Goal: Information Seeking & Learning: Learn about a topic

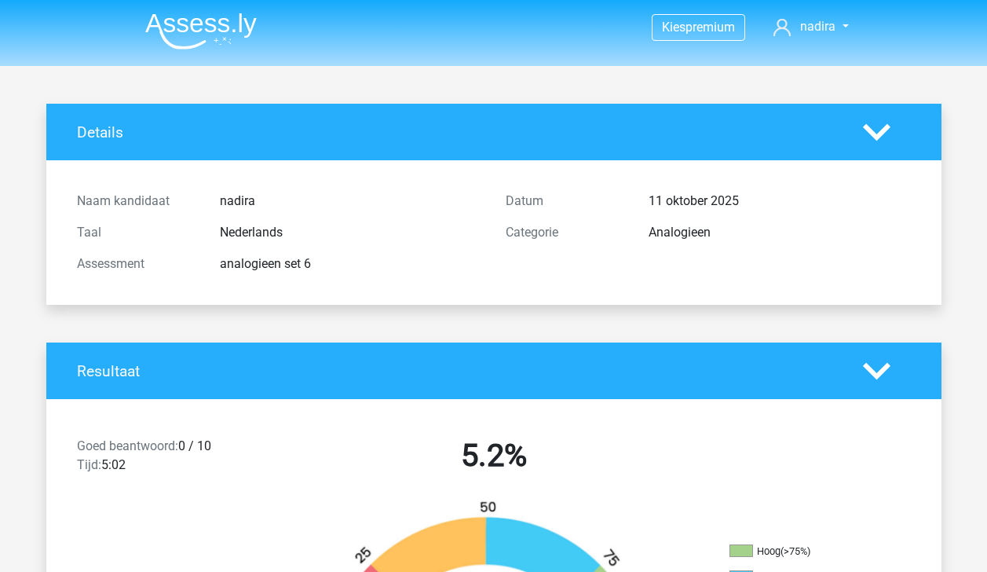
scroll to position [337, 0]
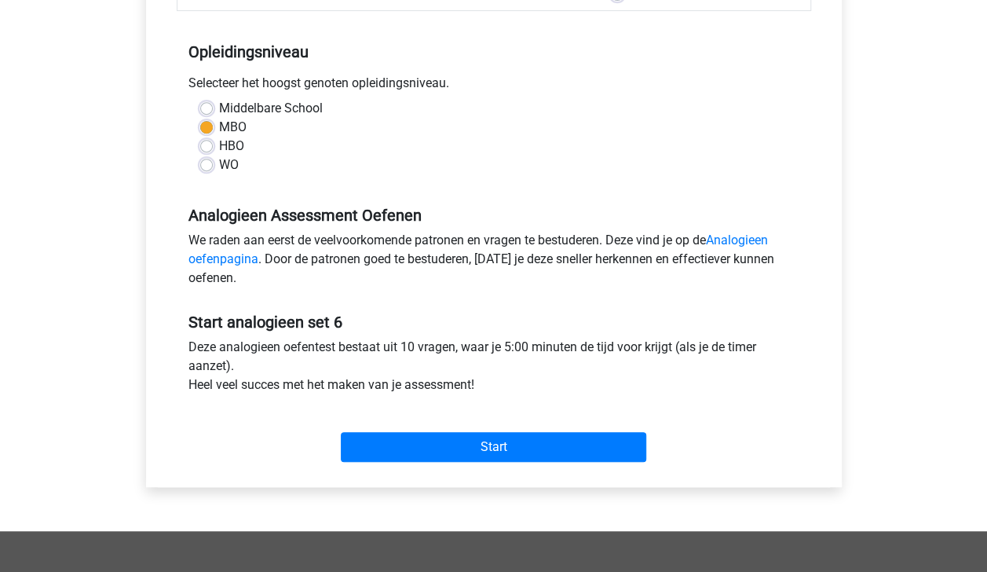
scroll to position [310, 0]
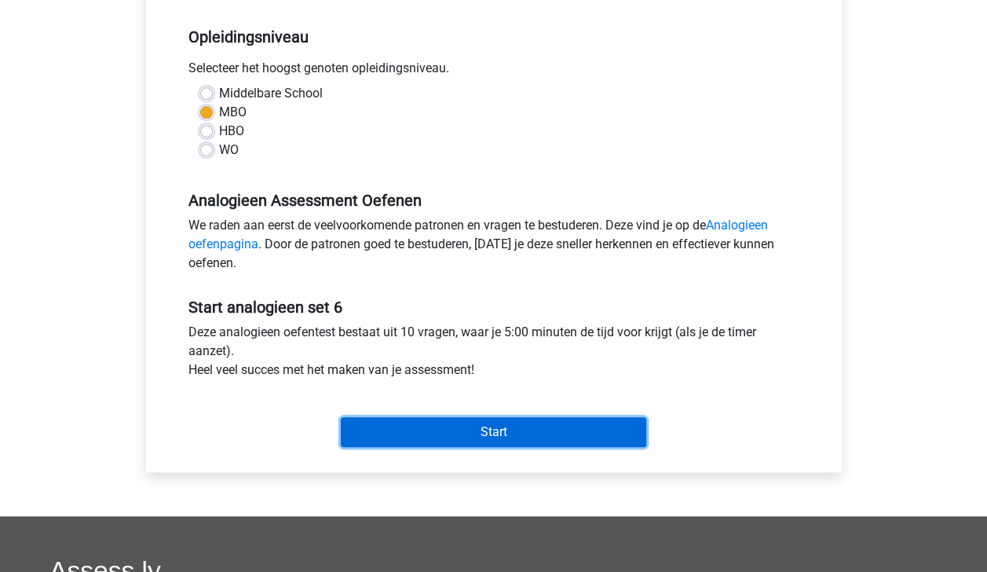
click at [568, 433] on input "Start" at bounding box center [493, 432] width 305 height 30
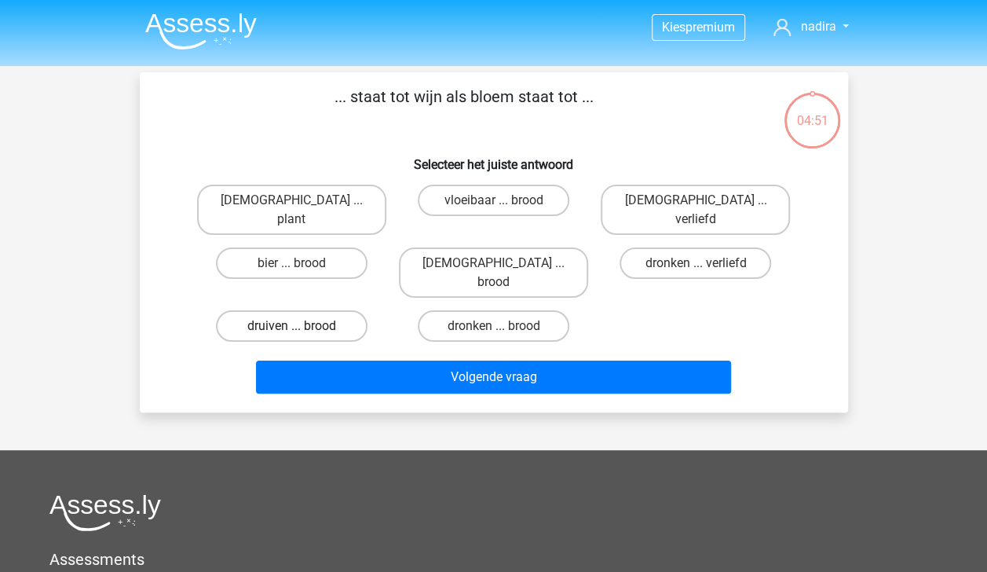
click at [325, 310] on label "druiven ... brood" at bounding box center [292, 325] width 152 height 31
click at [301, 326] on input "druiven ... brood" at bounding box center [296, 331] width 10 height 10
radio input "true"
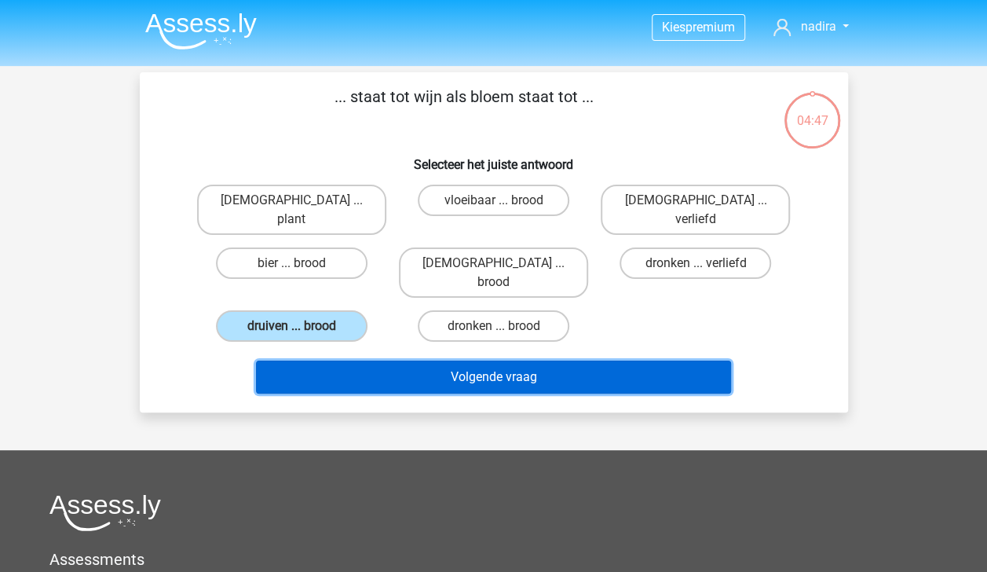
click at [443, 360] on button "Volgende vraag" at bounding box center [493, 376] width 475 height 33
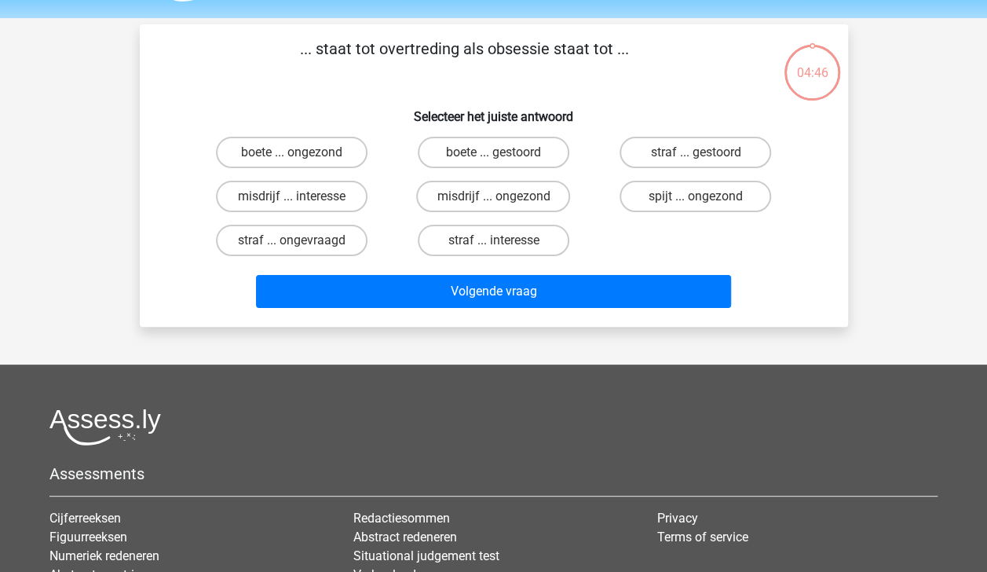
scroll to position [72, 0]
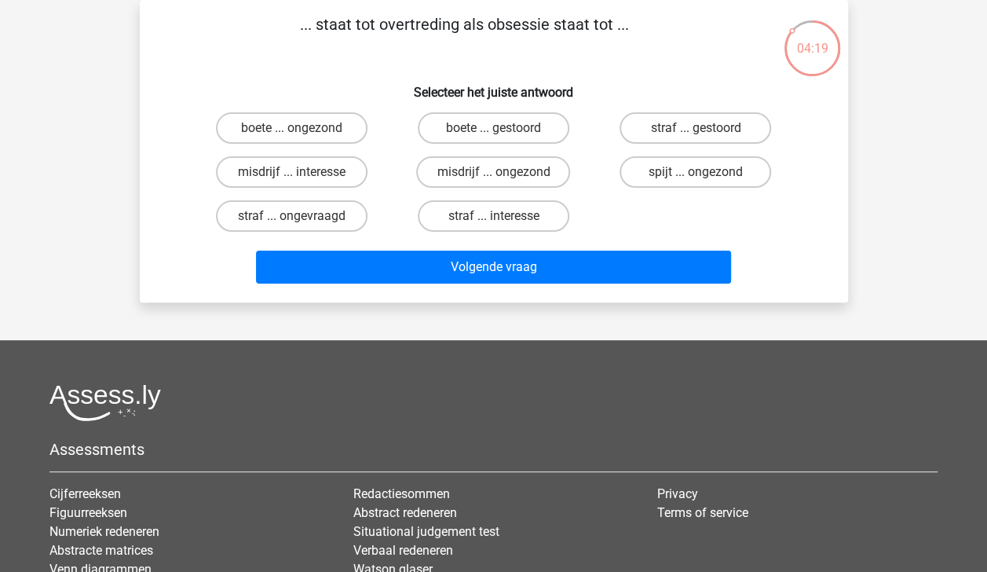
click at [498, 218] on input "straf ... interesse" at bounding box center [498, 221] width 10 height 10
radio input "true"
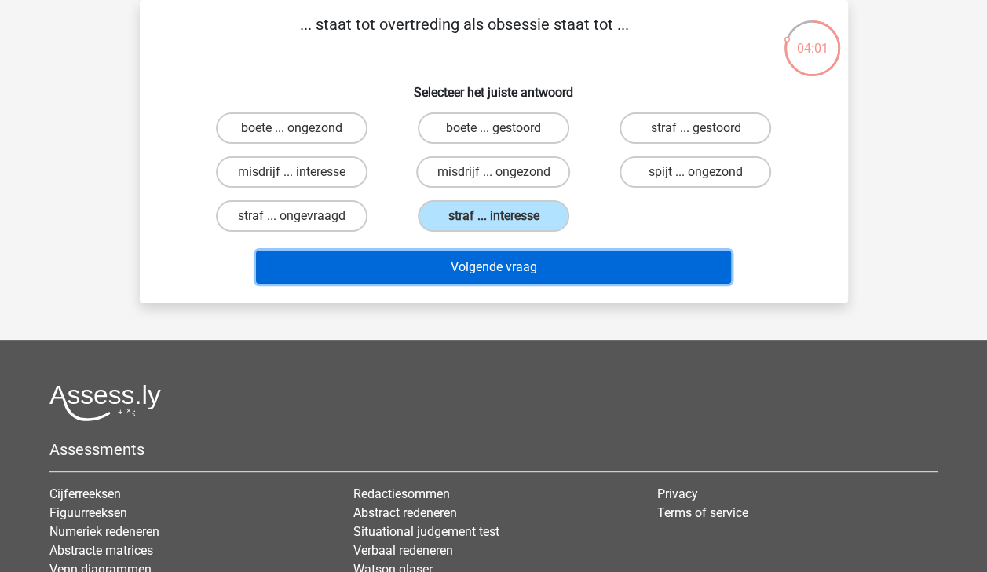
click at [523, 263] on button "Volgende vraag" at bounding box center [493, 266] width 475 height 33
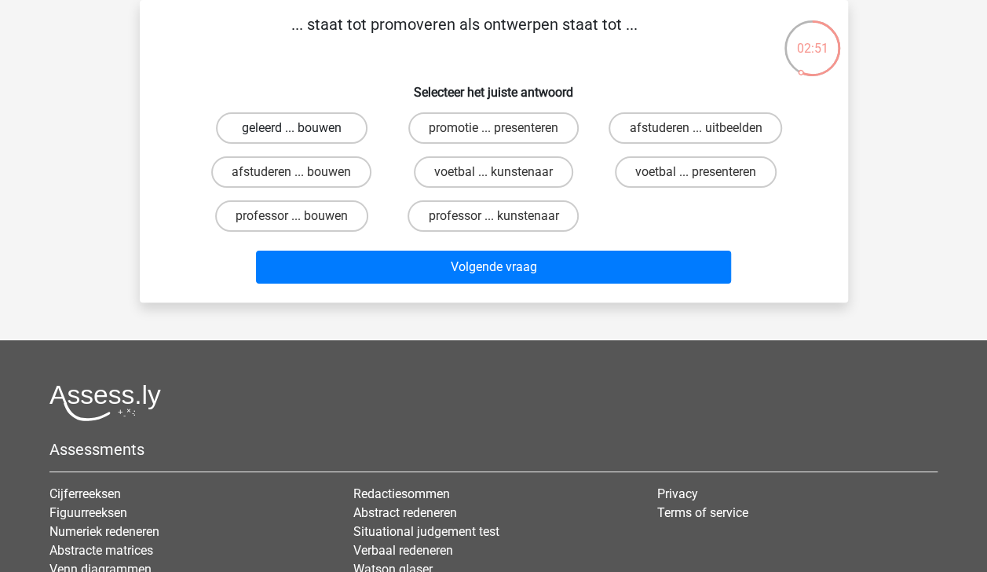
click at [345, 135] on label "geleerd ... bouwen" at bounding box center [292, 127] width 152 height 31
click at [301, 135] on input "geleerd ... bouwen" at bounding box center [296, 133] width 10 height 10
radio input "true"
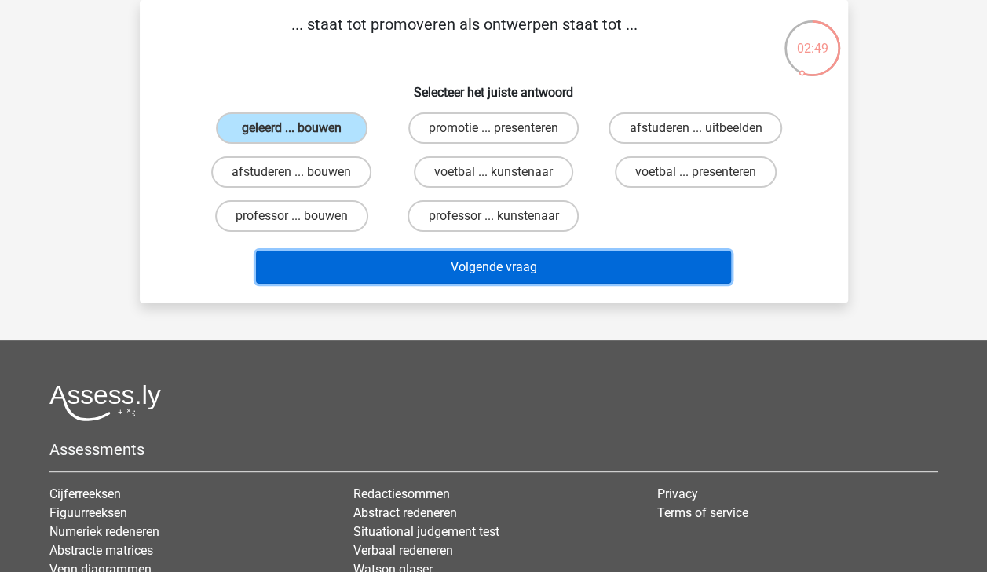
click at [490, 262] on button "Volgende vraag" at bounding box center [493, 266] width 475 height 33
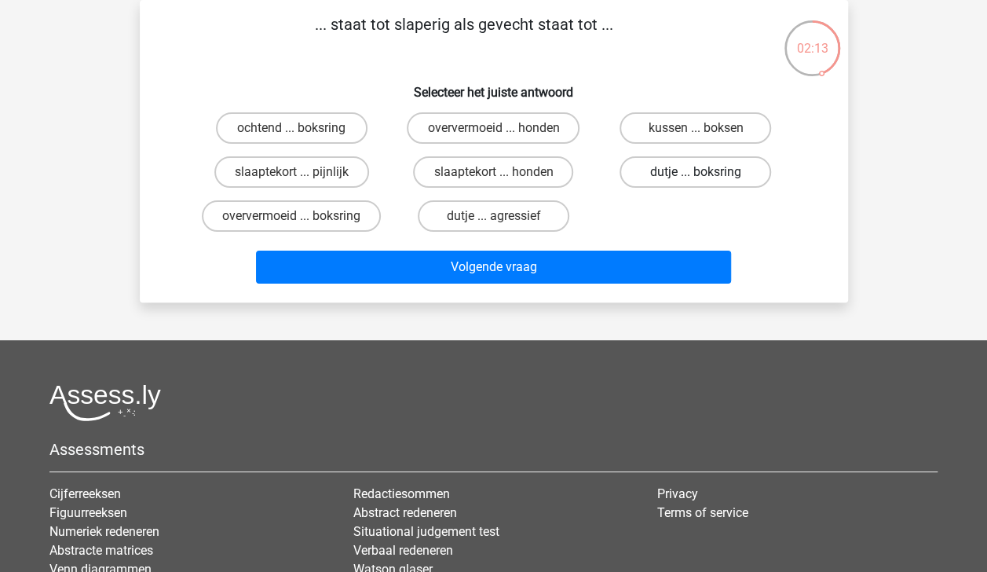
click at [681, 171] on label "dutje ... boksring" at bounding box center [695, 171] width 152 height 31
click at [696, 172] on input "dutje ... boksring" at bounding box center [701, 177] width 10 height 10
radio input "true"
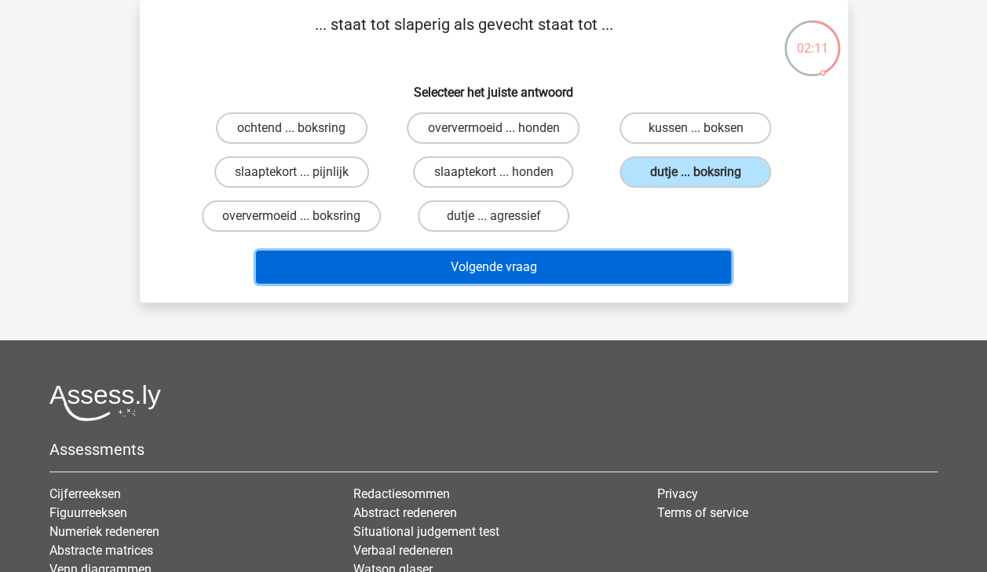
click at [662, 269] on button "Volgende vraag" at bounding box center [493, 266] width 475 height 33
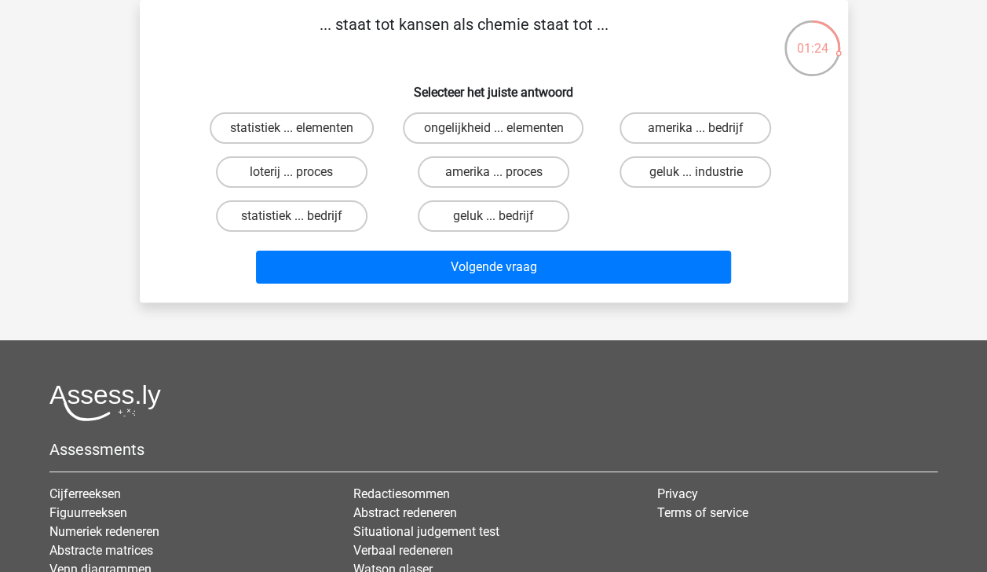
click at [739, 223] on div "statistiek ... elementen ongelijkheid ... elementen amerika ... bedrijf loterij…" at bounding box center [494, 172] width 606 height 132
click at [331, 212] on label "statistiek ... bedrijf" at bounding box center [292, 215] width 152 height 31
click at [301, 216] on input "statistiek ... bedrijf" at bounding box center [296, 221] width 10 height 10
radio input "true"
click at [490, 222] on label "geluk ... bedrijf" at bounding box center [494, 215] width 152 height 31
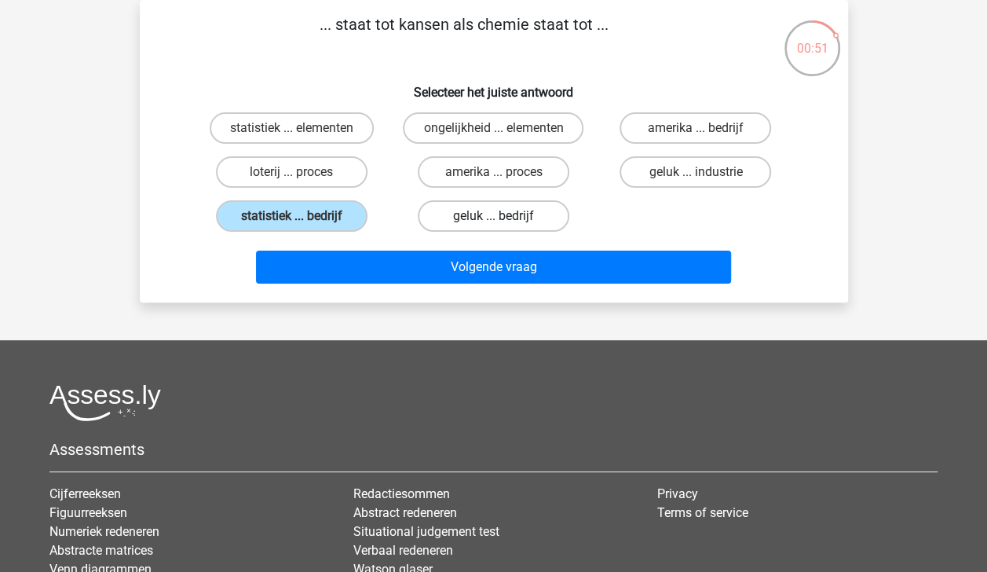
click at [493, 222] on input "geluk ... bedrijf" at bounding box center [498, 221] width 10 height 10
radio input "true"
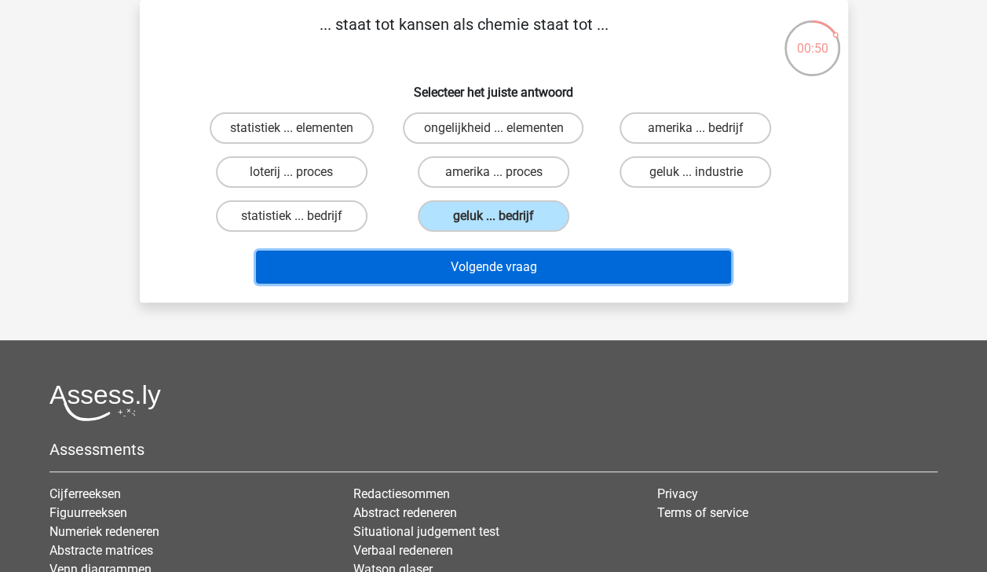
click at [495, 267] on button "Volgende vraag" at bounding box center [493, 266] width 475 height 33
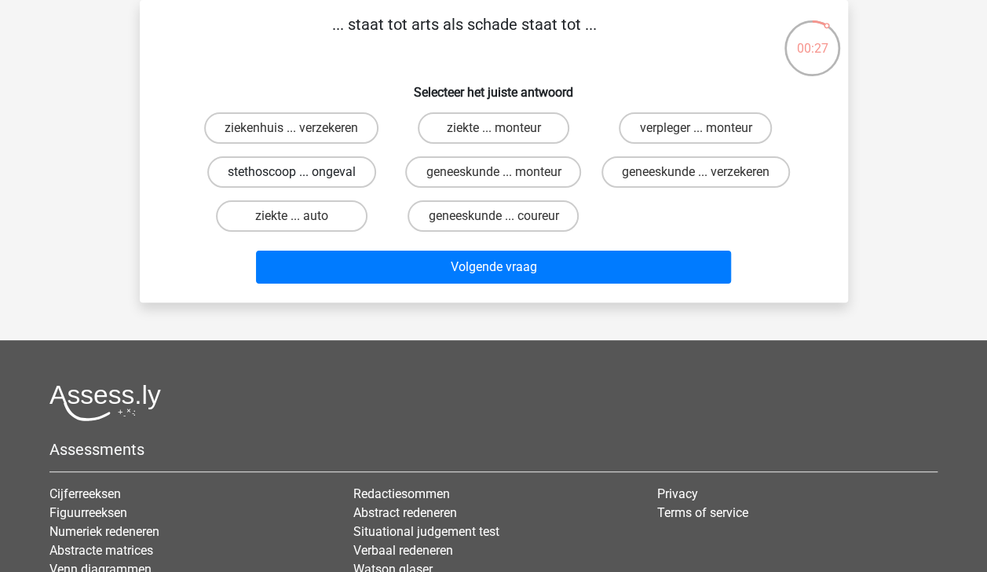
click at [330, 175] on label "stethoscoop ... ongeval" at bounding box center [291, 171] width 169 height 31
click at [301, 175] on input "stethoscoop ... ongeval" at bounding box center [296, 177] width 10 height 10
radio input "true"
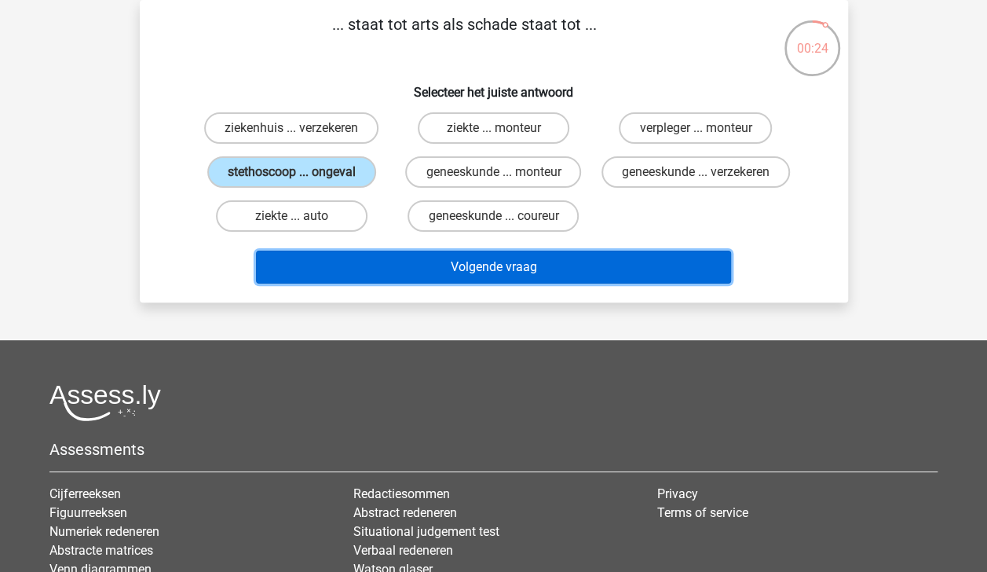
click at [477, 281] on button "Volgende vraag" at bounding box center [493, 266] width 475 height 33
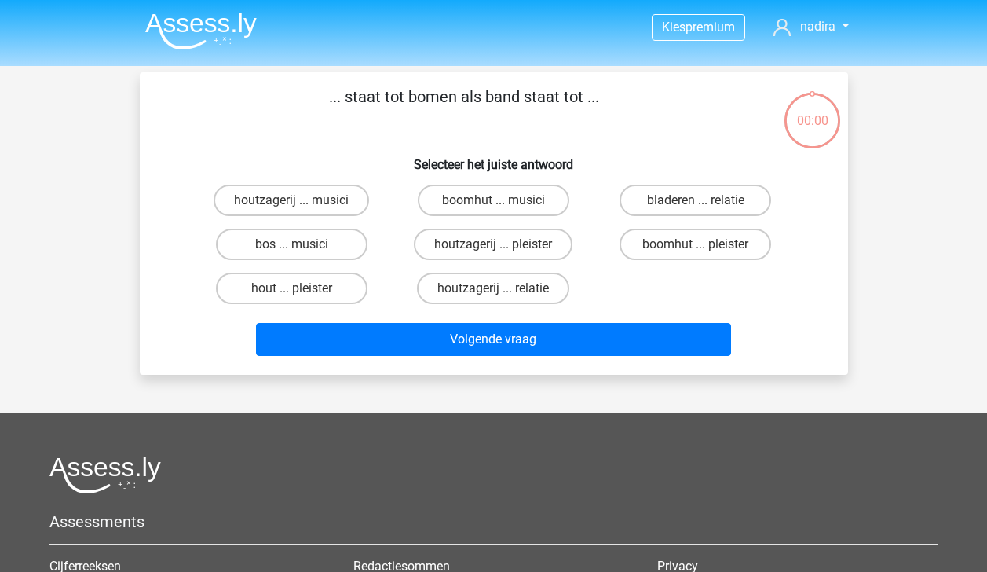
scroll to position [72, 0]
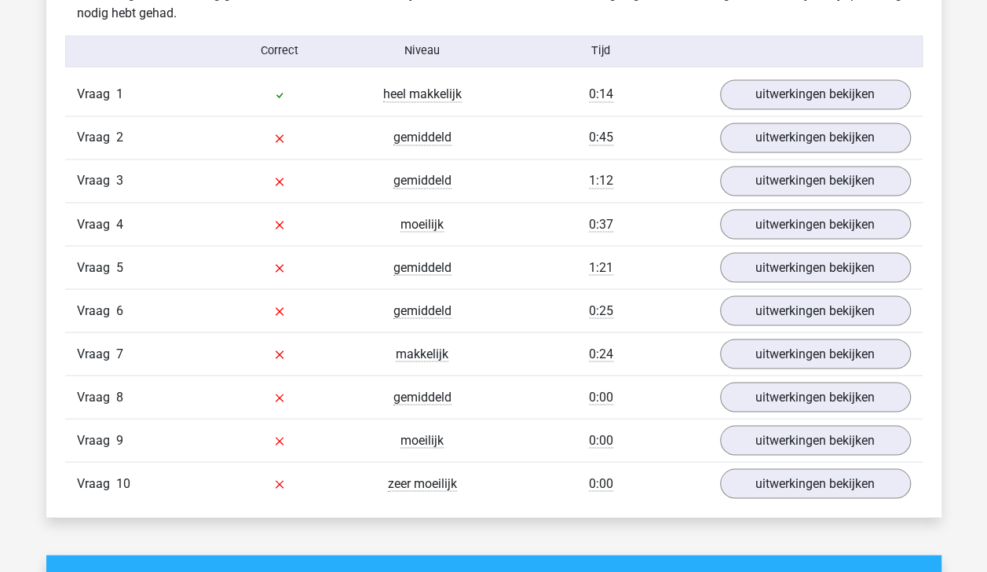
scroll to position [1284, 0]
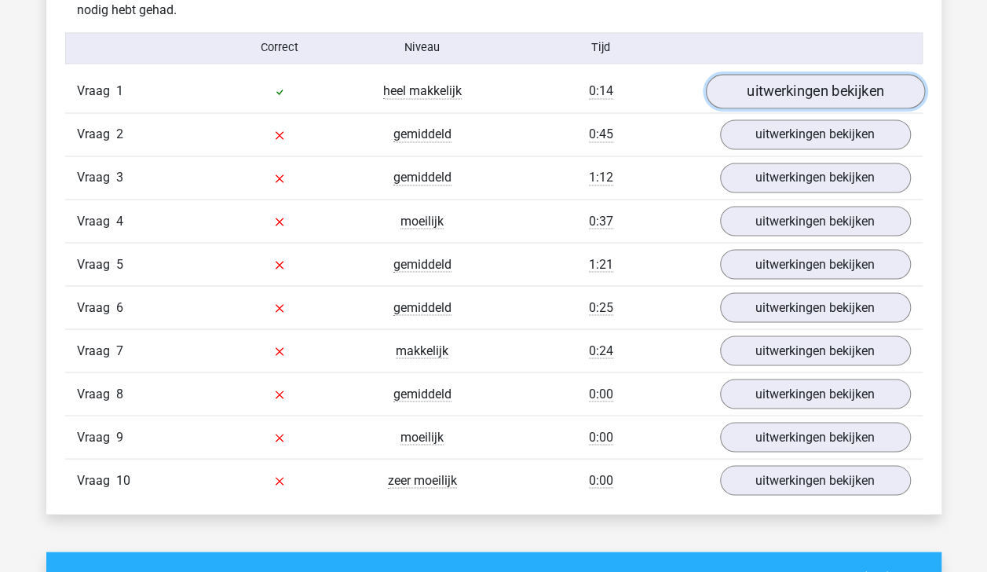
click at [810, 86] on link "uitwerkingen bekijken" at bounding box center [814, 91] width 219 height 35
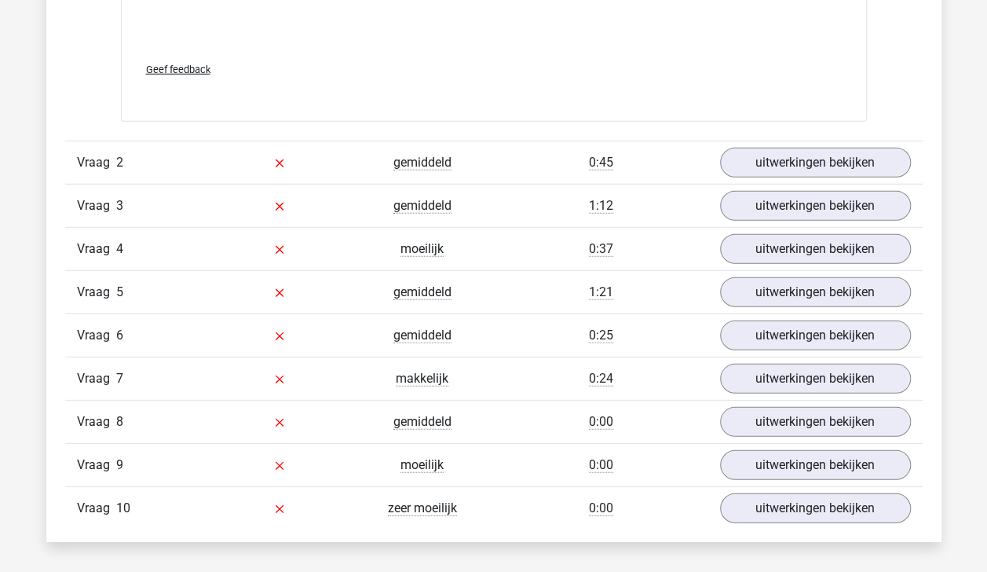
scroll to position [2117, 0]
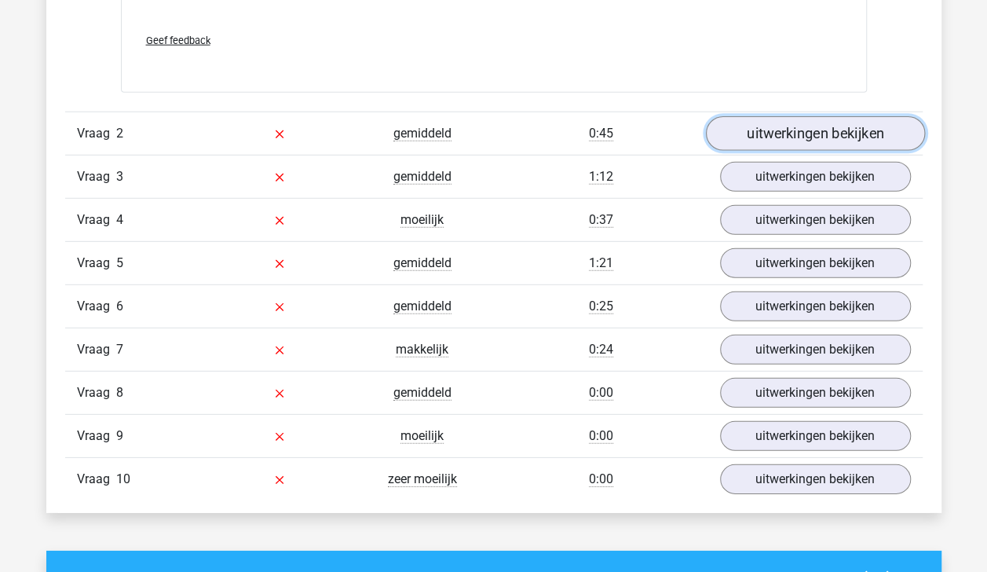
click at [831, 132] on link "uitwerkingen bekijken" at bounding box center [814, 133] width 219 height 35
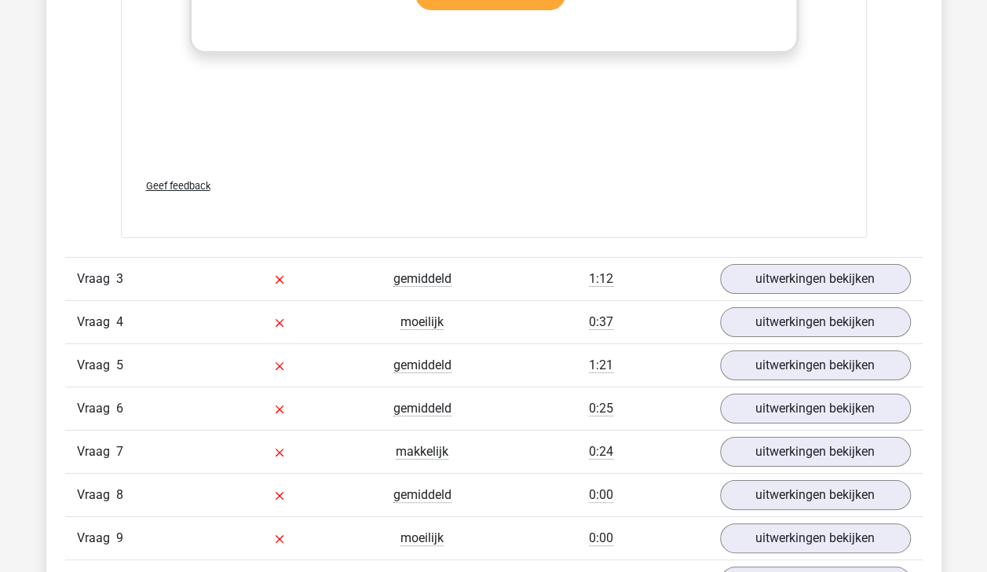
scroll to position [2873, 0]
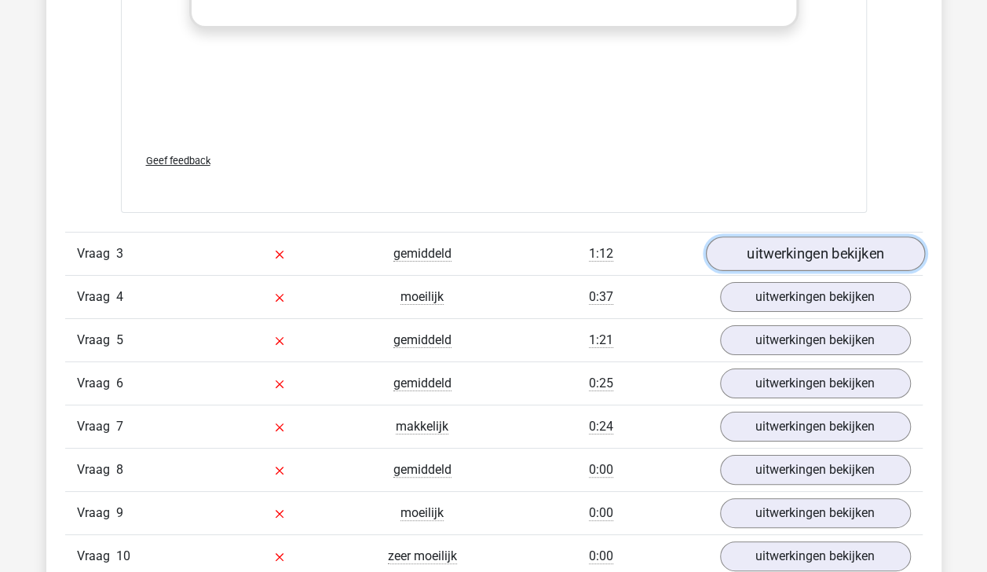
click at [845, 241] on link "uitwerkingen bekijken" at bounding box center [814, 254] width 219 height 35
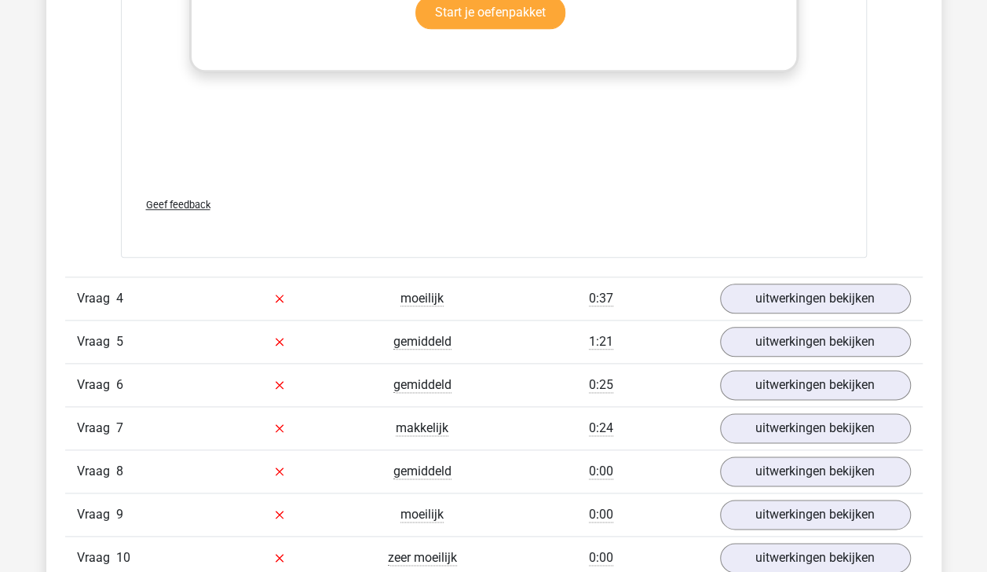
scroll to position [3710, 0]
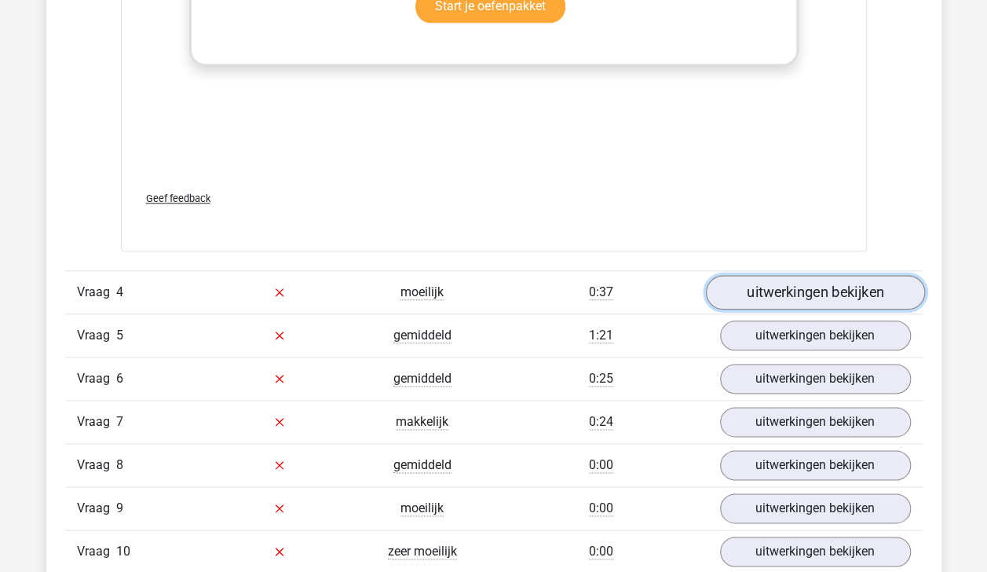
click at [827, 276] on link "uitwerkingen bekijken" at bounding box center [814, 292] width 219 height 35
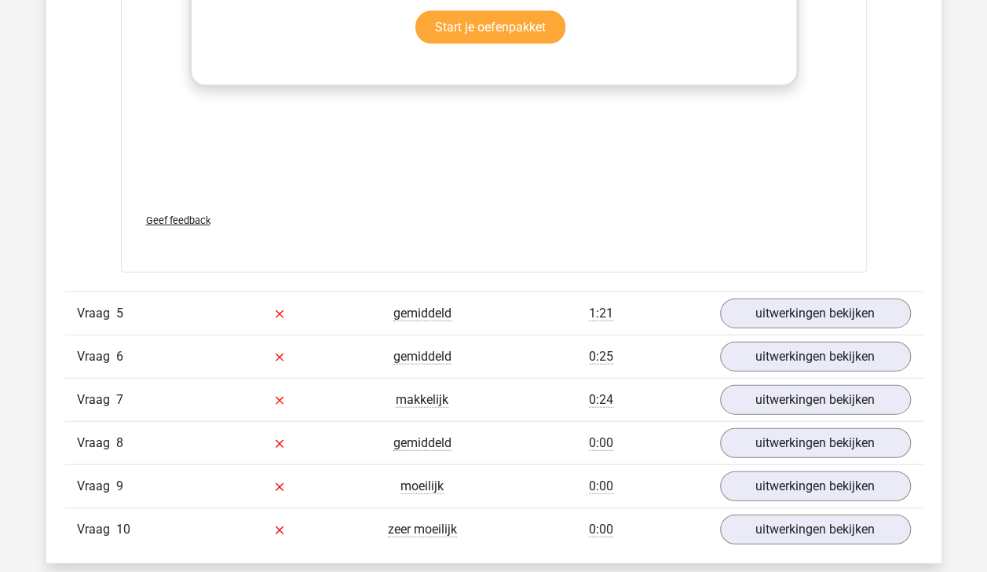
scroll to position [4579, 0]
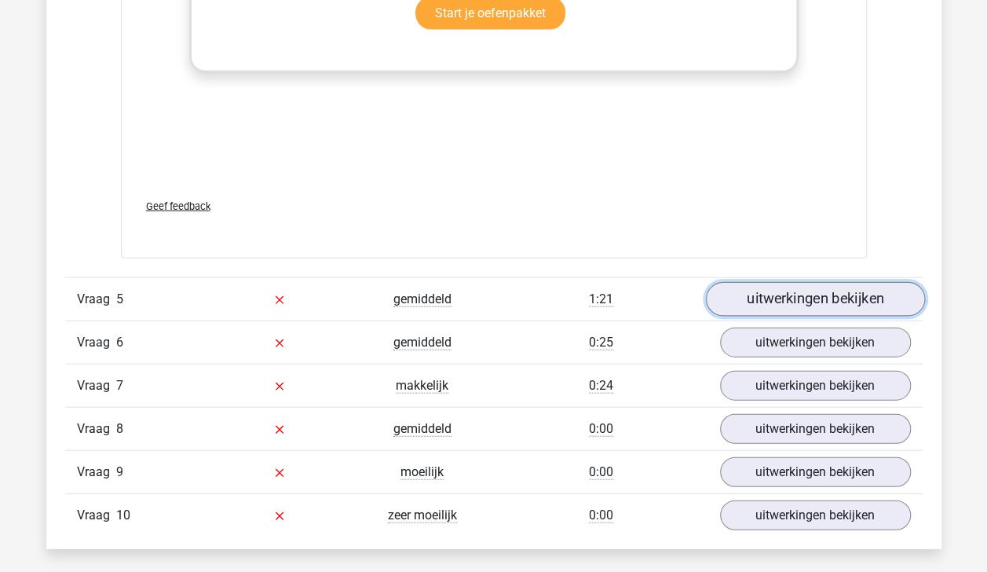
click at [875, 298] on link "uitwerkingen bekijken" at bounding box center [814, 299] width 219 height 35
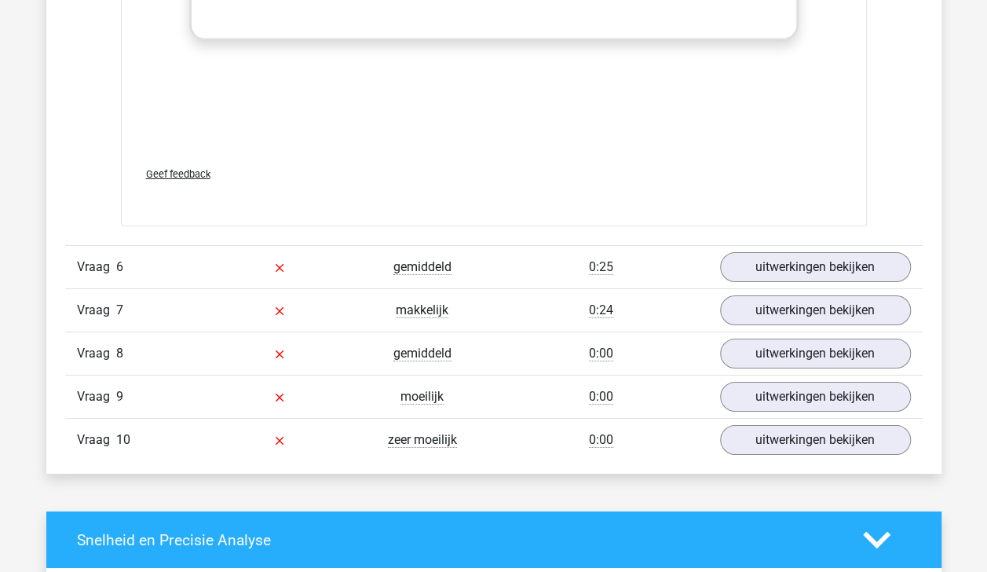
scroll to position [5509, 0]
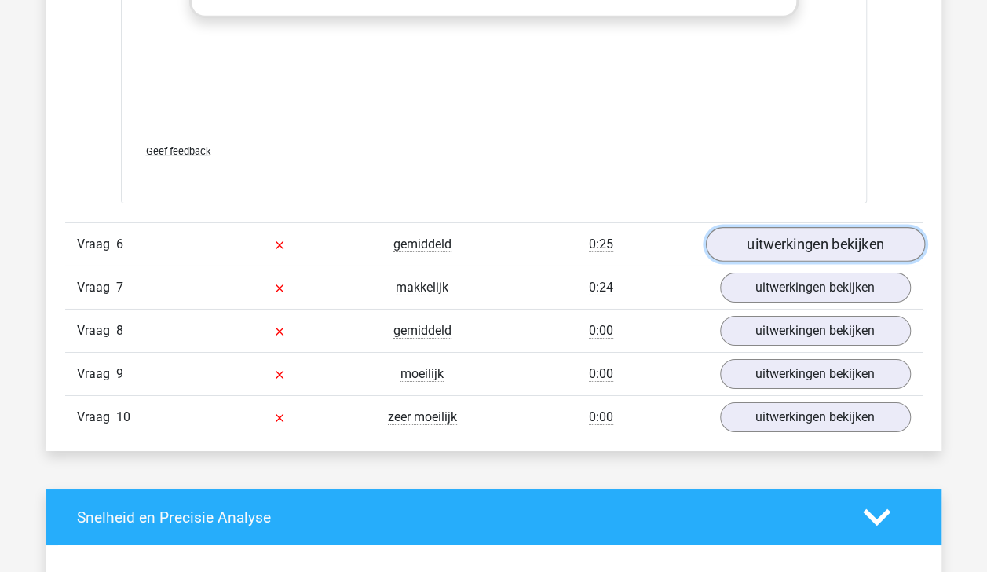
click at [857, 245] on link "uitwerkingen bekijken" at bounding box center [814, 244] width 219 height 35
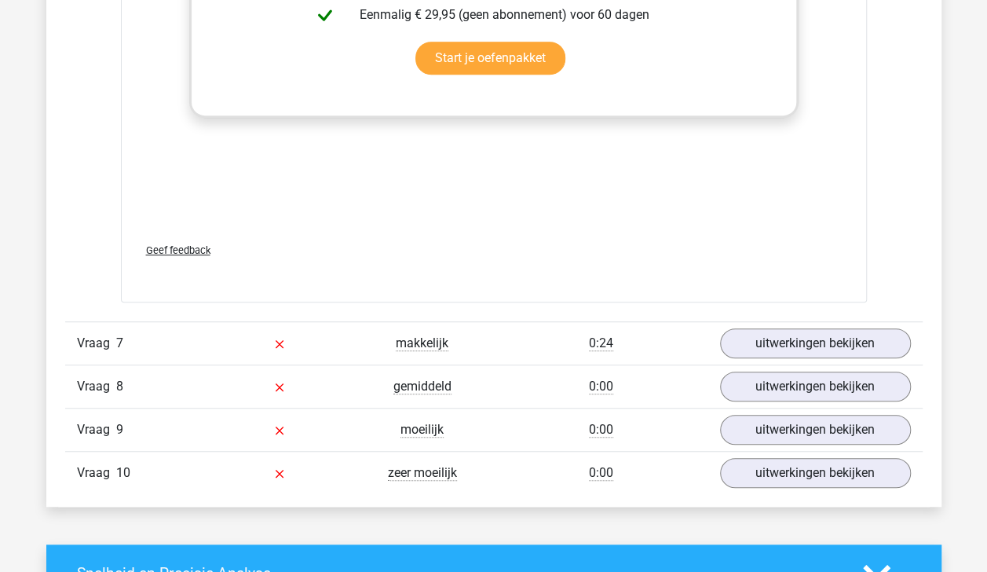
scroll to position [6294, 0]
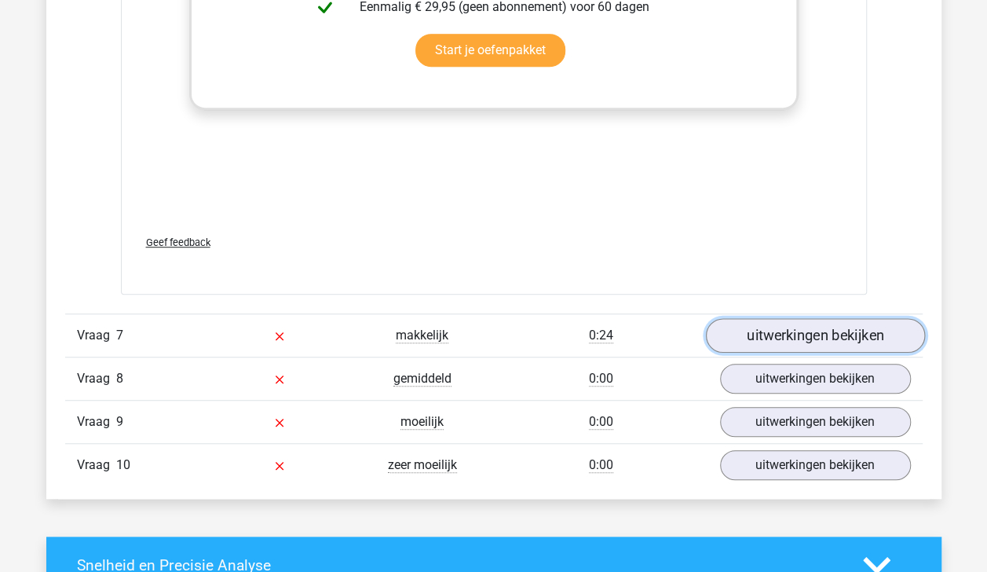
click at [879, 337] on link "uitwerkingen bekijken" at bounding box center [814, 335] width 219 height 35
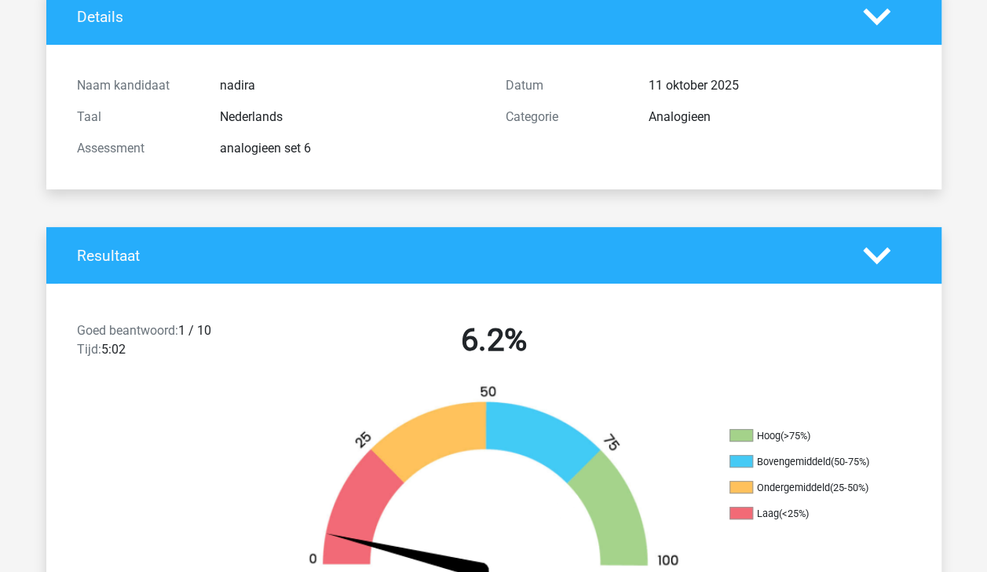
scroll to position [0, 0]
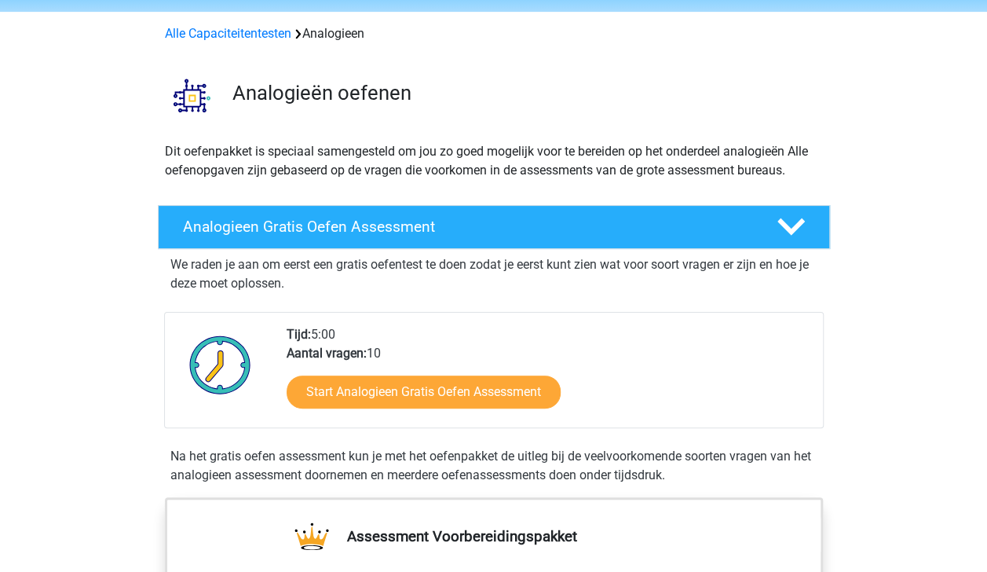
scroll to position [57, 0]
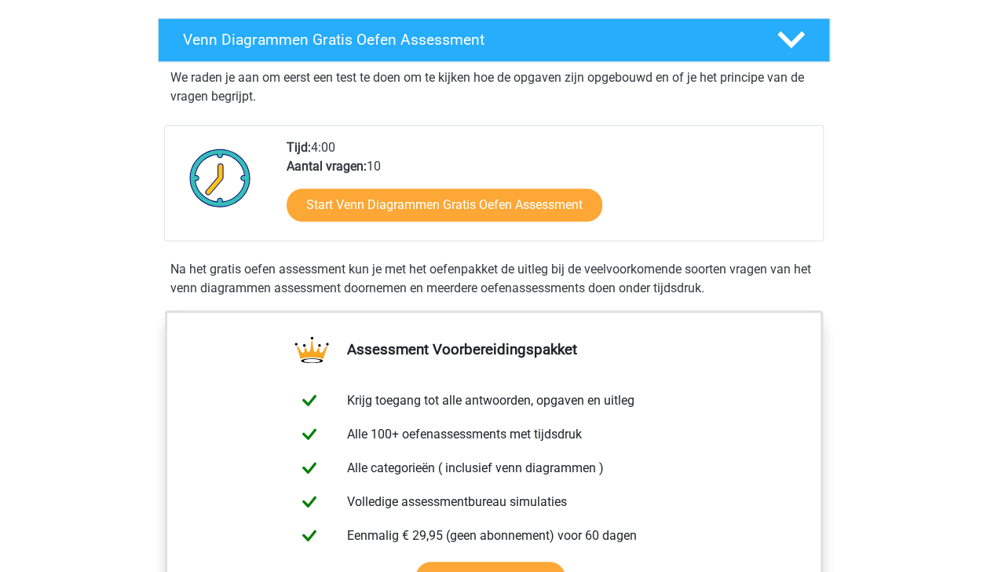
scroll to position [267, 0]
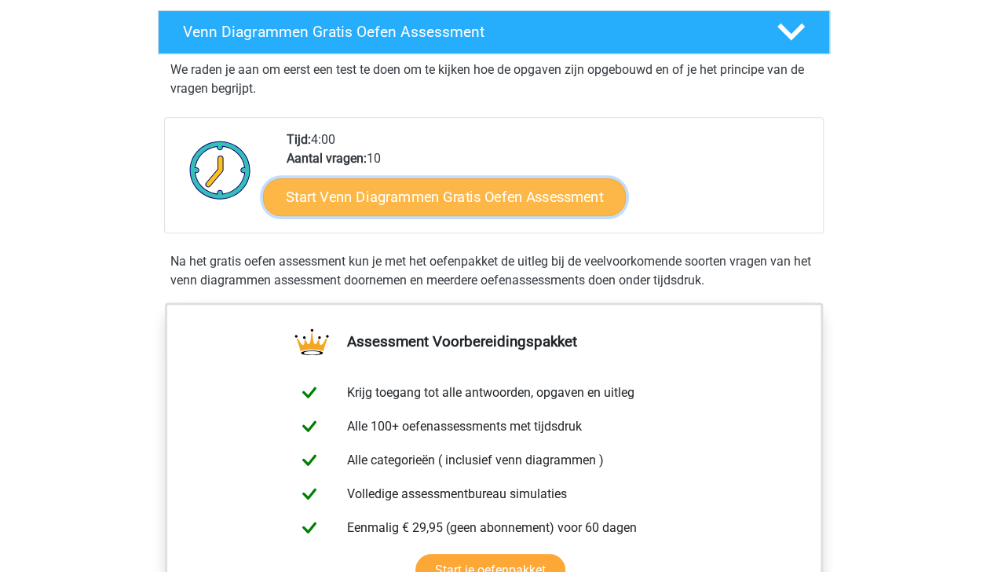
click at [545, 203] on link "Start Venn Diagrammen Gratis Oefen Assessment" at bounding box center [444, 197] width 363 height 38
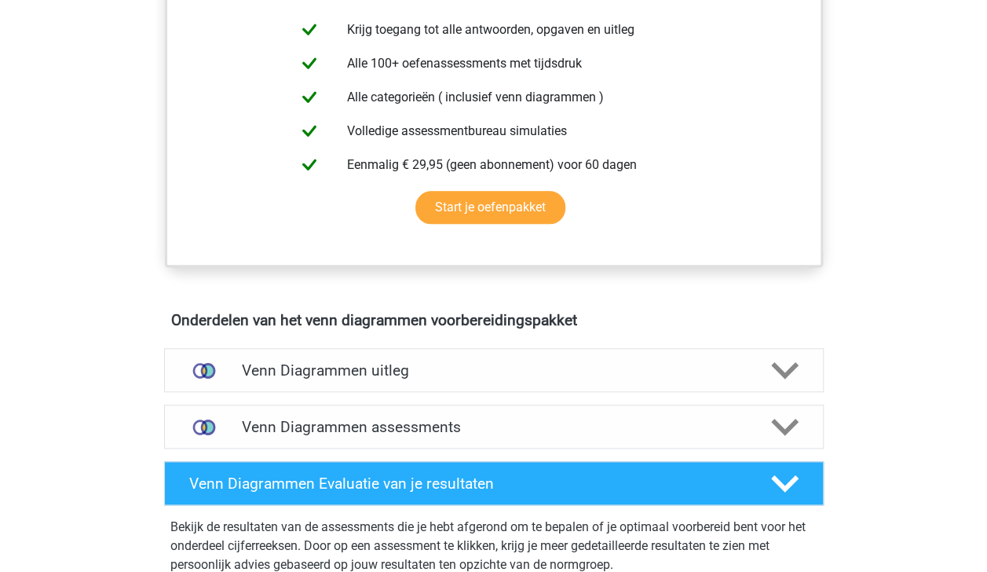
scroll to position [634, 0]
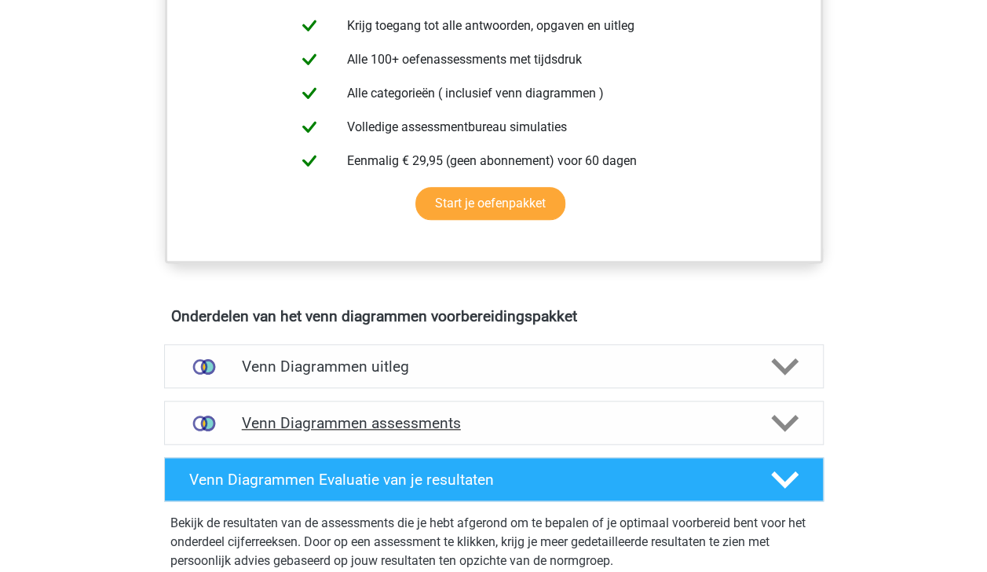
click at [791, 421] on polygon at bounding box center [784, 422] width 27 height 17
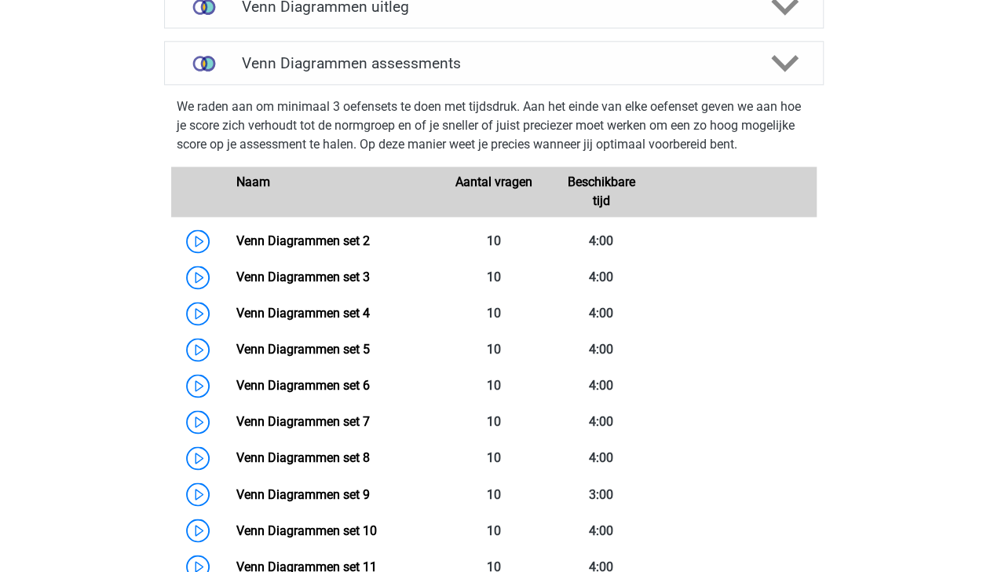
scroll to position [1007, 0]
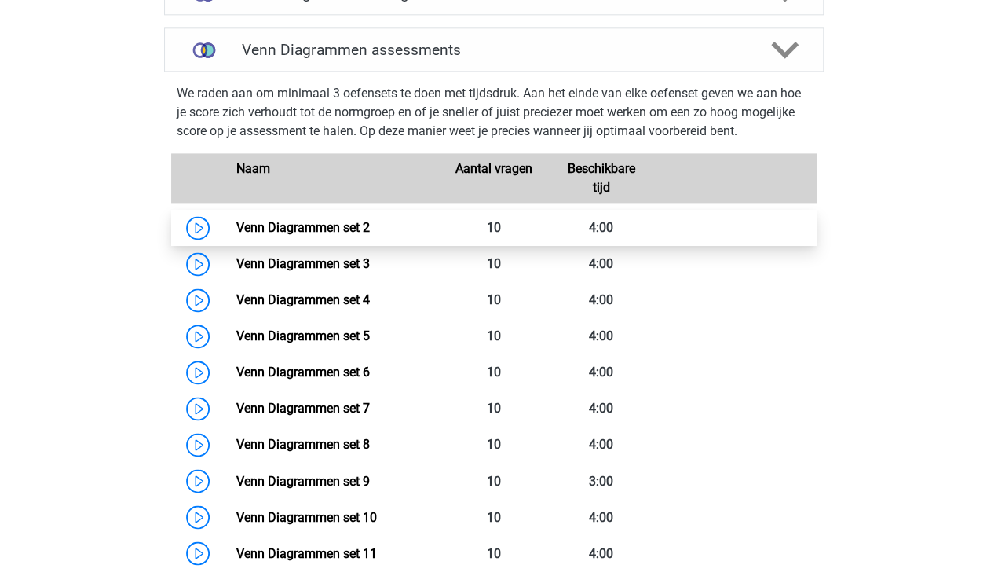
click at [370, 225] on link "Venn Diagrammen set 2" at bounding box center [302, 227] width 133 height 15
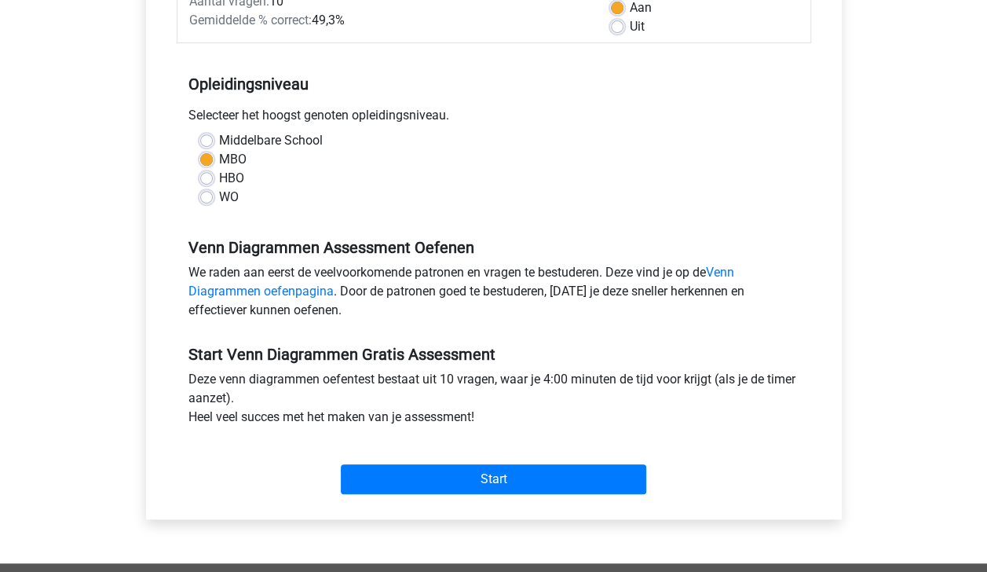
scroll to position [275, 0]
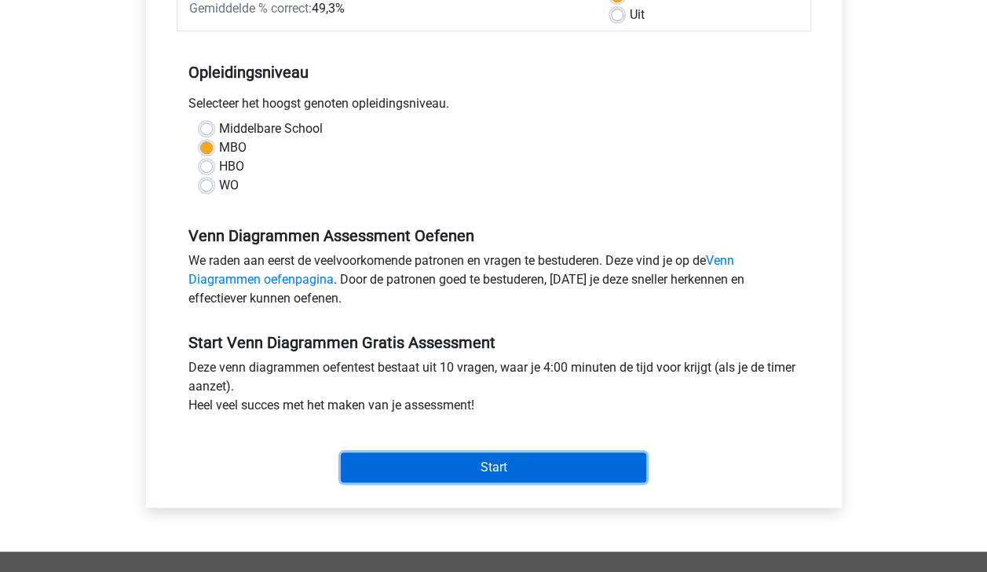
click at [599, 455] on input "Start" at bounding box center [493, 467] width 305 height 30
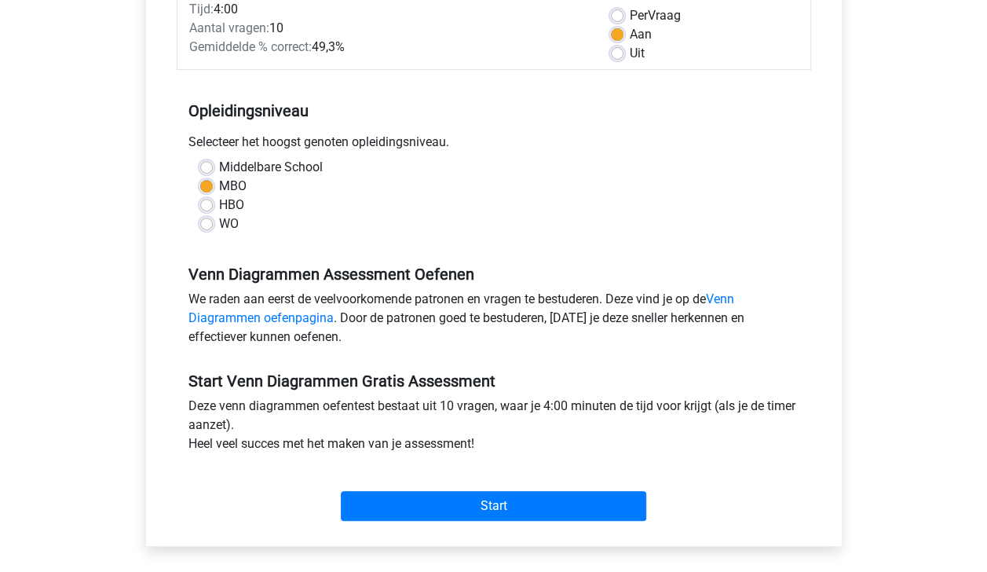
scroll to position [242, 0]
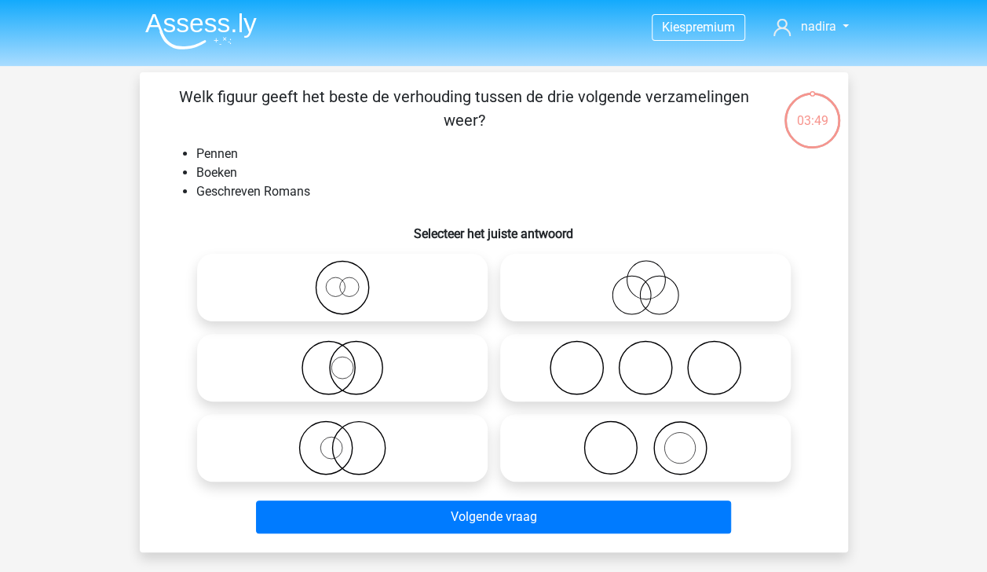
click at [573, 373] on icon at bounding box center [645, 367] width 278 height 55
click at [645, 360] on input "radio" at bounding box center [650, 354] width 10 height 10
radio input "true"
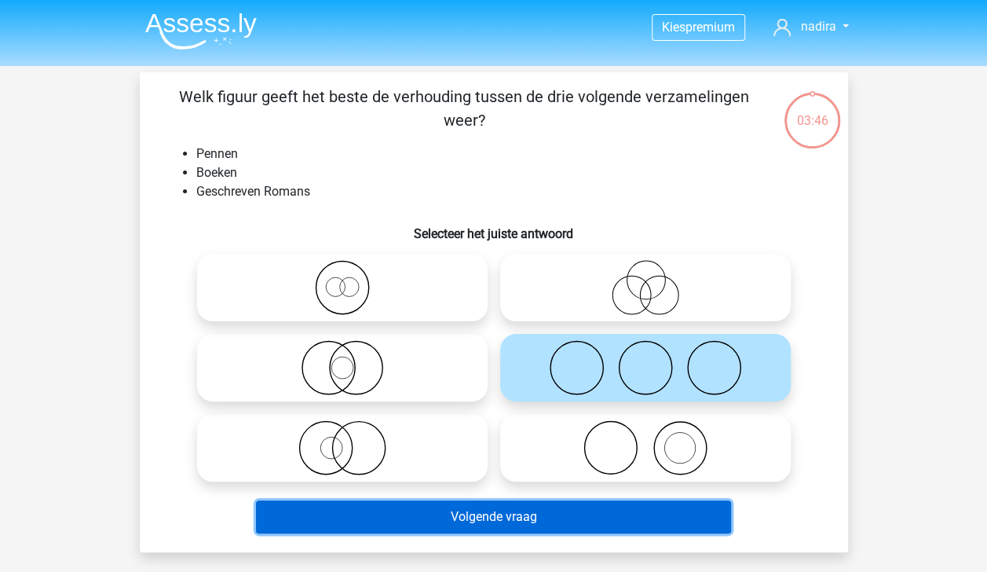
click at [591, 510] on button "Volgende vraag" at bounding box center [493, 516] width 475 height 33
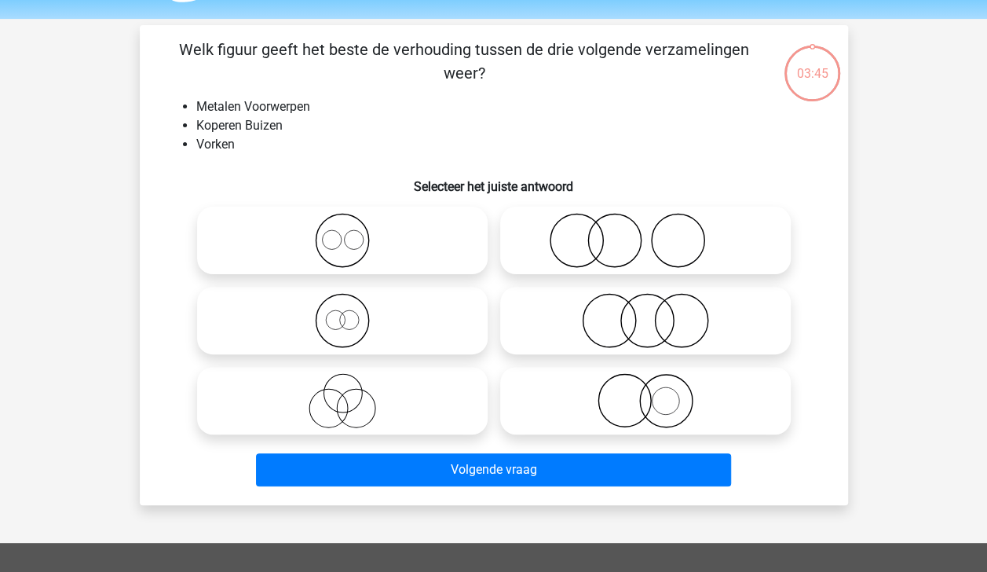
scroll to position [72, 0]
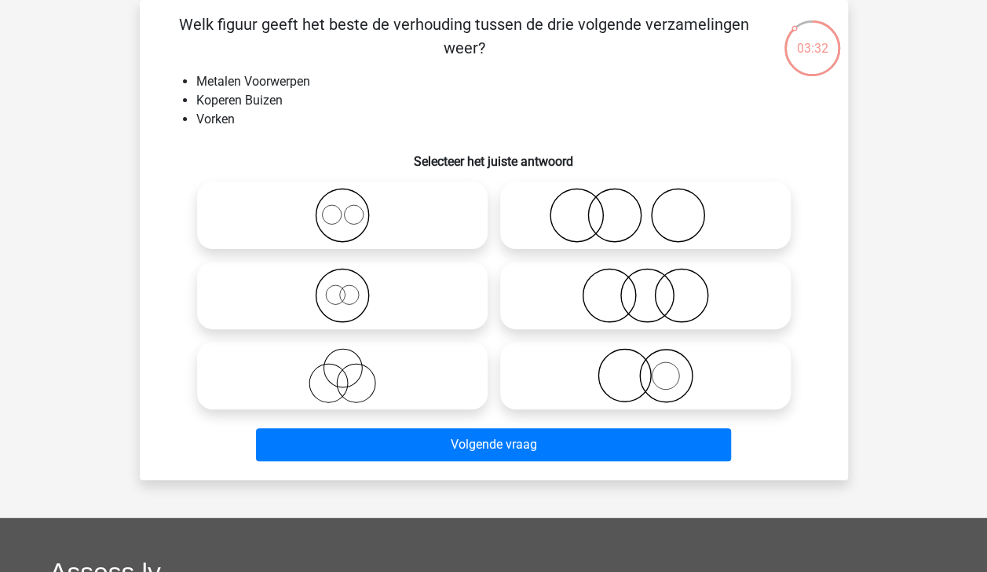
click at [356, 217] on icon at bounding box center [342, 215] width 278 height 55
click at [353, 207] on input "radio" at bounding box center [347, 202] width 10 height 10
radio input "true"
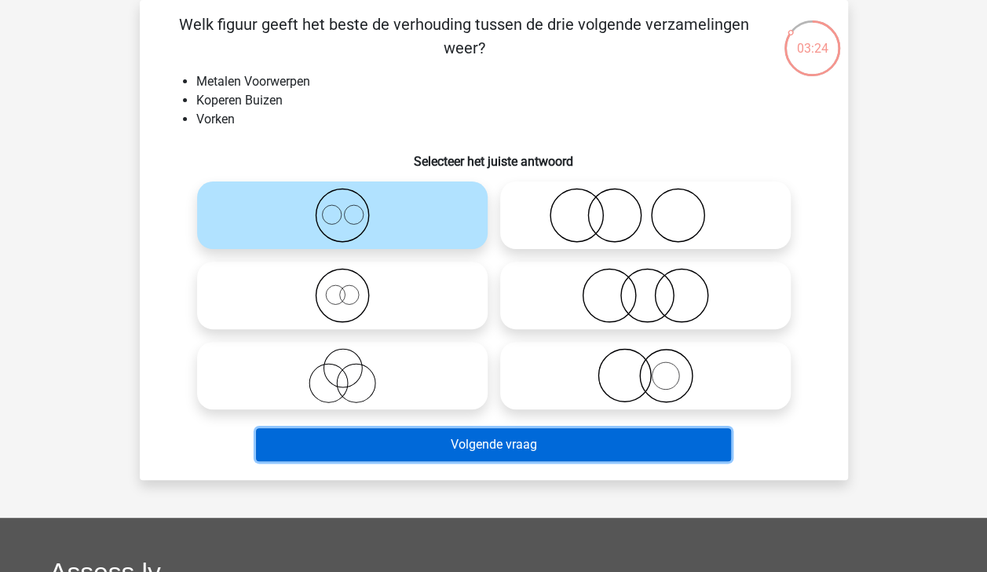
click at [580, 435] on button "Volgende vraag" at bounding box center [493, 444] width 475 height 33
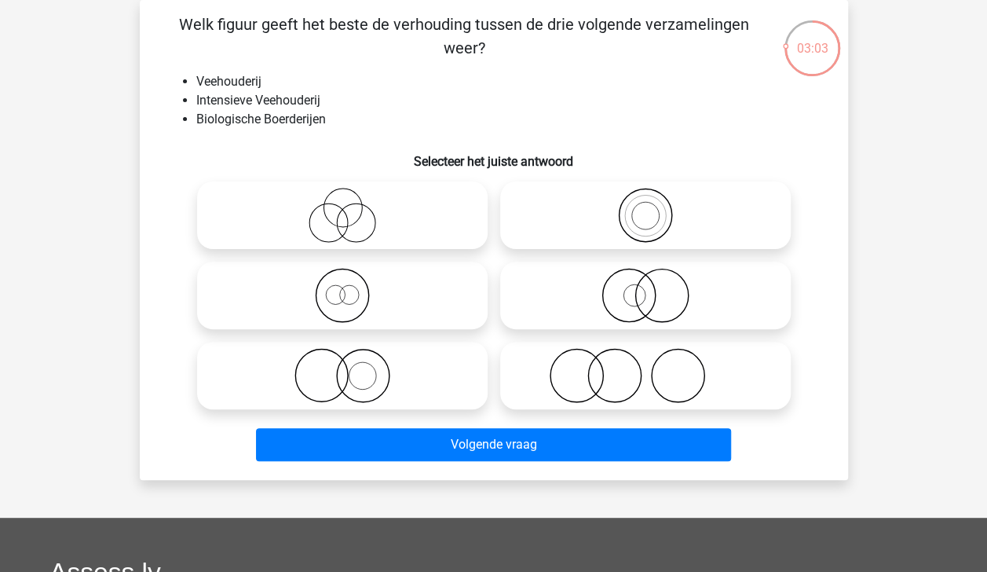
click at [346, 283] on input "radio" at bounding box center [347, 282] width 10 height 10
radio input "true"
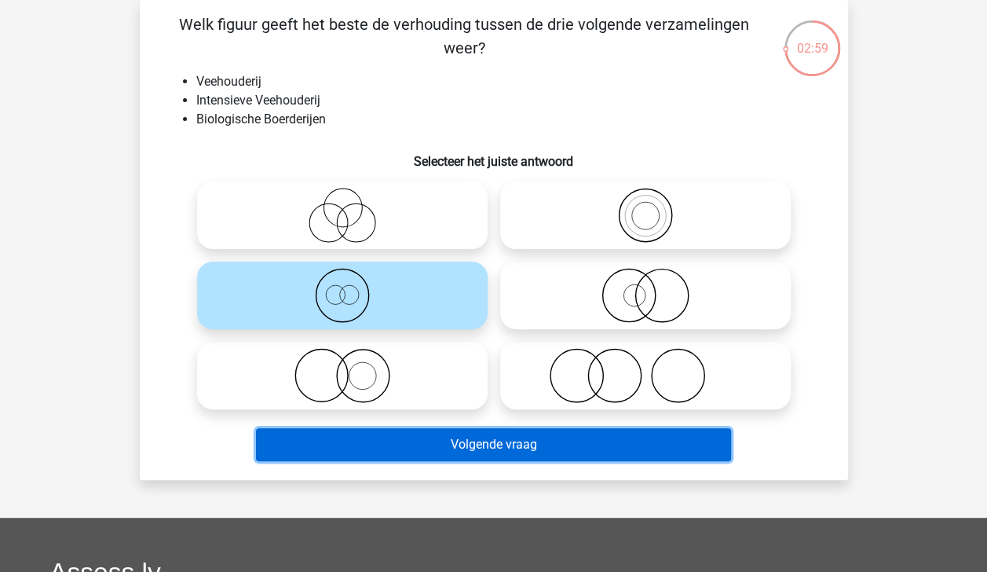
click at [492, 446] on button "Volgende vraag" at bounding box center [493, 444] width 475 height 33
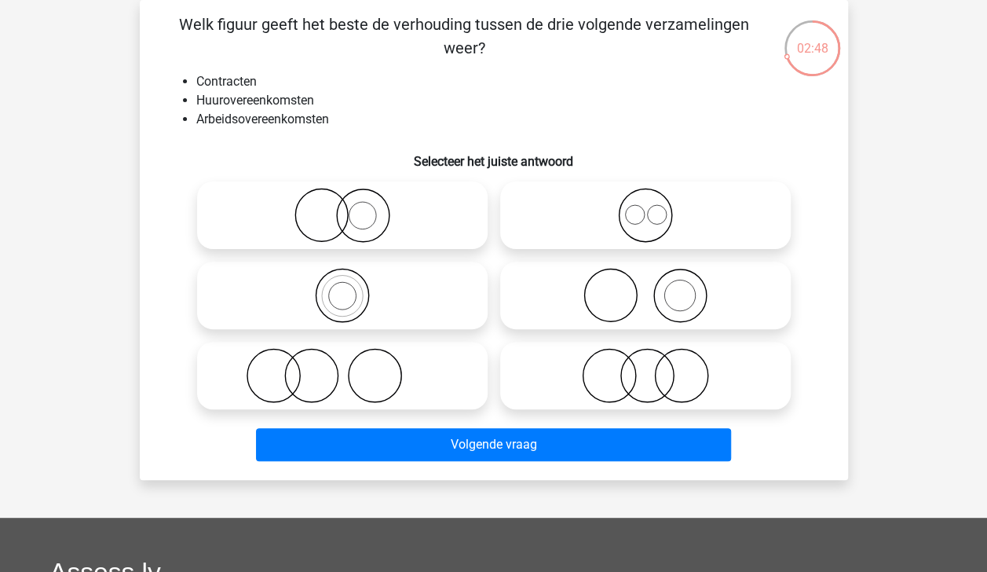
click at [356, 294] on icon at bounding box center [342, 295] width 278 height 55
click at [353, 287] on input "radio" at bounding box center [347, 282] width 10 height 10
radio input "true"
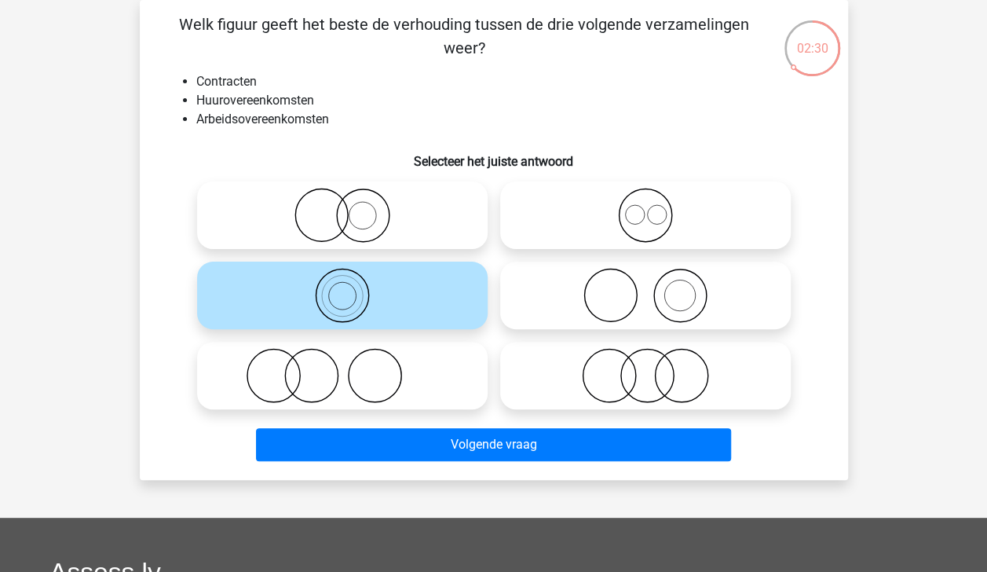
click at [656, 379] on icon at bounding box center [645, 375] width 278 height 55
click at [656, 367] on input "radio" at bounding box center [650, 362] width 10 height 10
radio input "true"
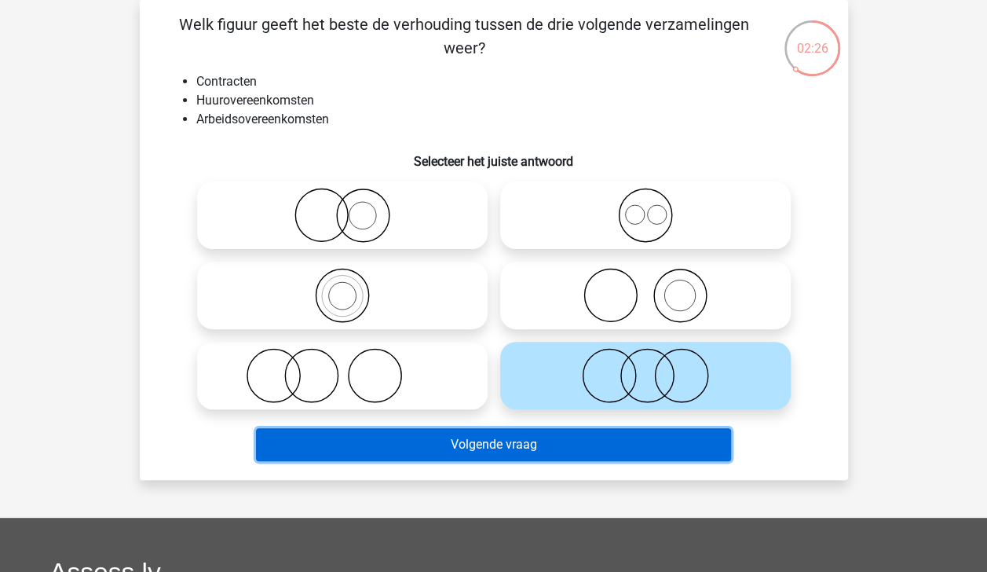
click at [629, 444] on button "Volgende vraag" at bounding box center [493, 444] width 475 height 33
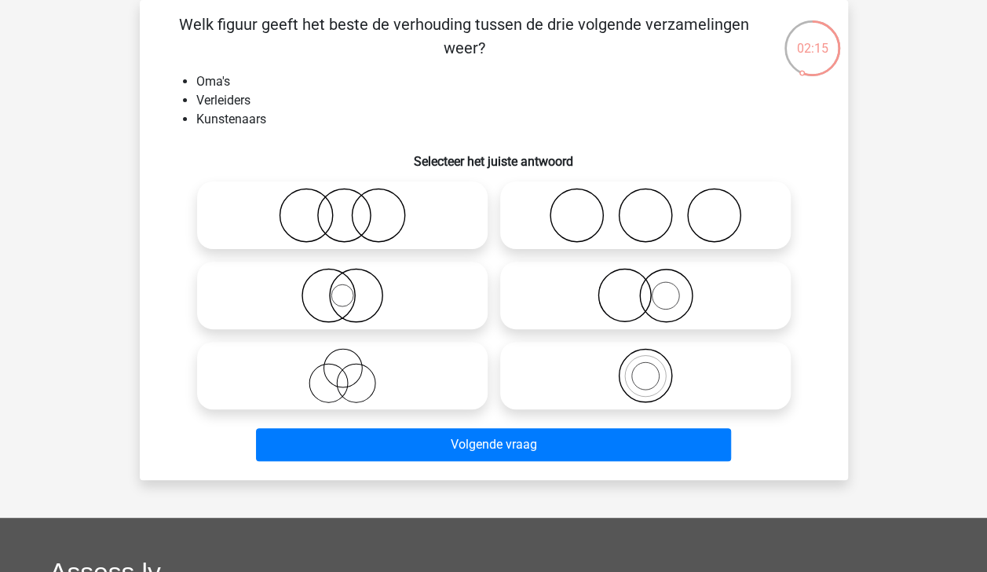
click at [681, 217] on icon at bounding box center [645, 215] width 278 height 55
click at [656, 207] on input "radio" at bounding box center [650, 202] width 10 height 10
radio input "true"
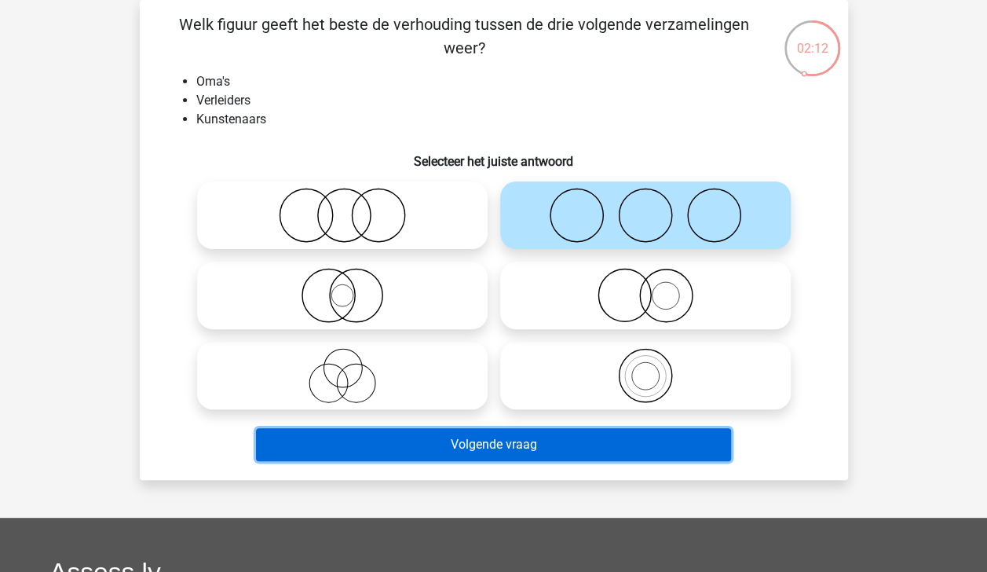
click at [649, 439] on button "Volgende vraag" at bounding box center [493, 444] width 475 height 33
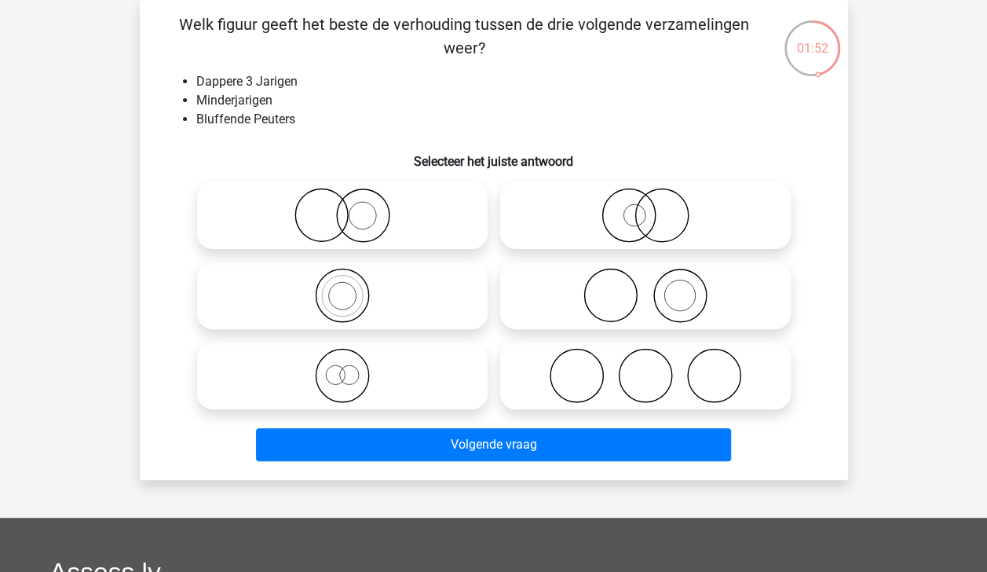
click at [338, 375] on icon at bounding box center [342, 375] width 278 height 55
click at [342, 367] on input "radio" at bounding box center [347, 362] width 10 height 10
radio input "true"
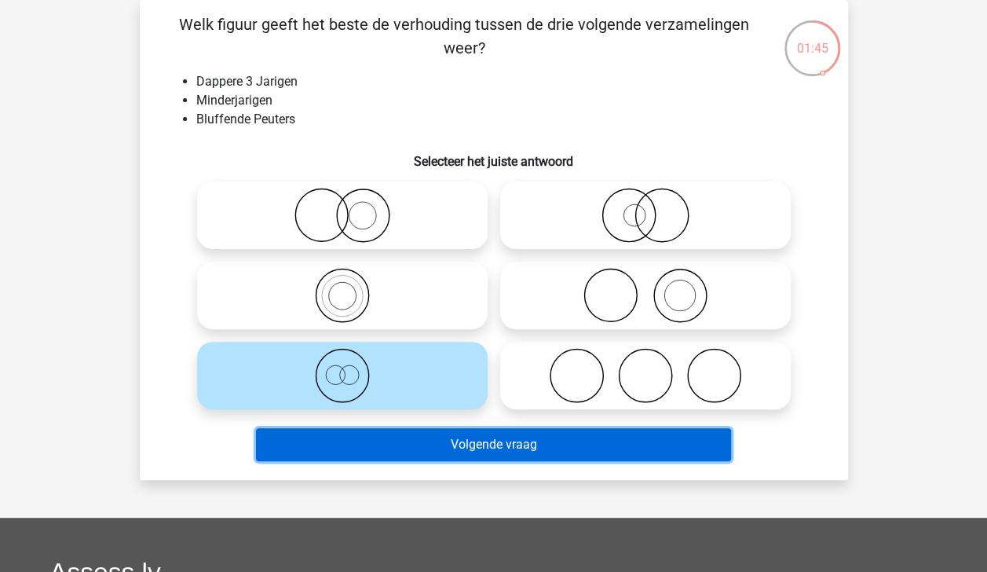
click at [455, 441] on button "Volgende vraag" at bounding box center [493, 444] width 475 height 33
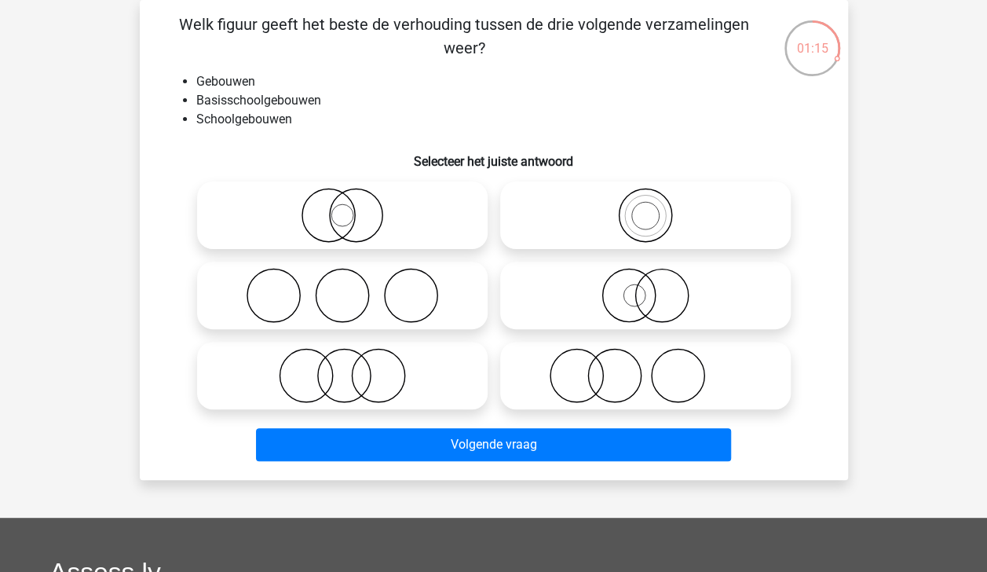
click at [419, 385] on icon at bounding box center [342, 375] width 278 height 55
click at [353, 367] on input "radio" at bounding box center [347, 362] width 10 height 10
radio input "true"
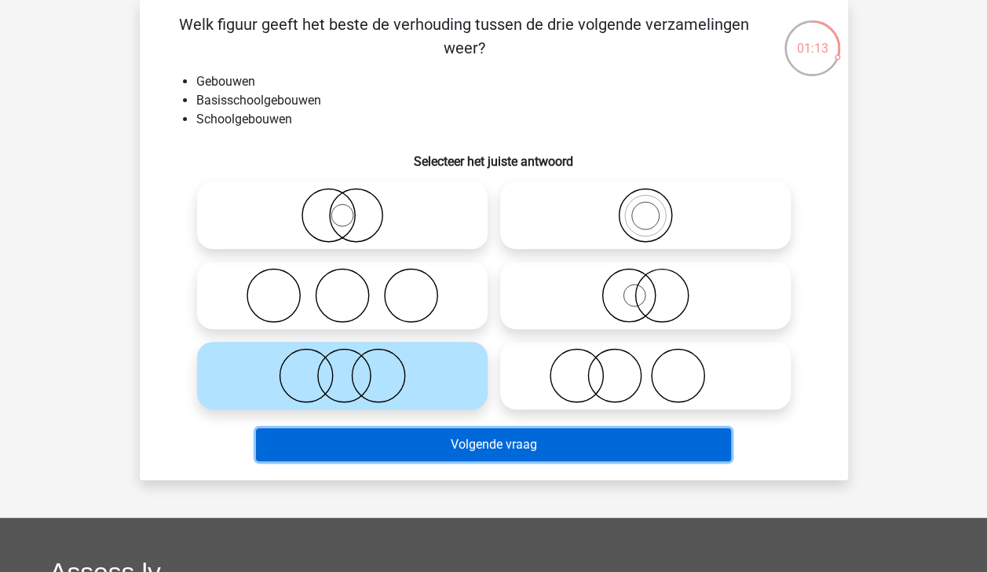
click at [470, 448] on button "Volgende vraag" at bounding box center [493, 444] width 475 height 33
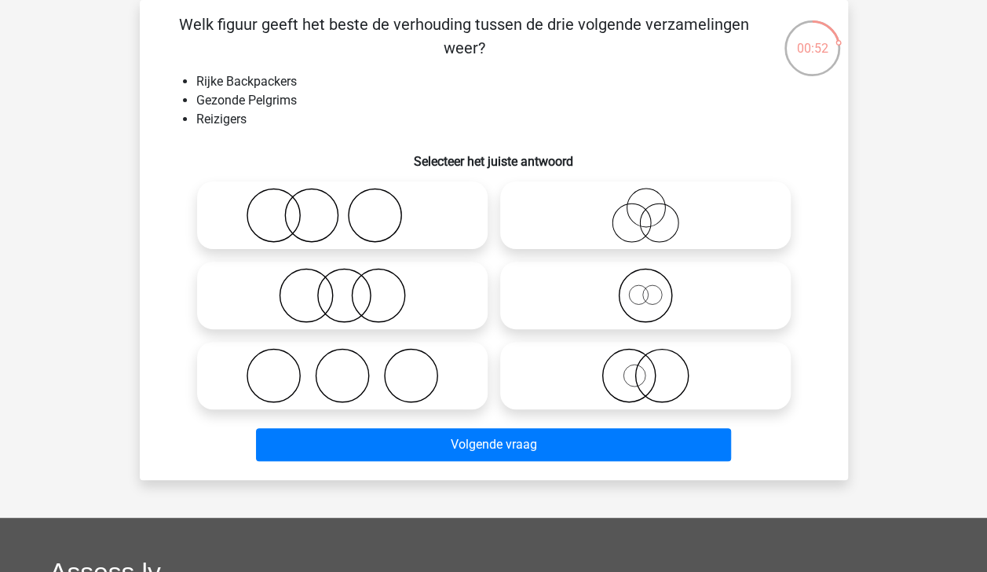
click at [388, 222] on icon at bounding box center [342, 215] width 278 height 55
click at [353, 207] on input "radio" at bounding box center [347, 202] width 10 height 10
radio input "true"
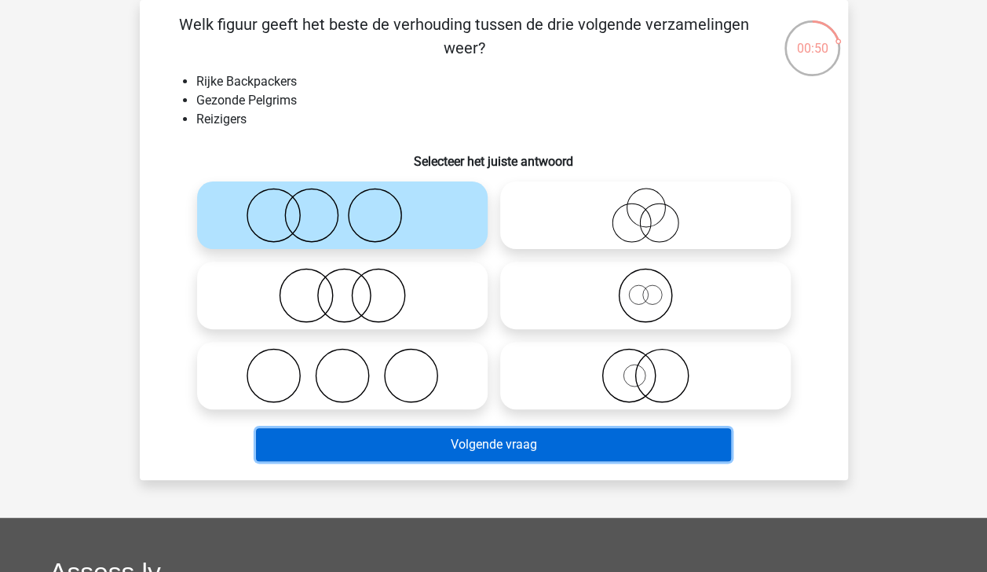
click at [493, 435] on button "Volgende vraag" at bounding box center [493, 444] width 475 height 33
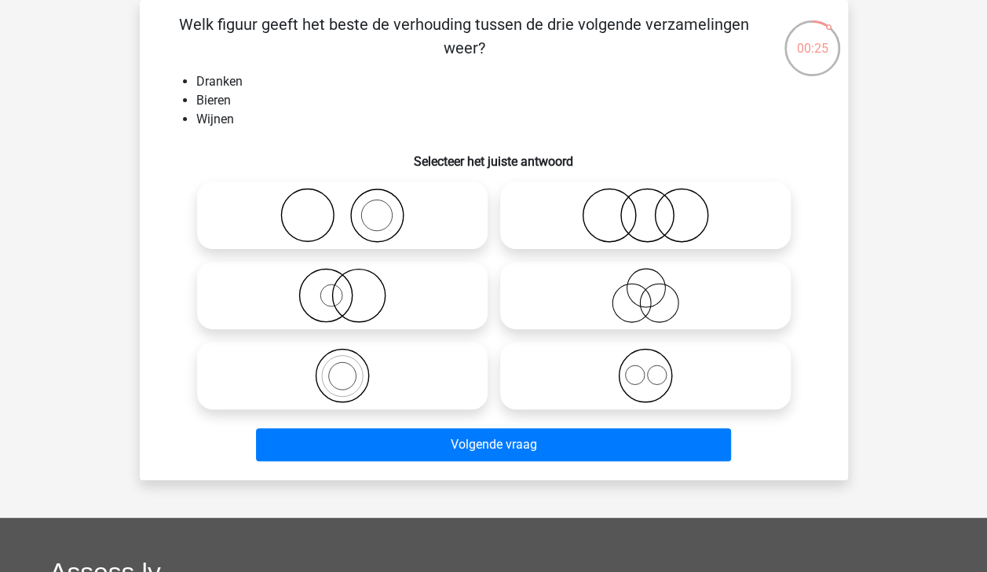
click at [639, 381] on icon at bounding box center [645, 375] width 278 height 55
click at [645, 367] on input "radio" at bounding box center [650, 362] width 10 height 10
radio input "true"
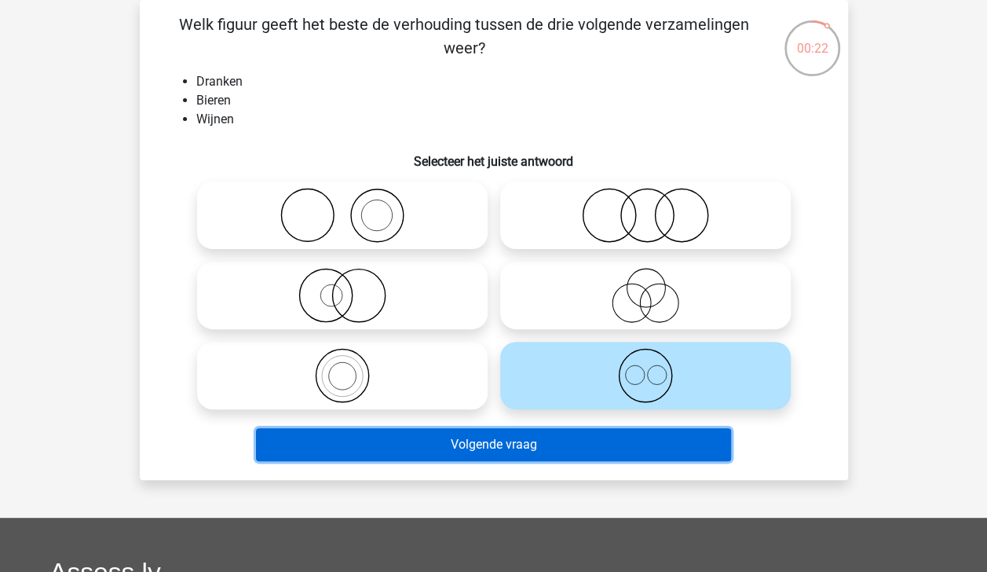
click at [568, 440] on button "Volgende vraag" at bounding box center [493, 444] width 475 height 33
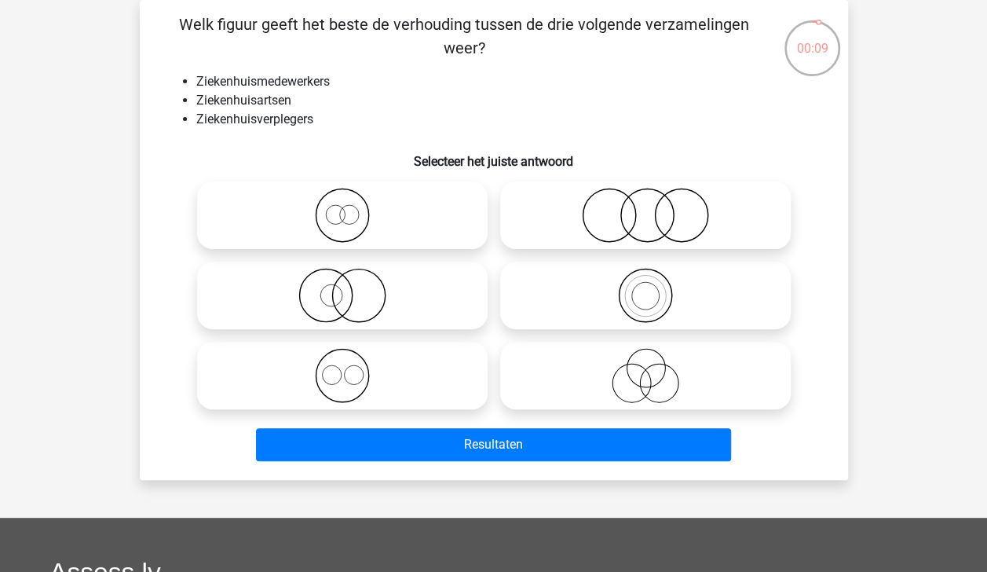
click at [616, 232] on icon at bounding box center [645, 215] width 278 height 55
click at [645, 207] on input "radio" at bounding box center [650, 202] width 10 height 10
radio input "true"
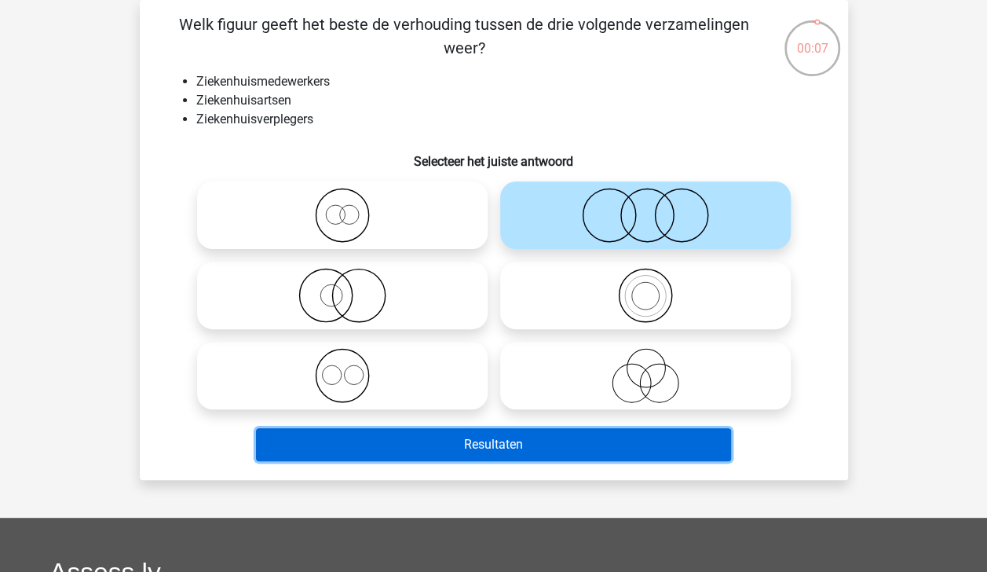
click at [606, 441] on button "Resultaten" at bounding box center [493, 444] width 475 height 33
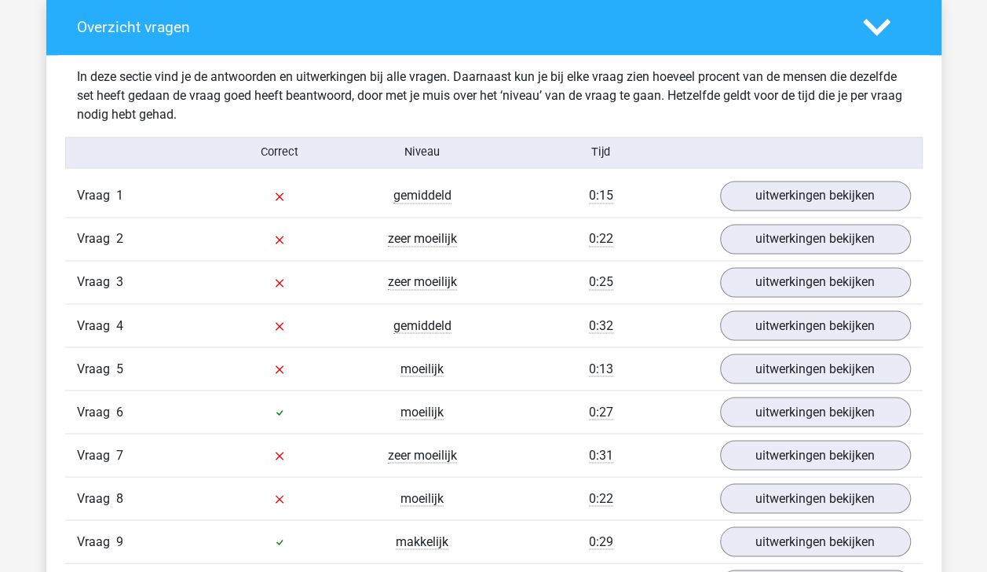
scroll to position [1164, 0]
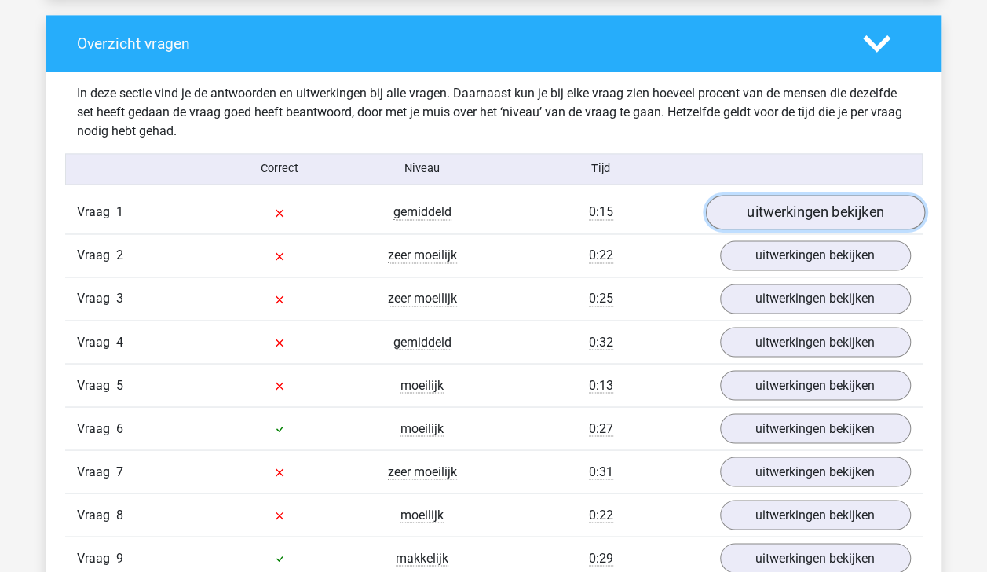
click at [846, 211] on link "uitwerkingen bekijken" at bounding box center [814, 212] width 219 height 35
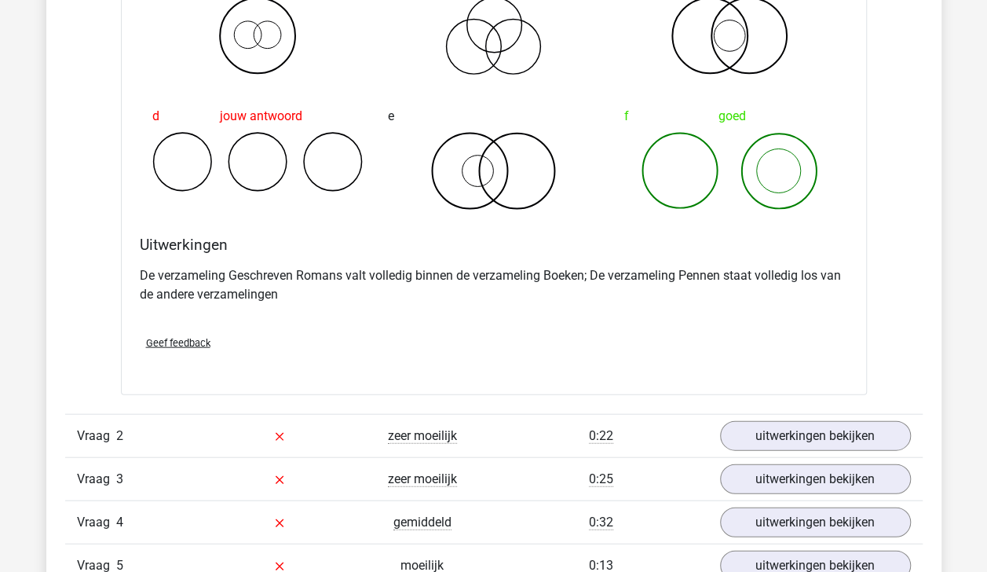
scroll to position [1599, 0]
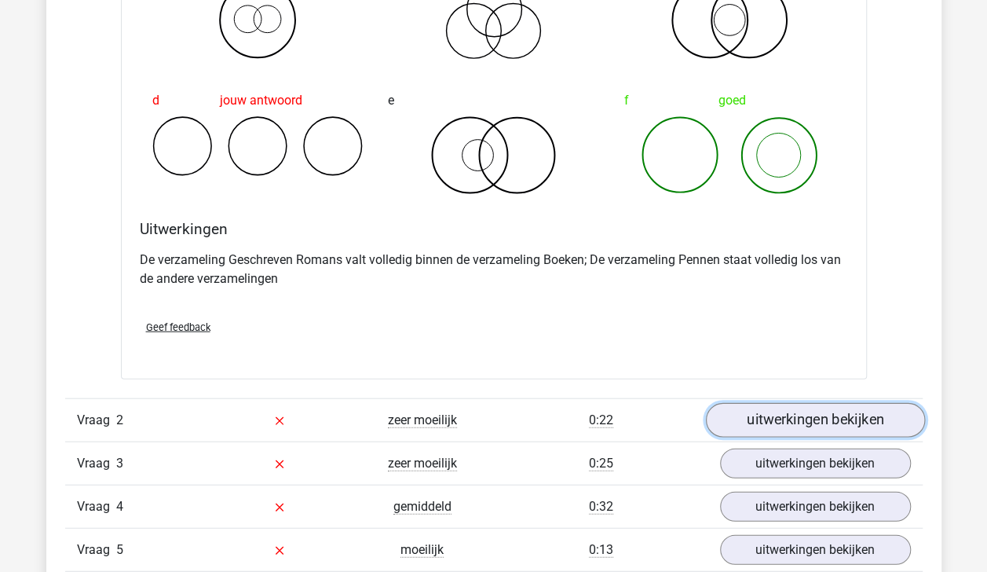
click at [875, 410] on link "uitwerkingen bekijken" at bounding box center [814, 420] width 219 height 35
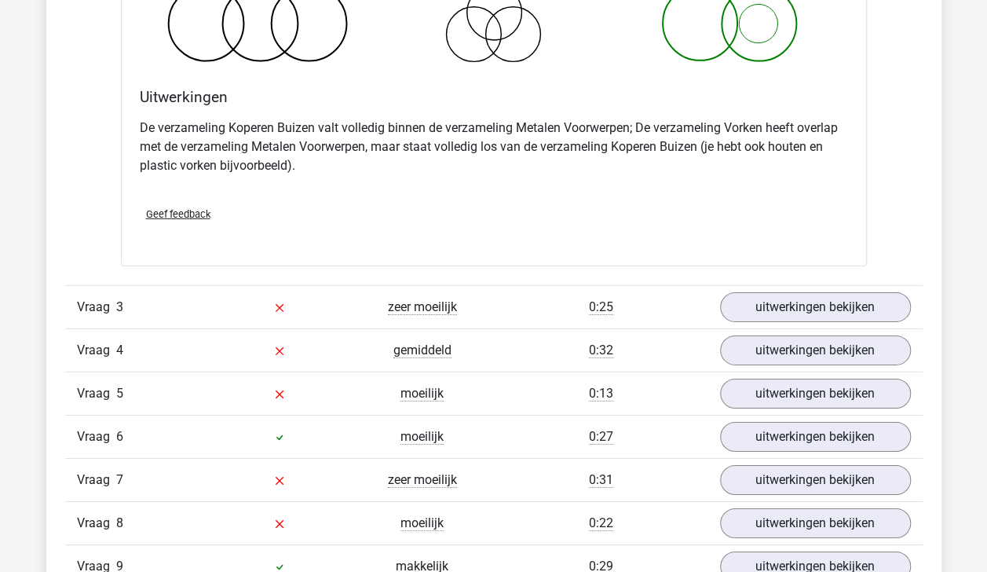
scroll to position [2470, 0]
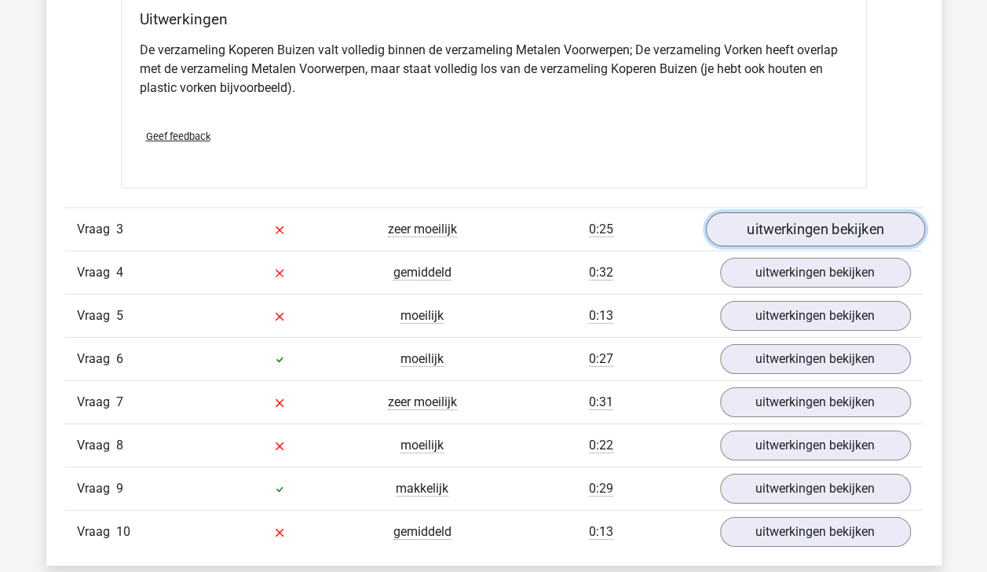
click at [868, 215] on link "uitwerkingen bekijken" at bounding box center [814, 230] width 219 height 35
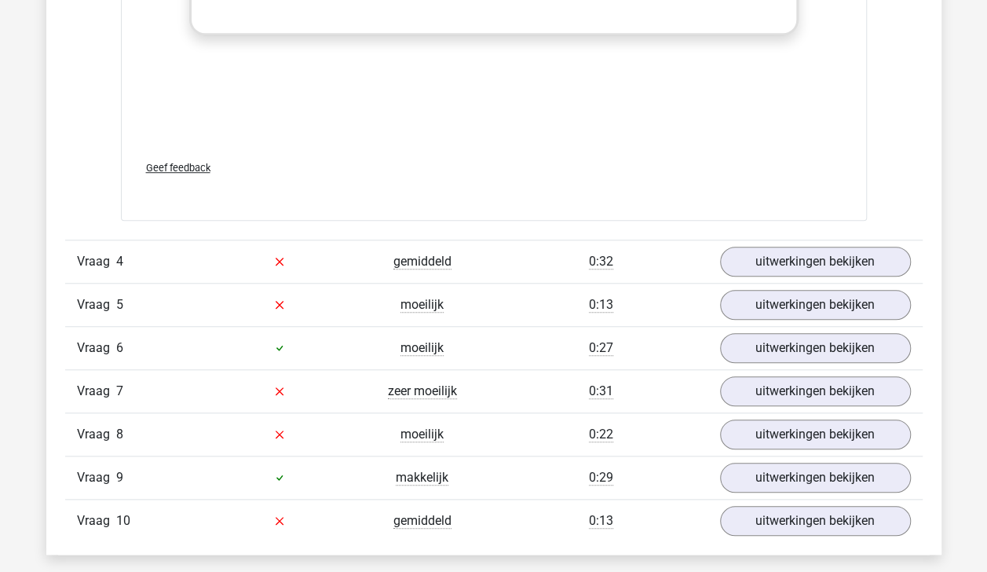
scroll to position [3513, 0]
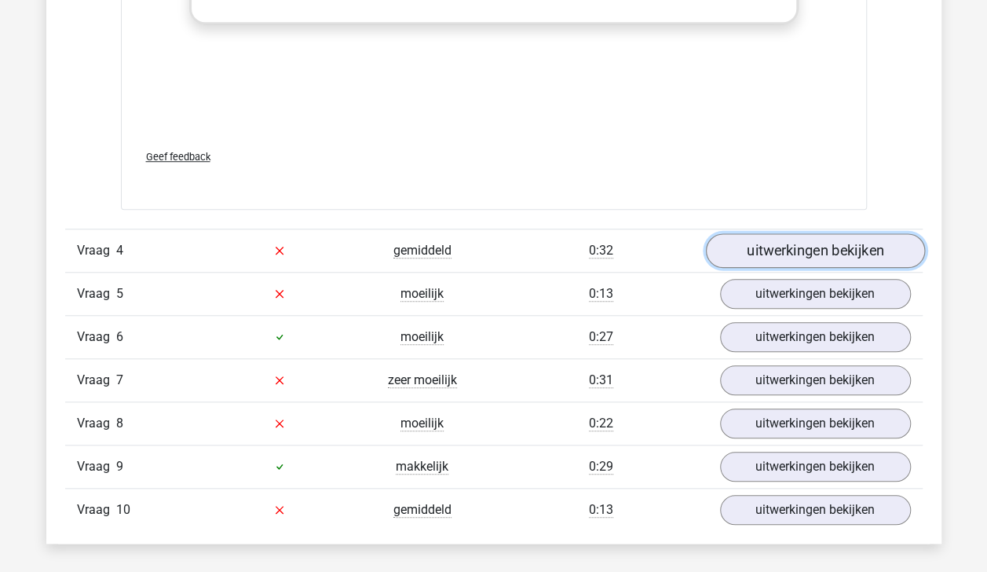
click at [839, 241] on link "uitwerkingen bekijken" at bounding box center [814, 250] width 219 height 35
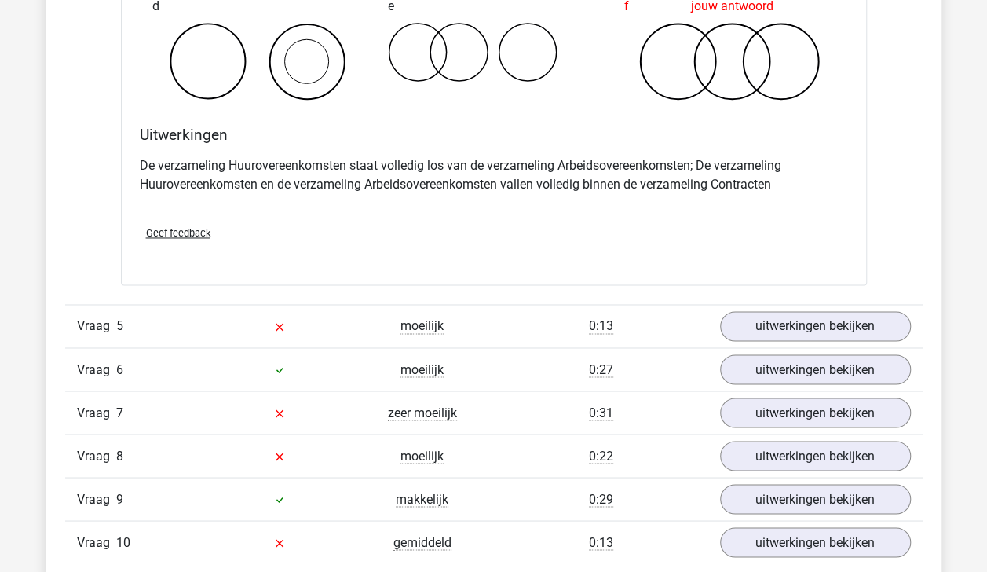
scroll to position [4087, 0]
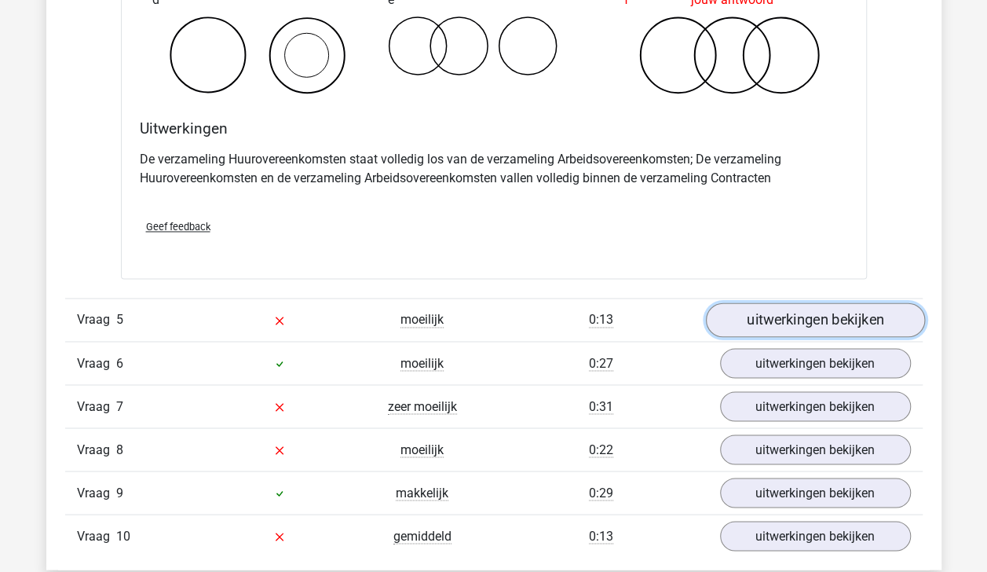
click at [890, 305] on link "uitwerkingen bekijken" at bounding box center [814, 319] width 219 height 35
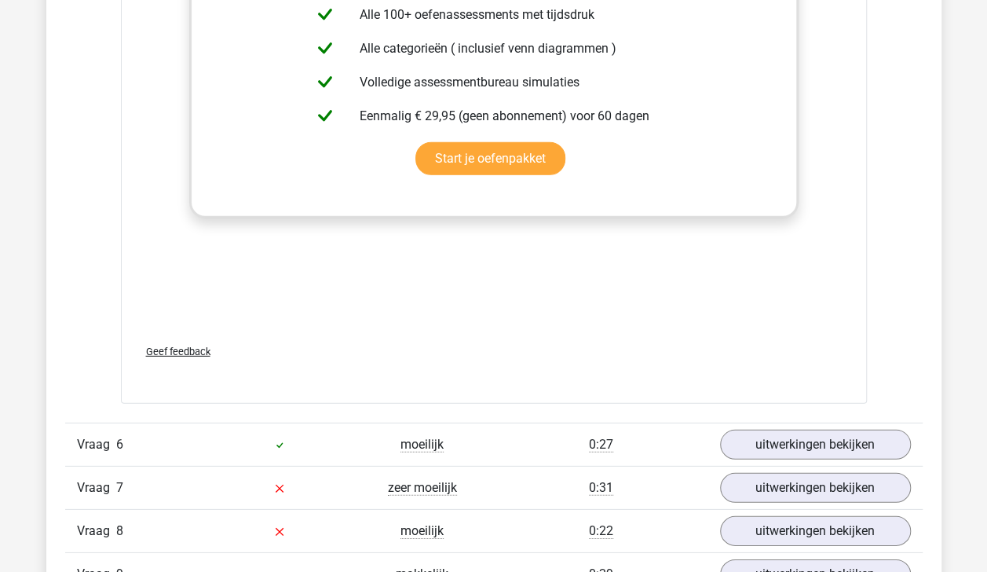
scroll to position [5034, 0]
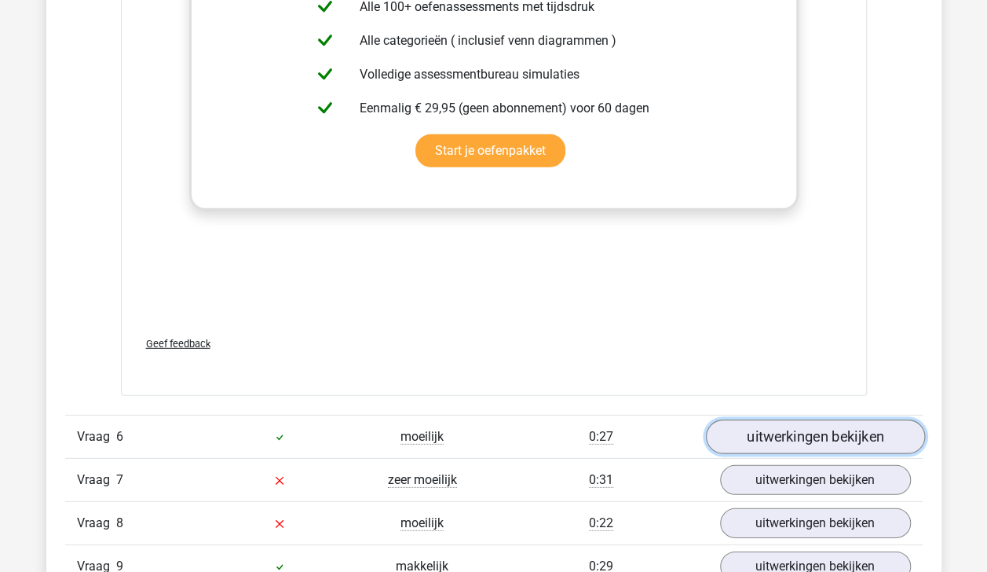
click at [877, 430] on link "uitwerkingen bekijken" at bounding box center [814, 436] width 219 height 35
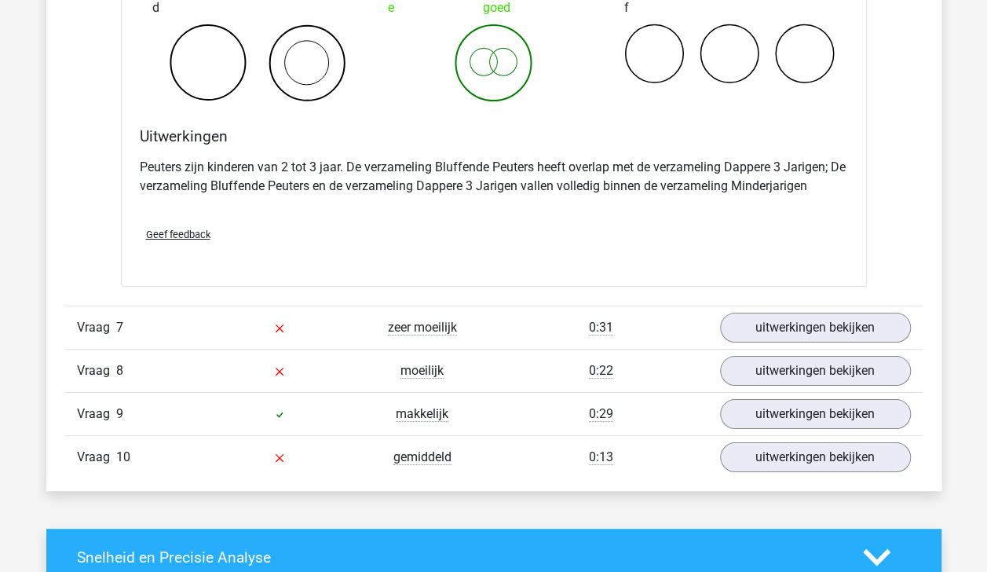
scroll to position [5794, 0]
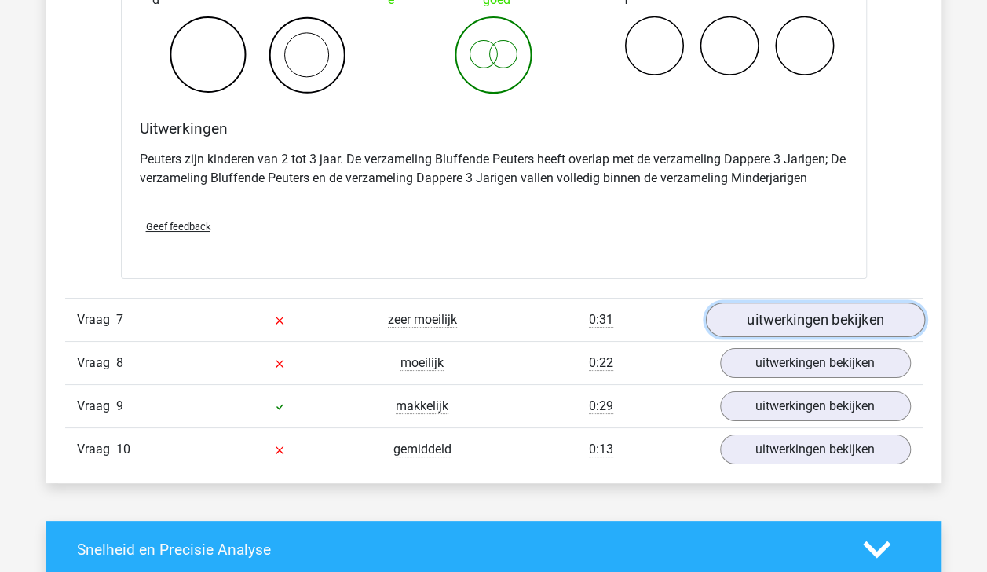
click at [880, 306] on link "uitwerkingen bekijken" at bounding box center [814, 319] width 219 height 35
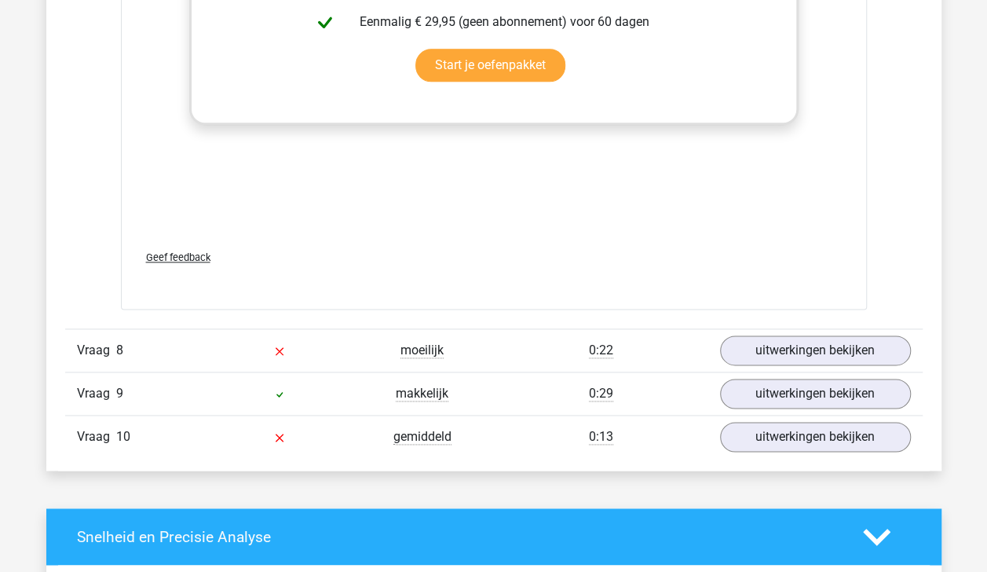
scroll to position [6855, 0]
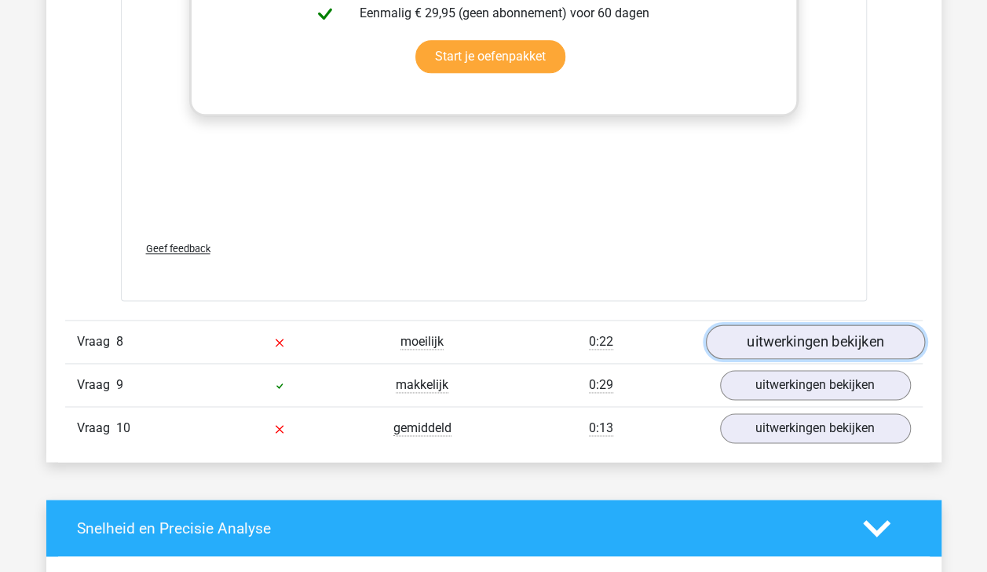
click at [887, 325] on link "uitwerkingen bekijken" at bounding box center [814, 342] width 219 height 35
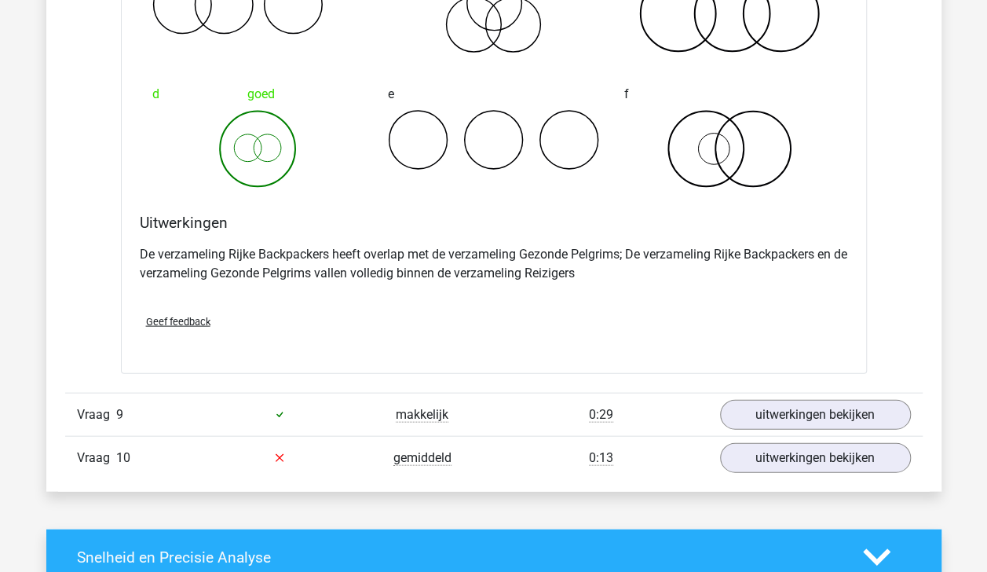
scroll to position [7444, 0]
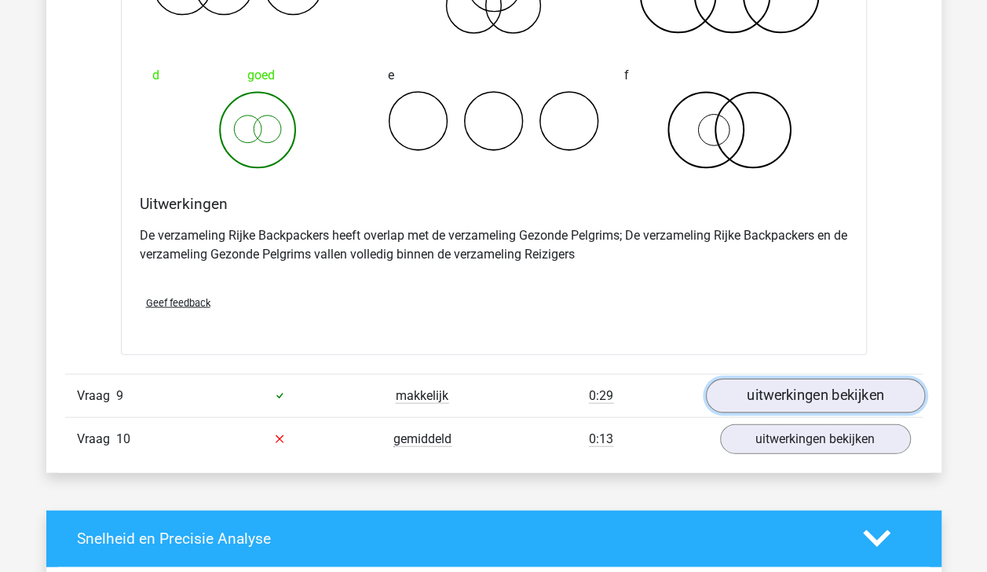
click at [860, 378] on link "uitwerkingen bekijken" at bounding box center [814, 395] width 219 height 35
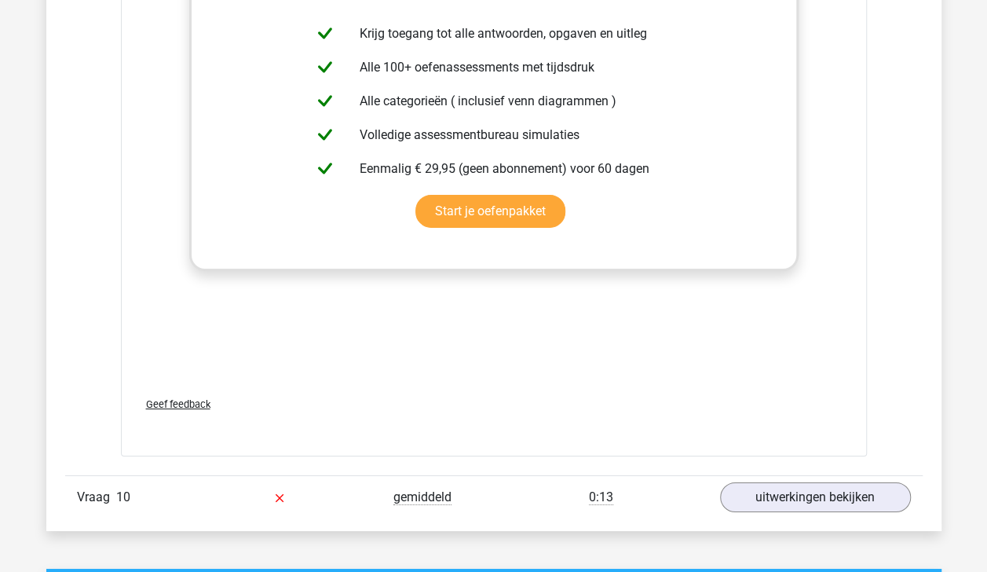
scroll to position [8418, 0]
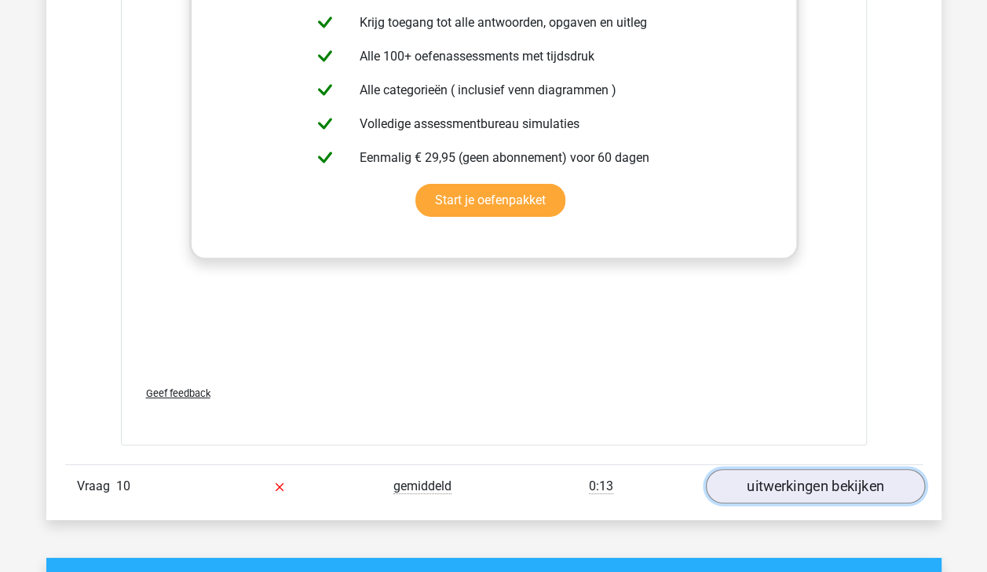
click at [868, 470] on link "uitwerkingen bekijken" at bounding box center [814, 486] width 219 height 35
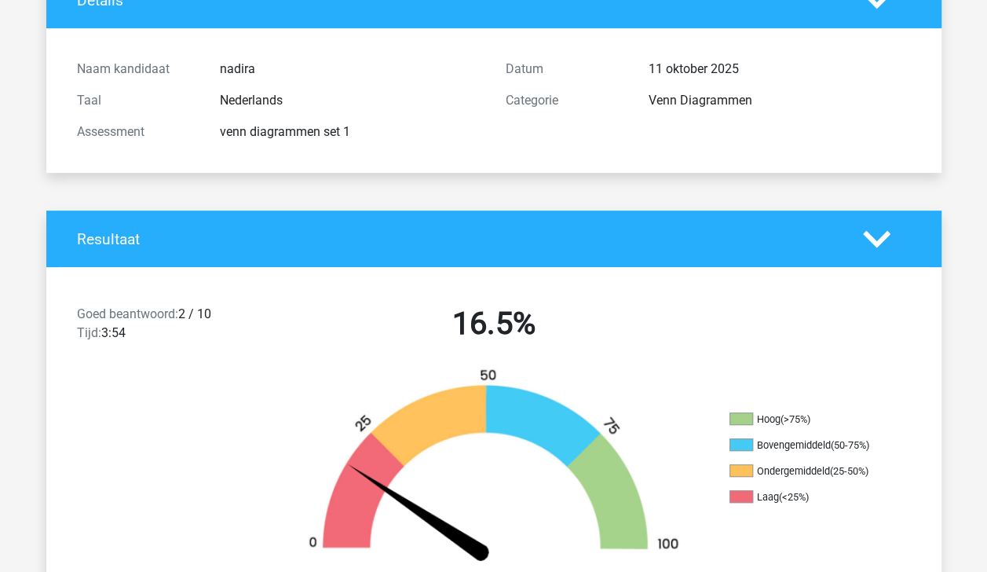
scroll to position [0, 0]
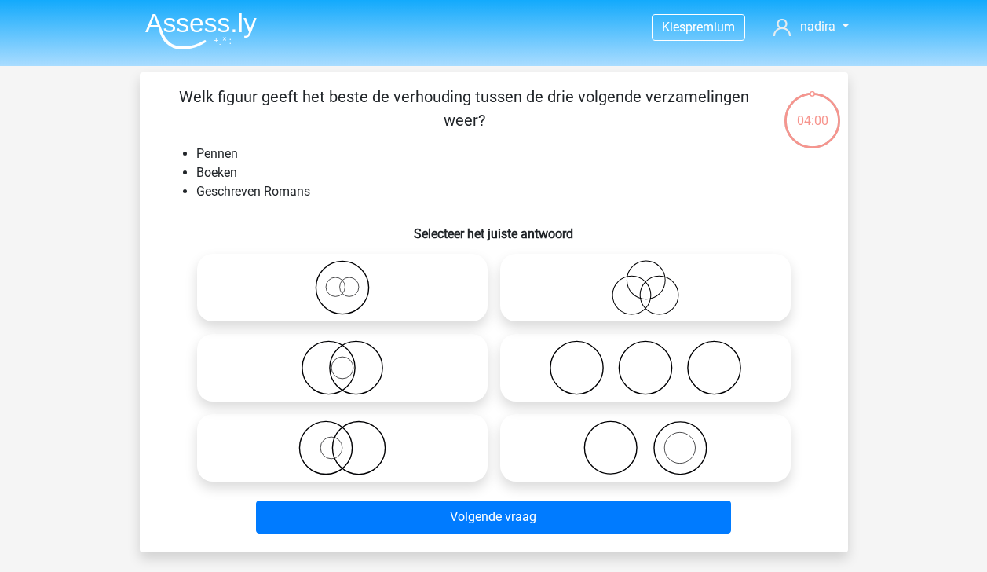
scroll to position [72, 0]
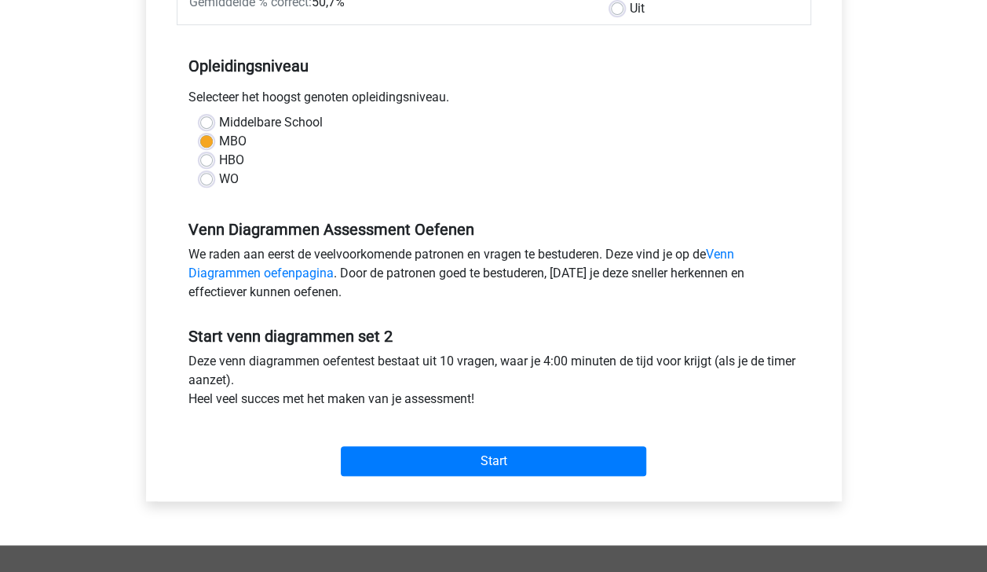
scroll to position [292, 0]
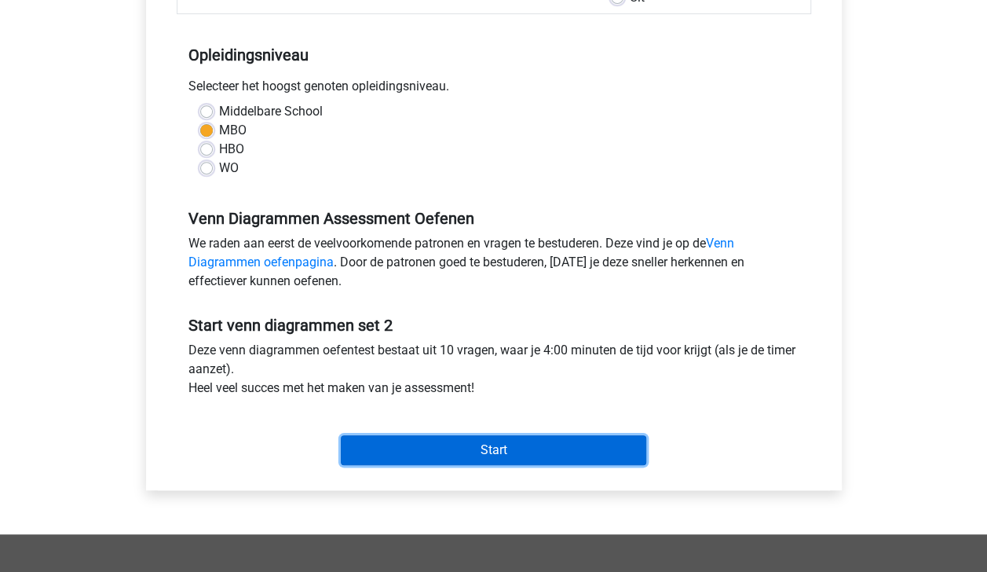
click at [633, 446] on input "Start" at bounding box center [493, 450] width 305 height 30
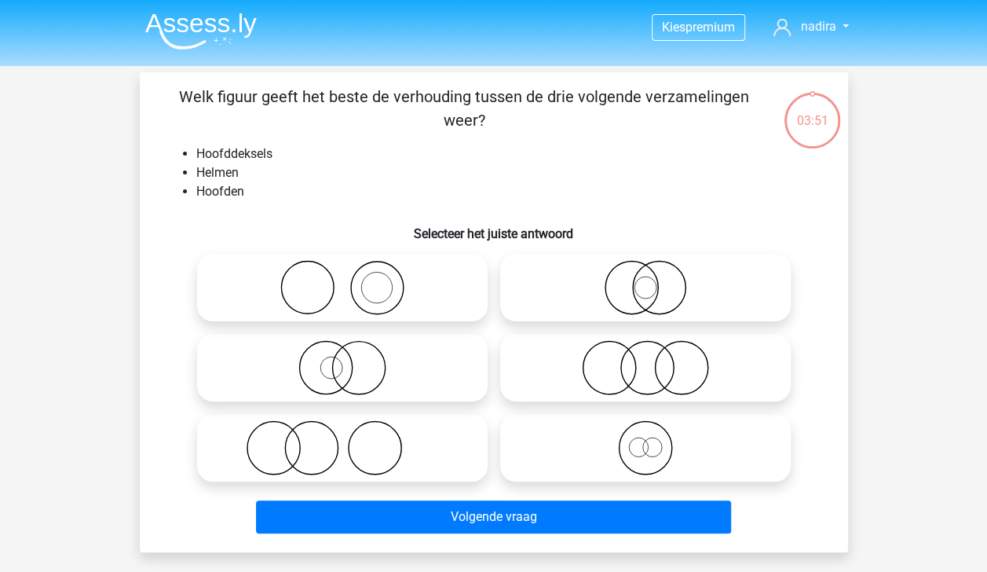
click at [297, 291] on icon at bounding box center [342, 287] width 278 height 55
click at [342, 280] on input "radio" at bounding box center [347, 274] width 10 height 10
radio input "true"
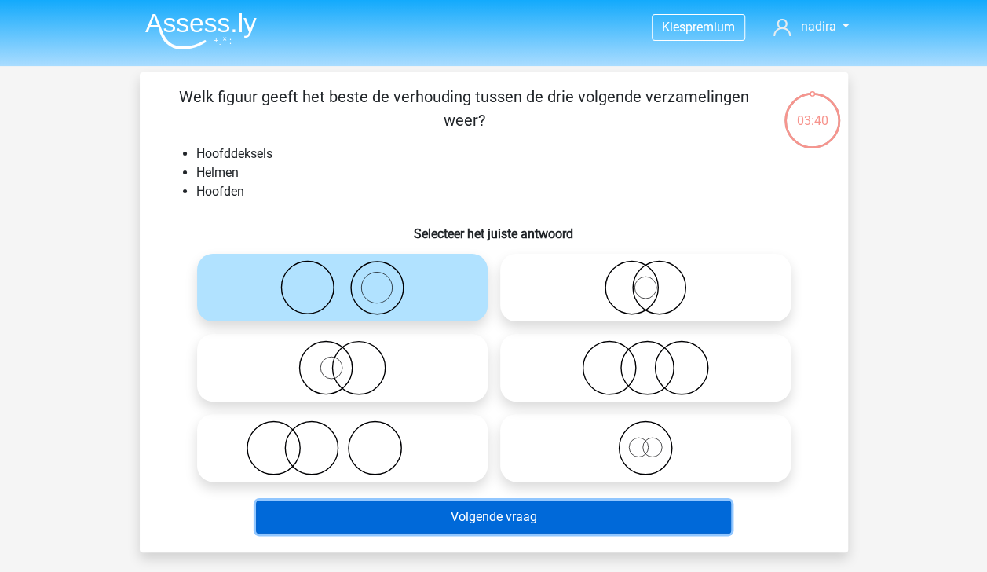
click at [667, 521] on button "Volgende vraag" at bounding box center [493, 516] width 475 height 33
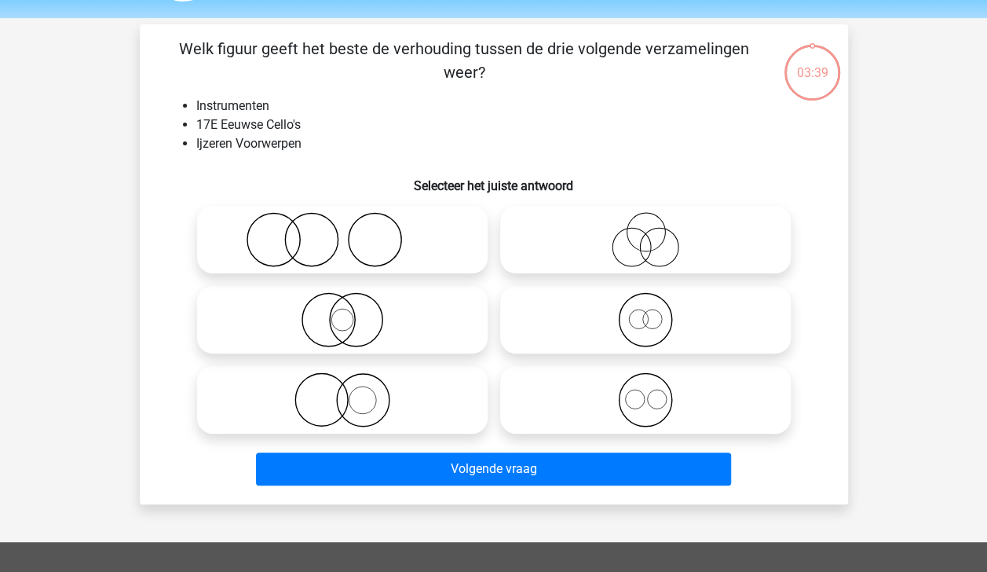
scroll to position [72, 0]
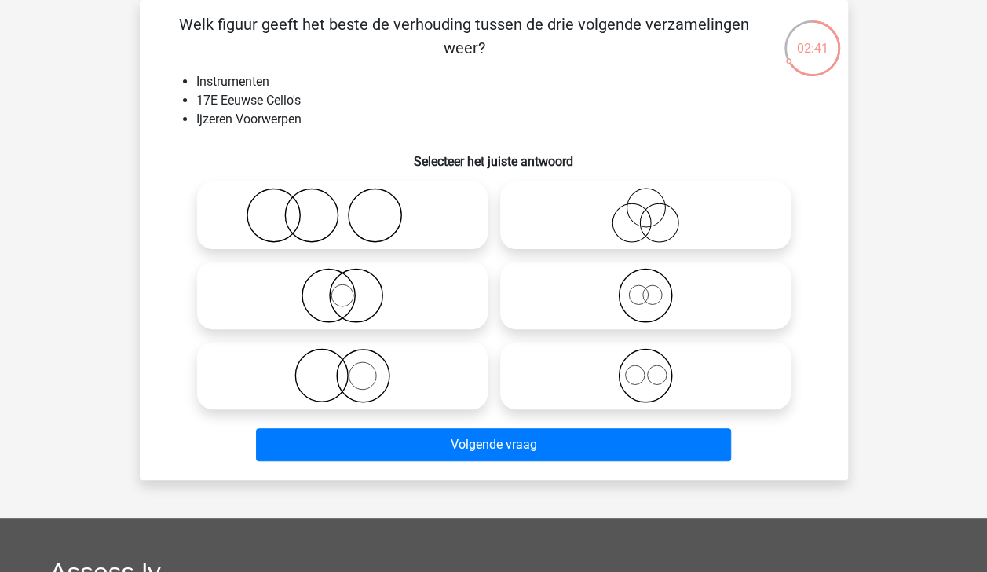
click at [389, 233] on icon at bounding box center [342, 215] width 278 height 55
click at [353, 207] on input "radio" at bounding box center [347, 202] width 10 height 10
radio input "true"
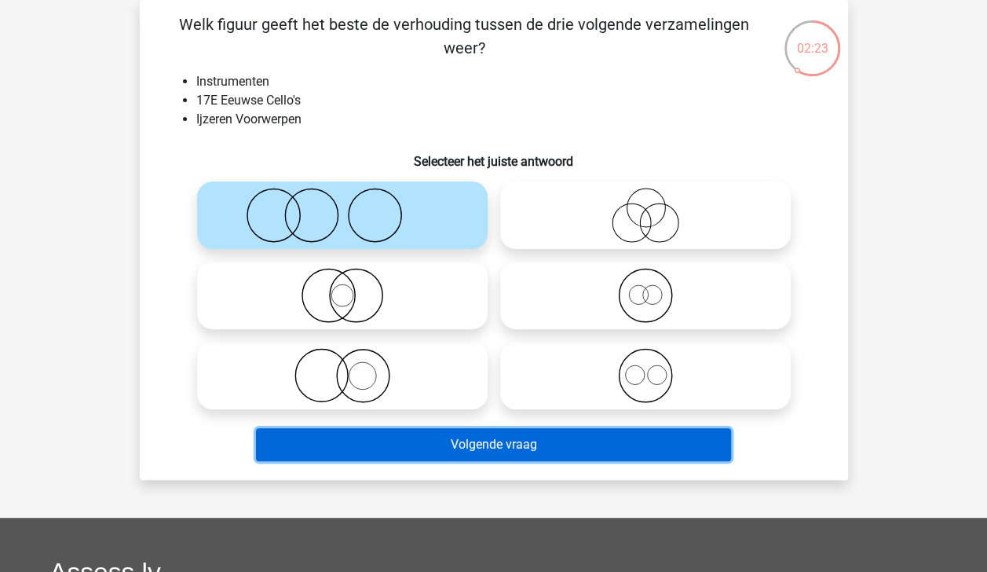
click at [463, 444] on button "Volgende vraag" at bounding box center [493, 444] width 475 height 33
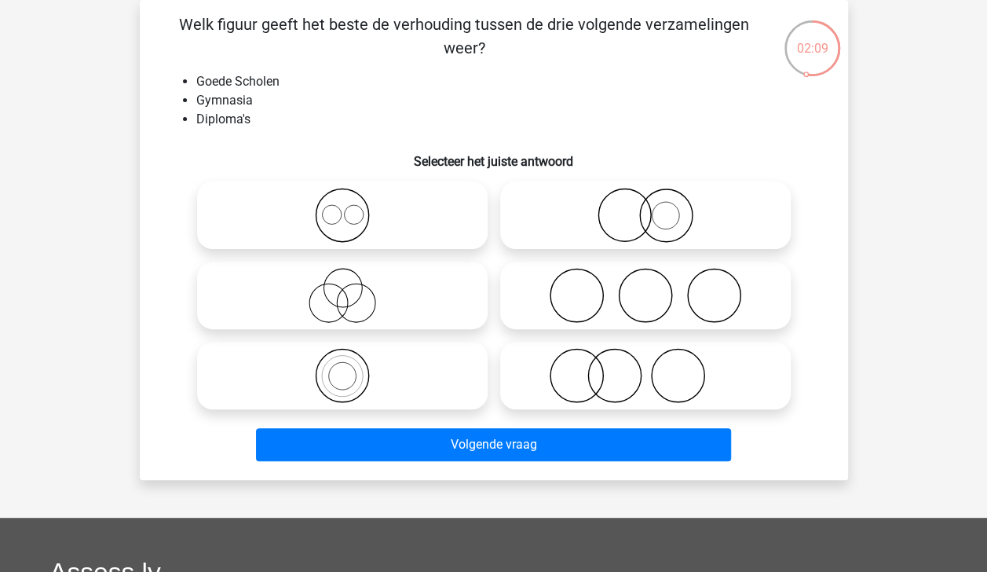
click at [694, 297] on icon at bounding box center [645, 295] width 278 height 55
click at [656, 287] on input "radio" at bounding box center [650, 282] width 10 height 10
radio input "true"
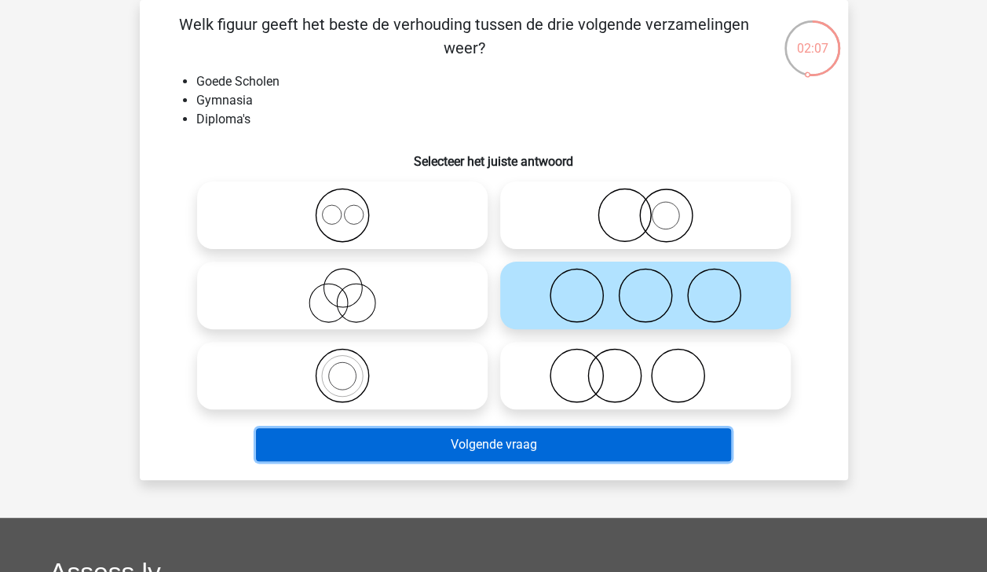
click at [651, 444] on button "Volgende vraag" at bounding box center [493, 444] width 475 height 33
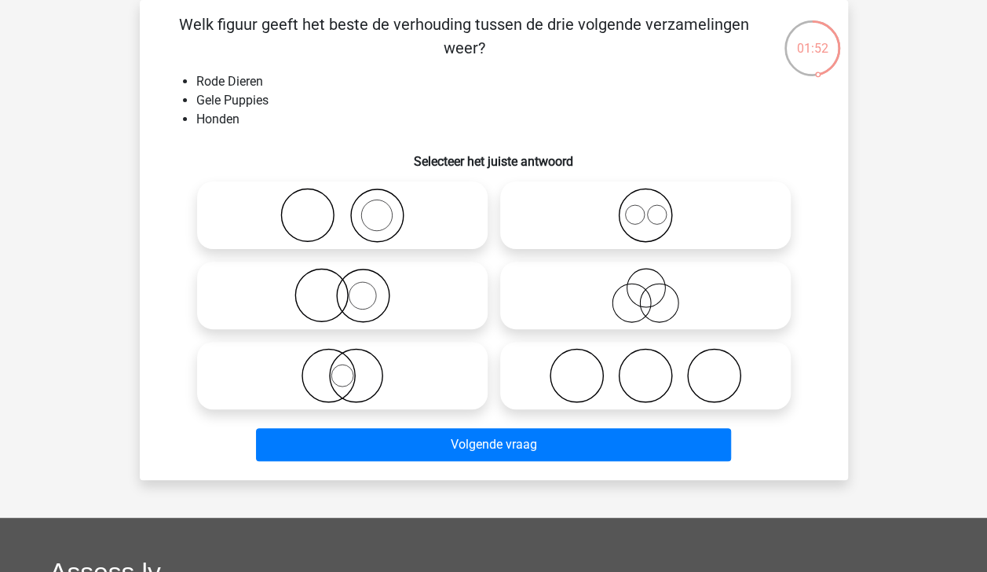
click at [371, 232] on icon at bounding box center [342, 215] width 278 height 55
click at [353, 207] on input "radio" at bounding box center [347, 202] width 10 height 10
radio input "true"
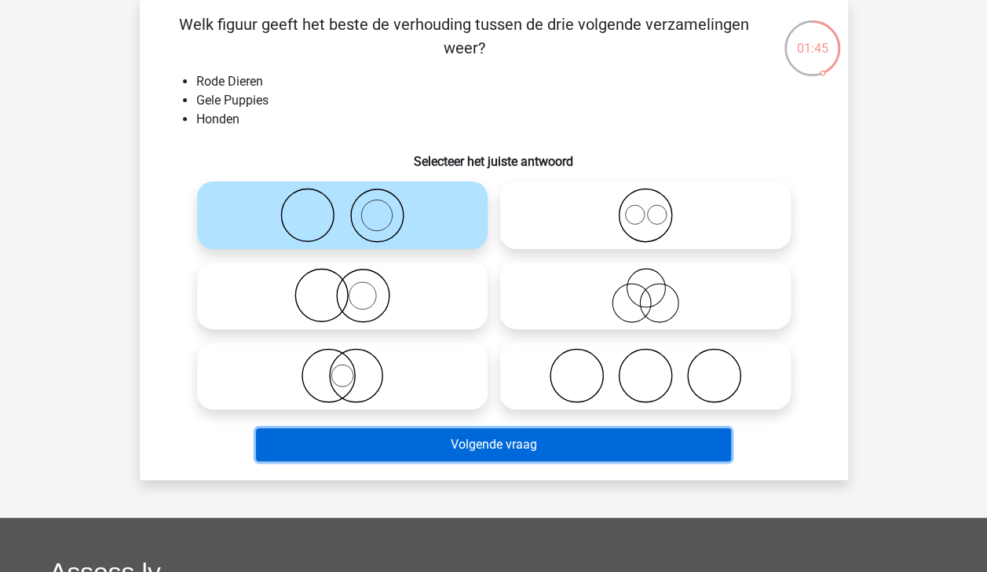
click at [480, 447] on button "Volgende vraag" at bounding box center [493, 444] width 475 height 33
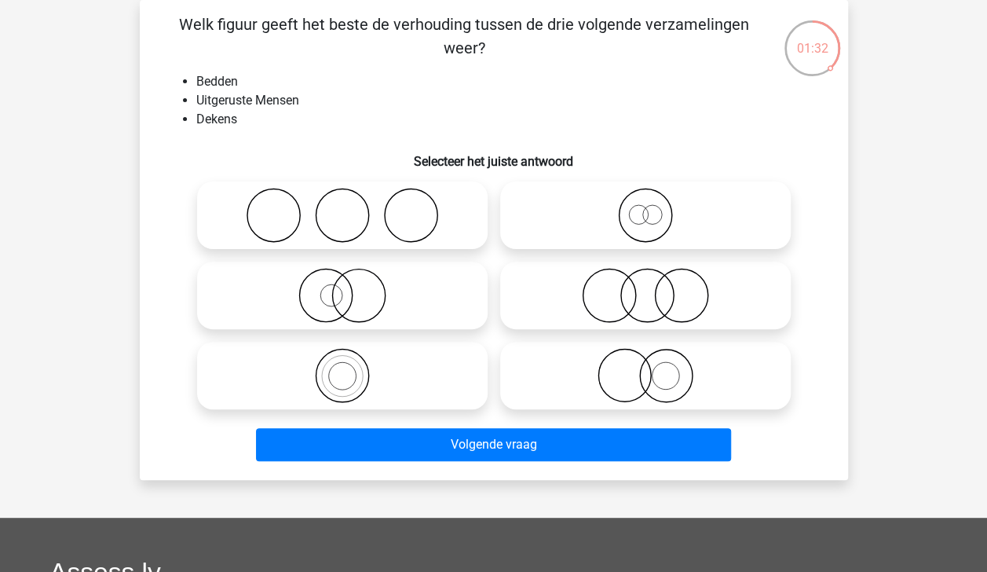
click at [437, 233] on icon at bounding box center [342, 215] width 278 height 55
click at [353, 207] on input "radio" at bounding box center [347, 202] width 10 height 10
radio input "true"
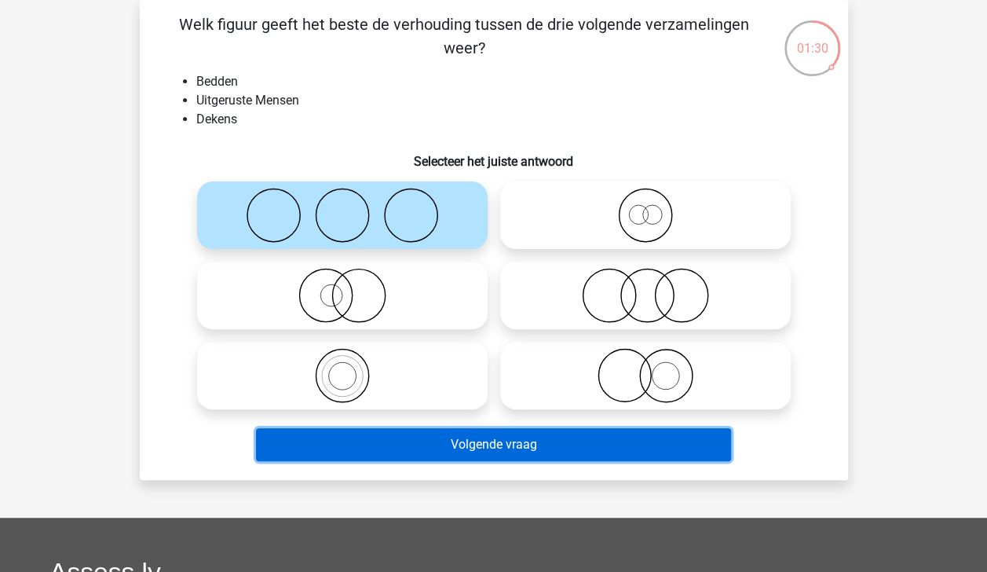
click at [491, 451] on button "Volgende vraag" at bounding box center [493, 444] width 475 height 33
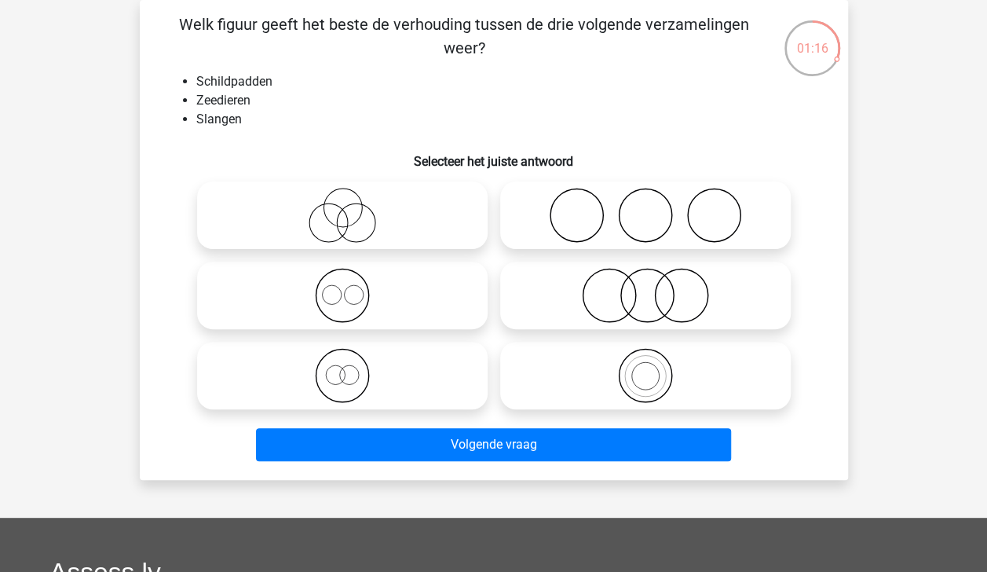
click at [418, 290] on icon at bounding box center [342, 295] width 278 height 55
click at [353, 287] on input "radio" at bounding box center [347, 282] width 10 height 10
radio input "true"
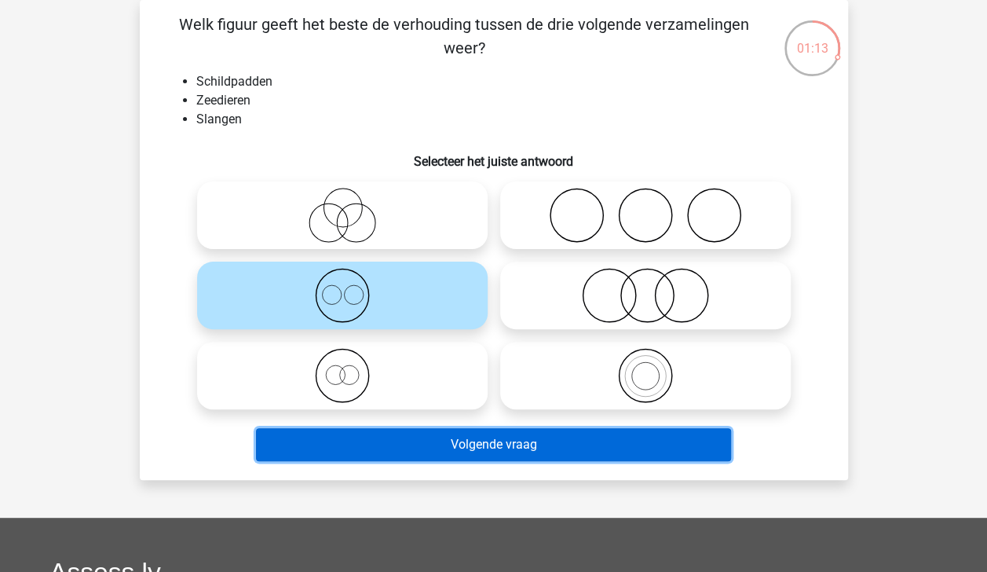
click at [510, 435] on button "Volgende vraag" at bounding box center [493, 444] width 475 height 33
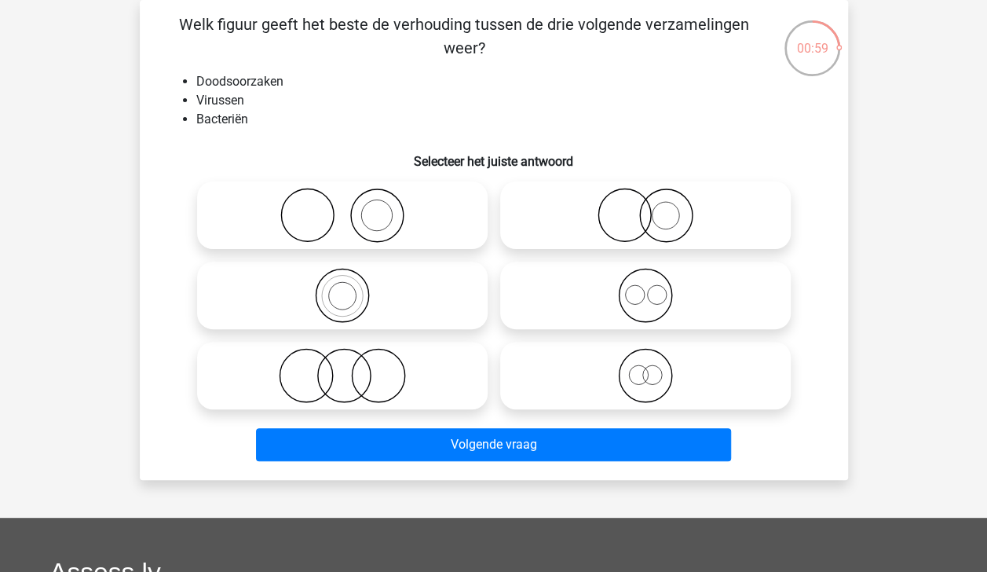
click at [667, 295] on icon at bounding box center [645, 295] width 278 height 55
click at [656, 287] on input "radio" at bounding box center [650, 282] width 10 height 10
radio input "true"
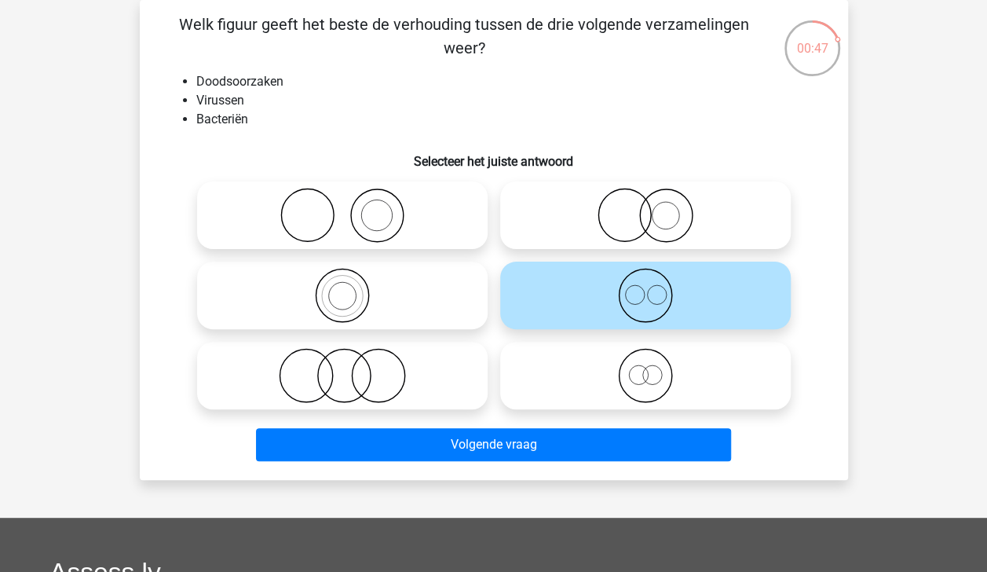
click at [702, 222] on icon at bounding box center [645, 215] width 278 height 55
click at [656, 207] on input "radio" at bounding box center [650, 202] width 10 height 10
radio input "true"
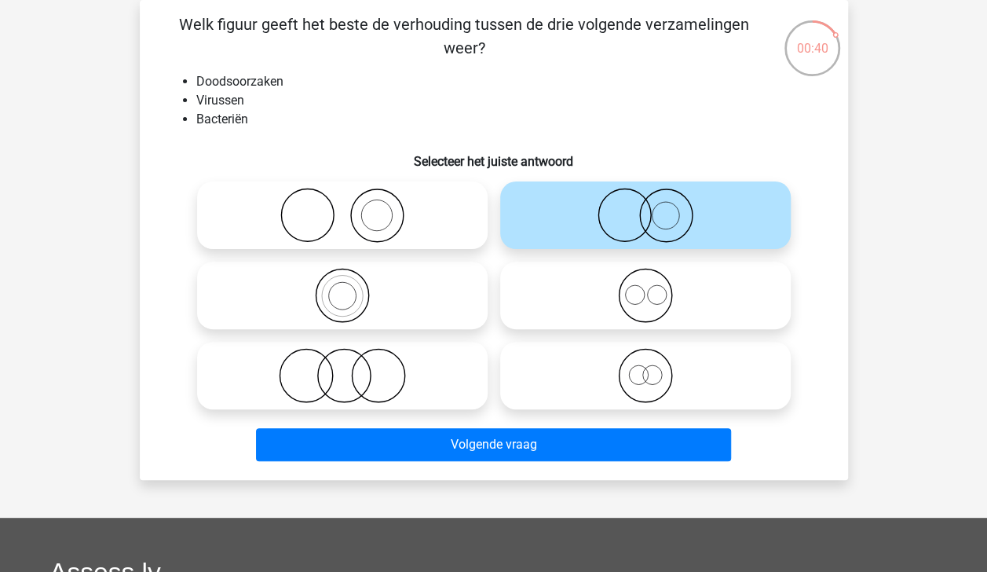
click at [658, 375] on icon at bounding box center [645, 375] width 278 height 55
click at [656, 367] on input "radio" at bounding box center [650, 362] width 10 height 10
radio input "true"
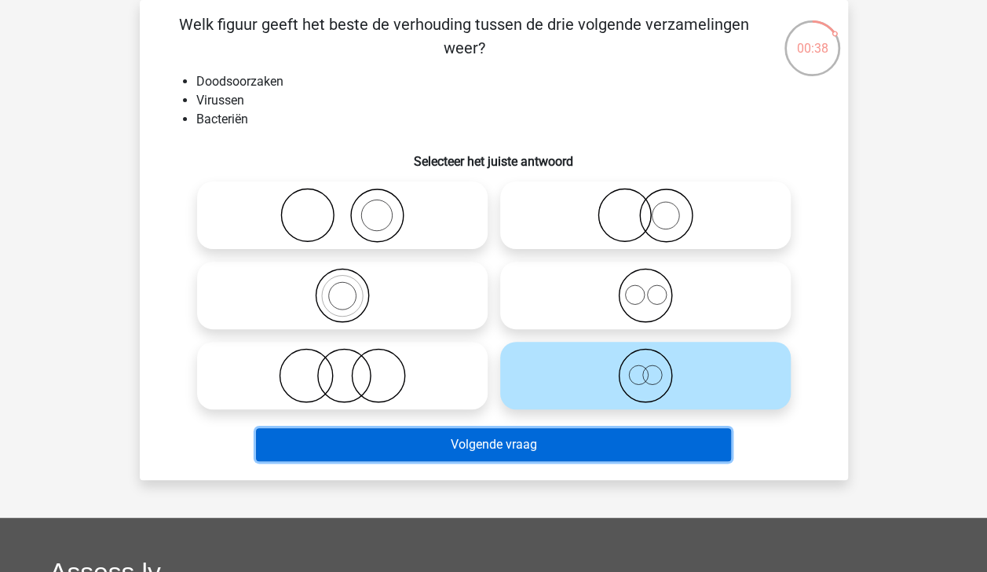
click at [664, 441] on button "Volgende vraag" at bounding box center [493, 444] width 475 height 33
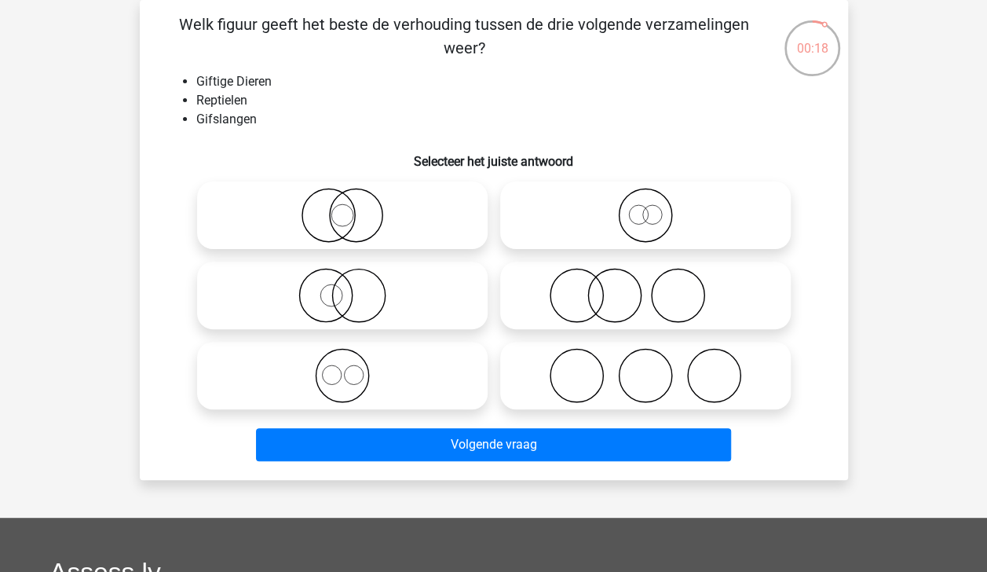
click at [427, 363] on icon at bounding box center [342, 375] width 278 height 55
click at [353, 363] on input "radio" at bounding box center [347, 362] width 10 height 10
radio input "true"
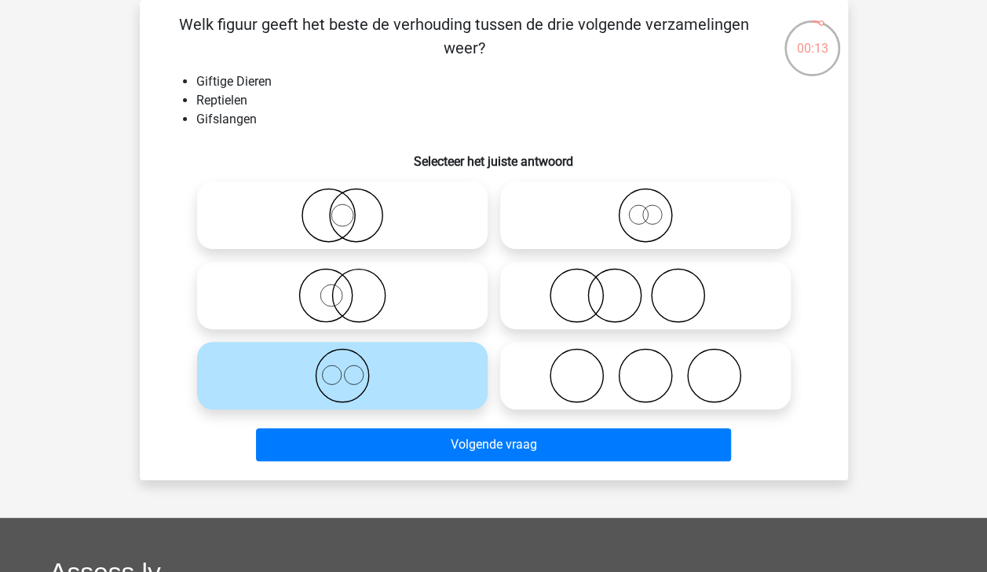
click at [655, 220] on icon at bounding box center [645, 215] width 278 height 55
click at [655, 207] on input "radio" at bounding box center [650, 202] width 10 height 10
radio input "true"
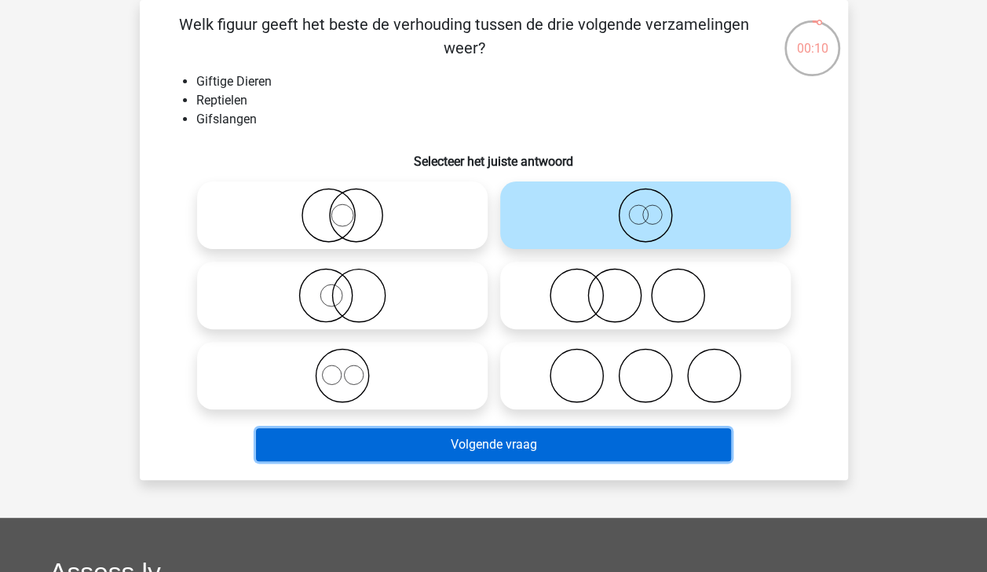
click at [642, 448] on button "Volgende vraag" at bounding box center [493, 444] width 475 height 33
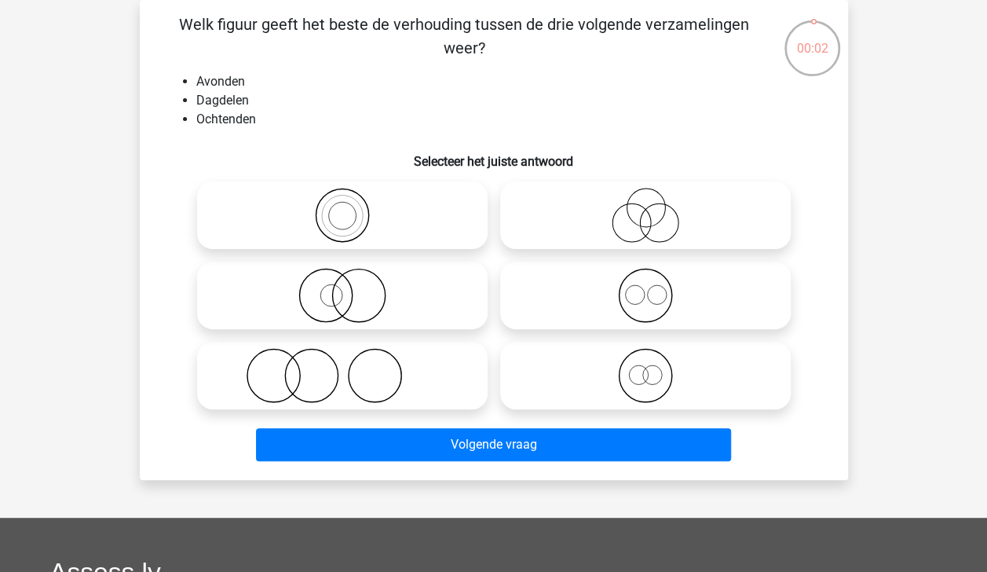
click at [655, 226] on icon at bounding box center [645, 215] width 278 height 55
click at [655, 207] on input "radio" at bounding box center [650, 202] width 10 height 10
radio input "true"
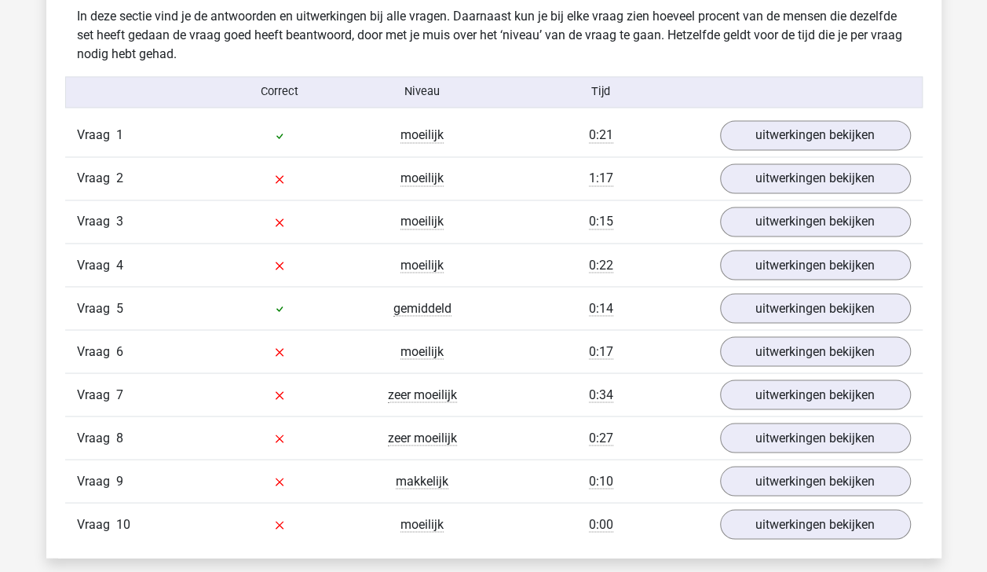
scroll to position [1255, 0]
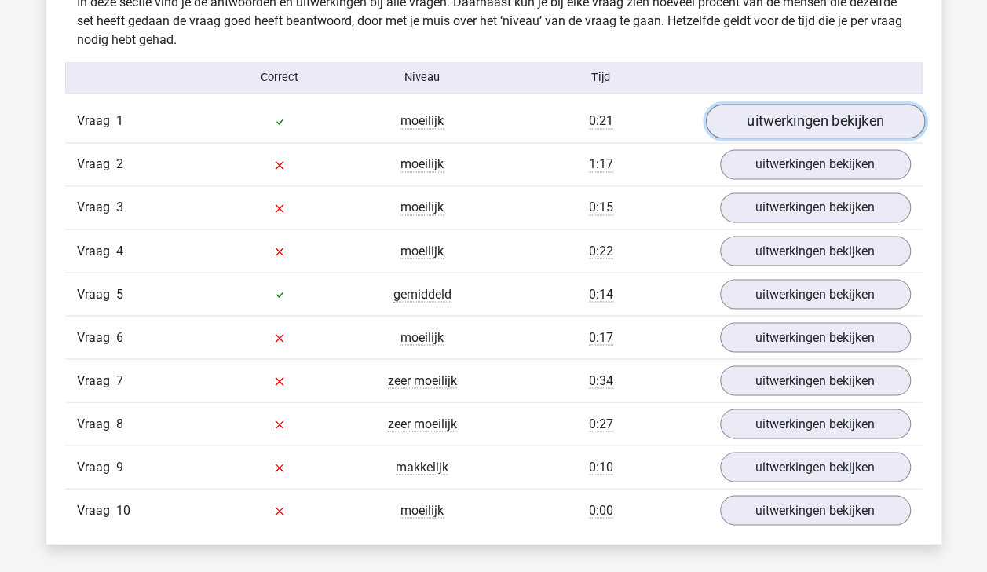
click at [788, 115] on link "uitwerkingen bekijken" at bounding box center [814, 121] width 219 height 35
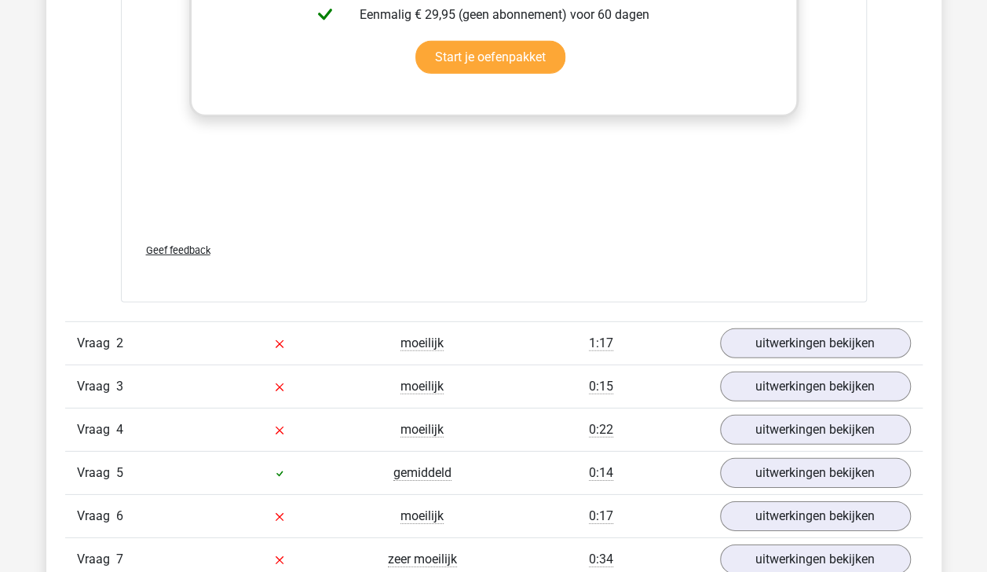
scroll to position [2119, 0]
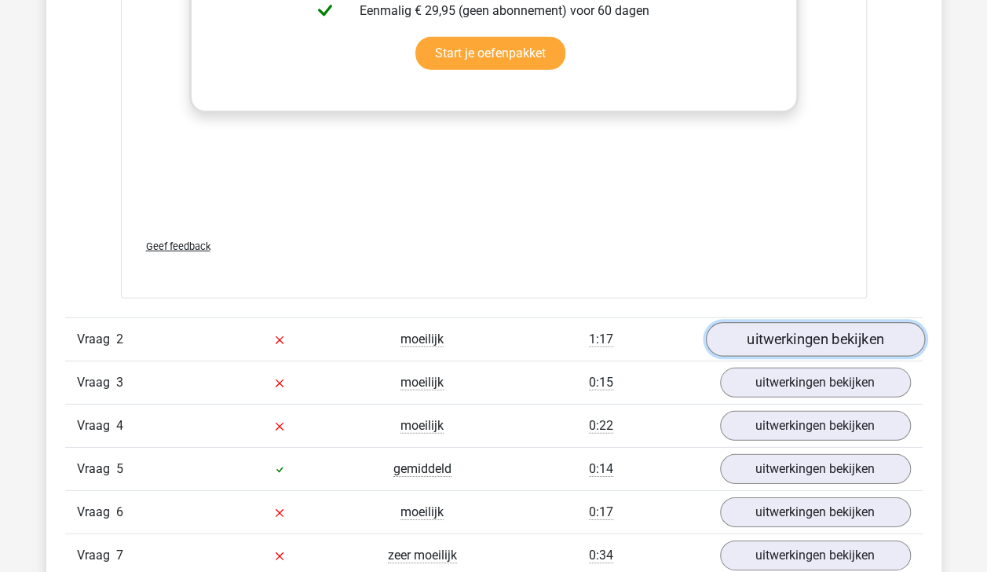
click at [878, 336] on link "uitwerkingen bekijken" at bounding box center [814, 339] width 219 height 35
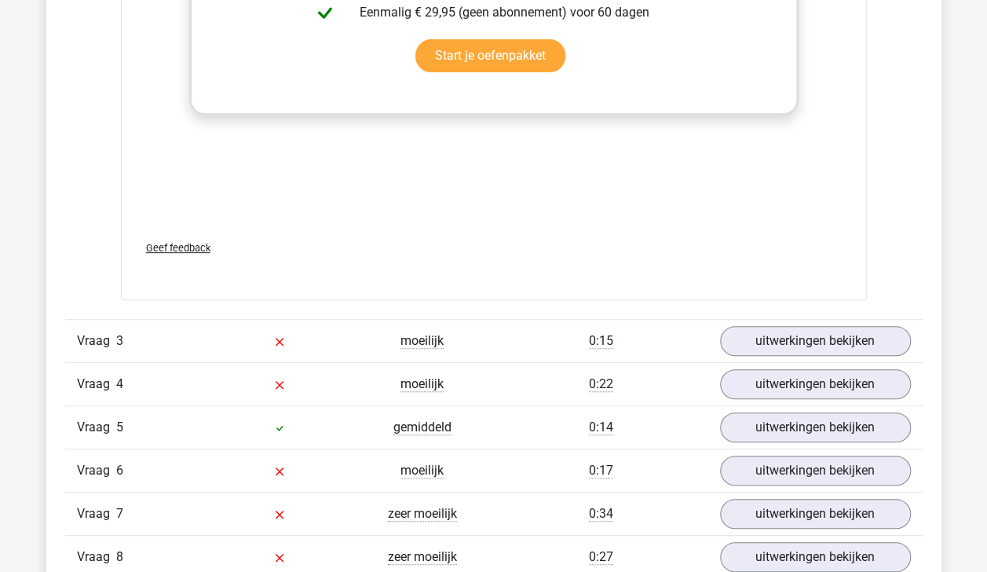
scroll to position [3186, 0]
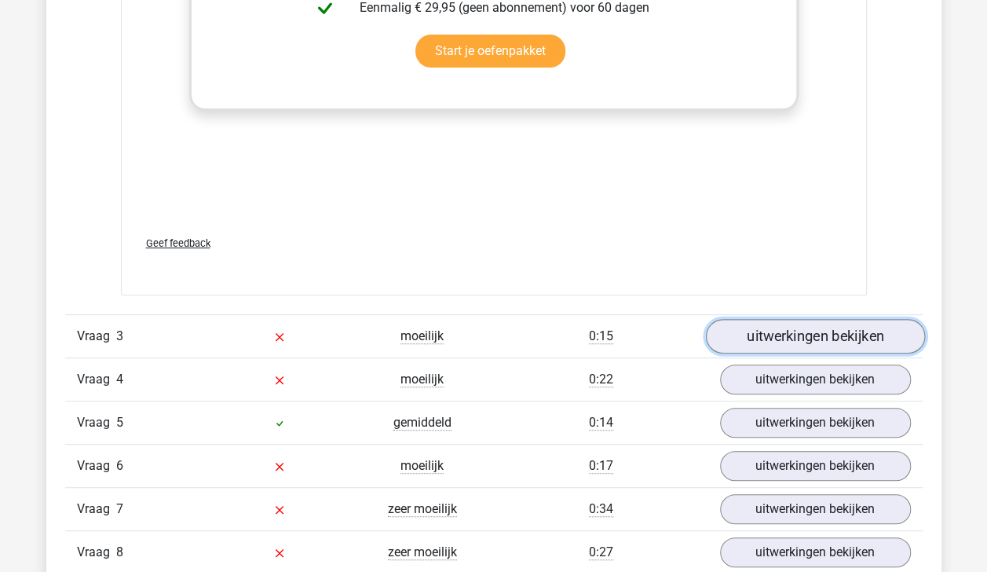
click at [875, 327] on link "uitwerkingen bekijken" at bounding box center [814, 337] width 219 height 35
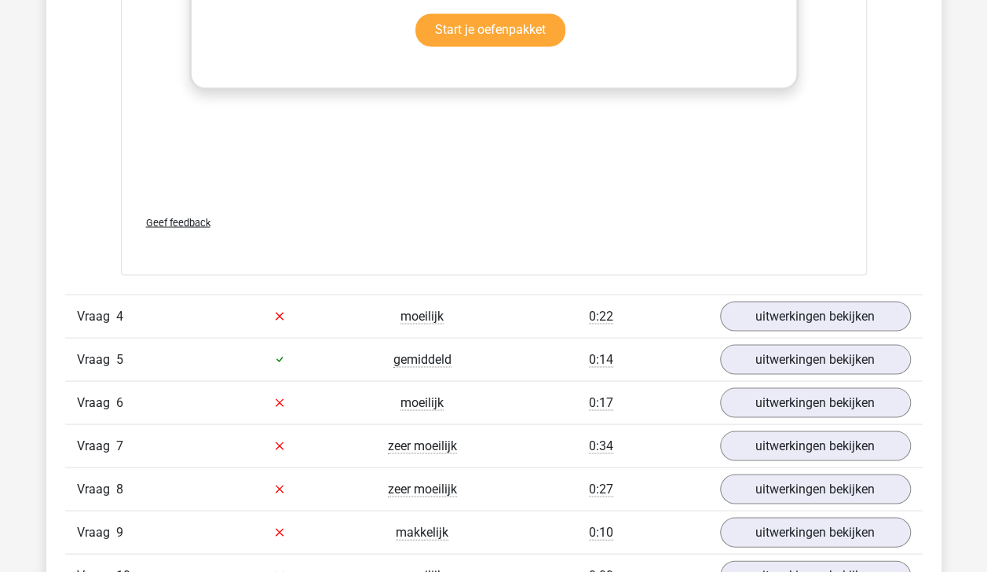
scroll to position [4278, 0]
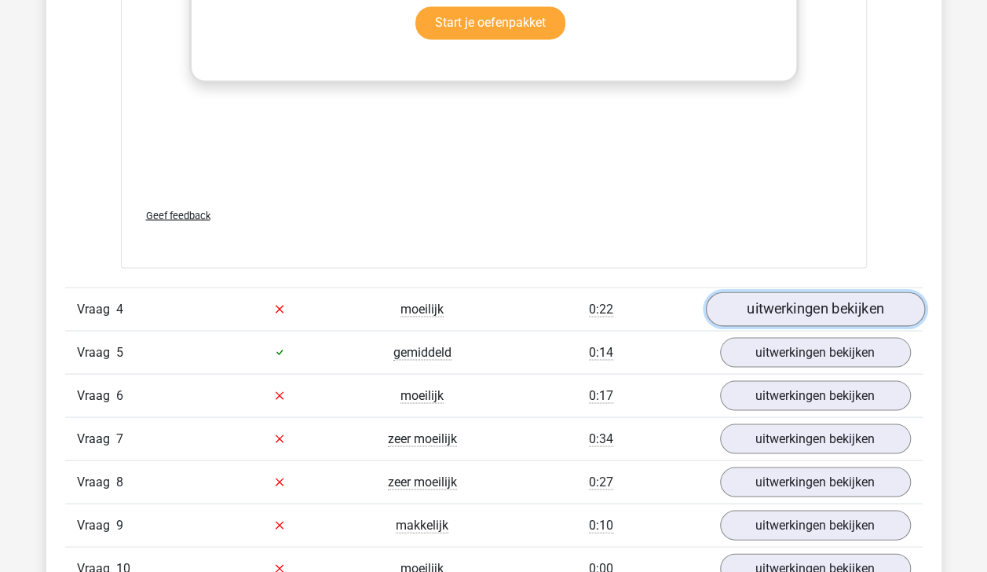
click at [857, 308] on link "uitwerkingen bekijken" at bounding box center [814, 308] width 219 height 35
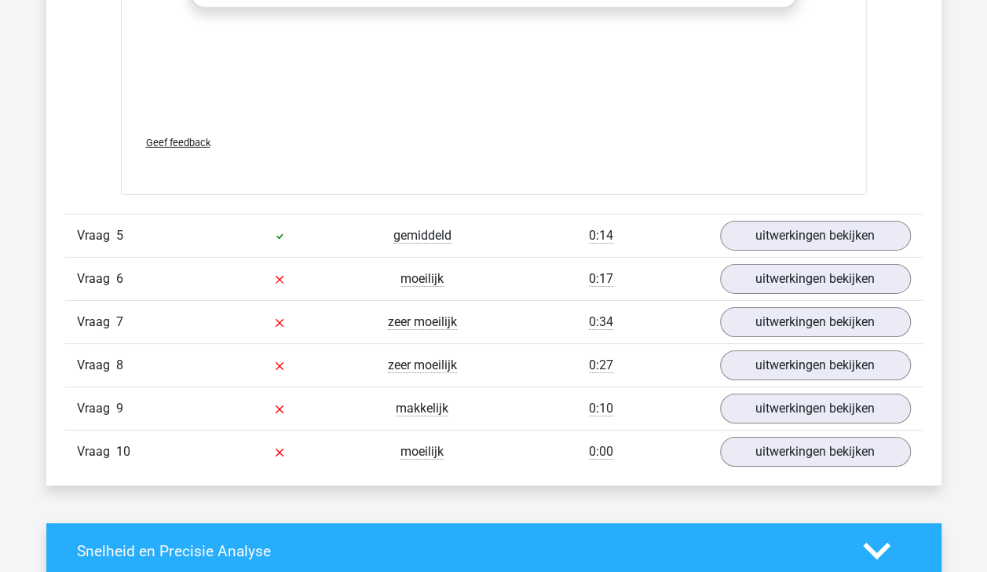
scroll to position [5408, 0]
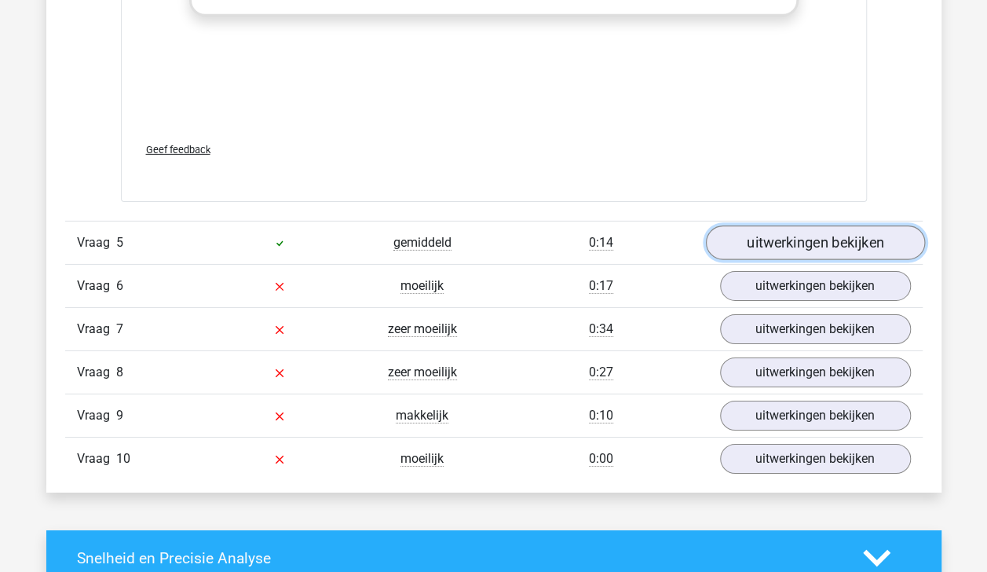
click at [852, 228] on link "uitwerkingen bekijken" at bounding box center [814, 242] width 219 height 35
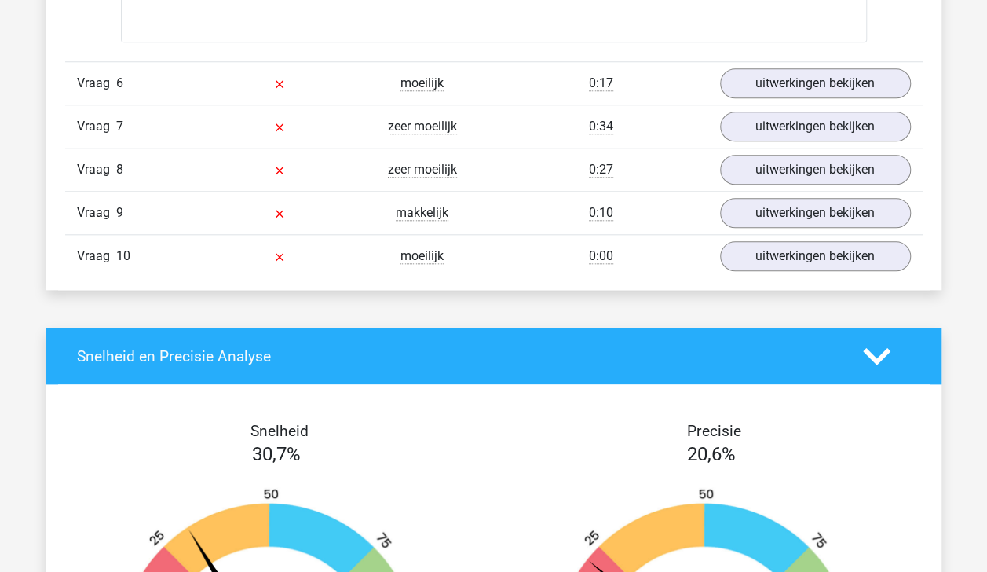
scroll to position [6640, 0]
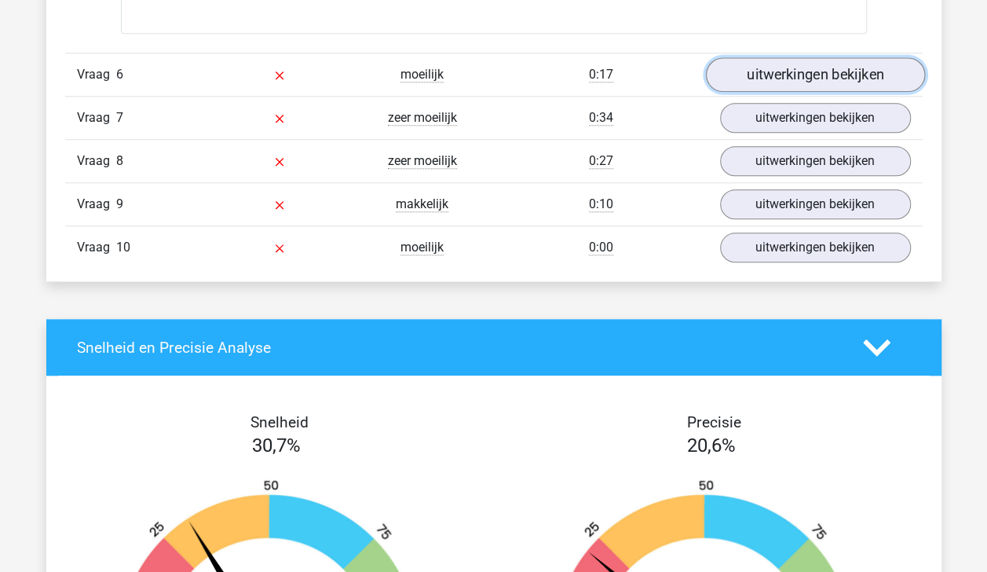
click at [832, 65] on link "uitwerkingen bekijken" at bounding box center [814, 74] width 219 height 35
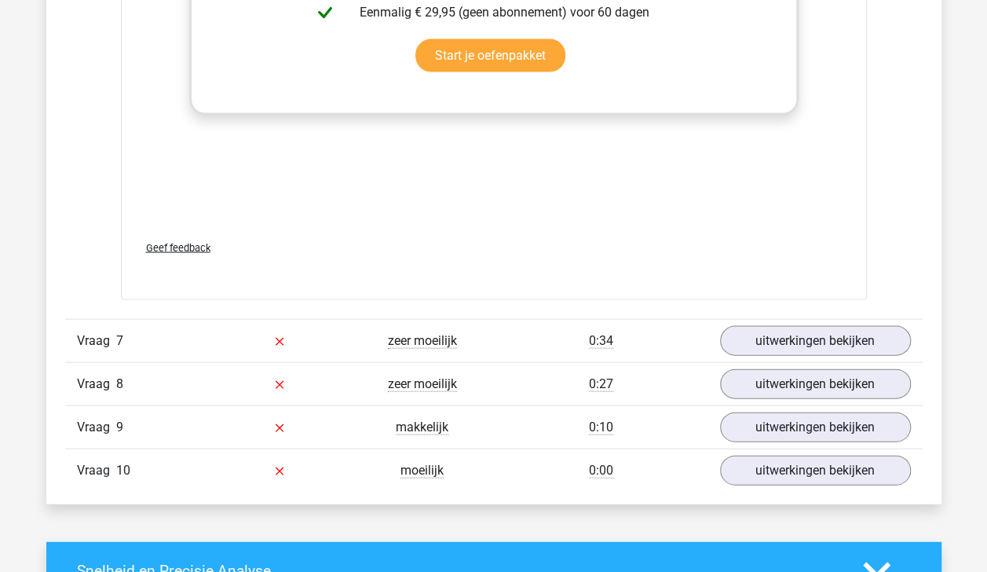
scroll to position [7512, 0]
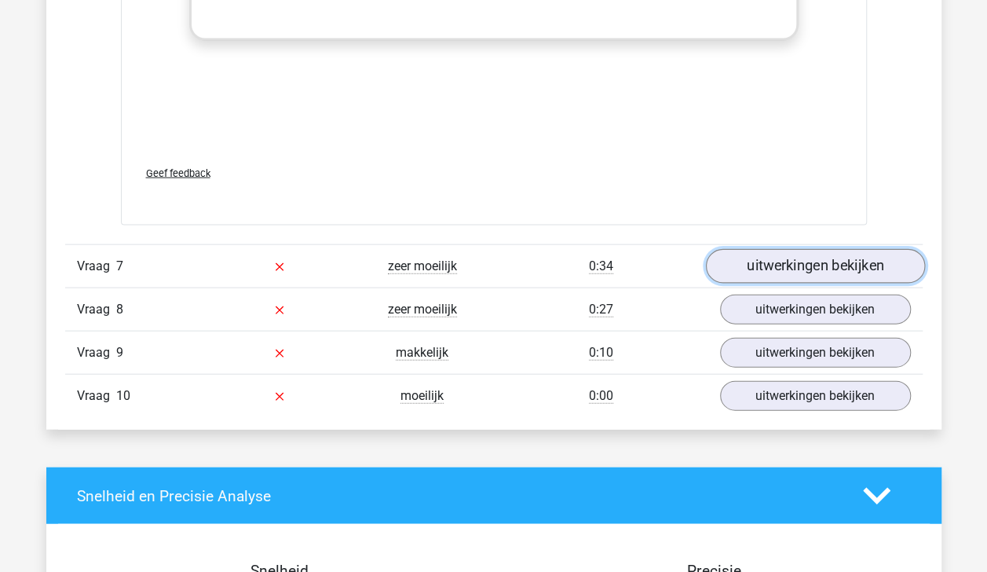
click at [837, 258] on link "uitwerkingen bekijken" at bounding box center [814, 266] width 219 height 35
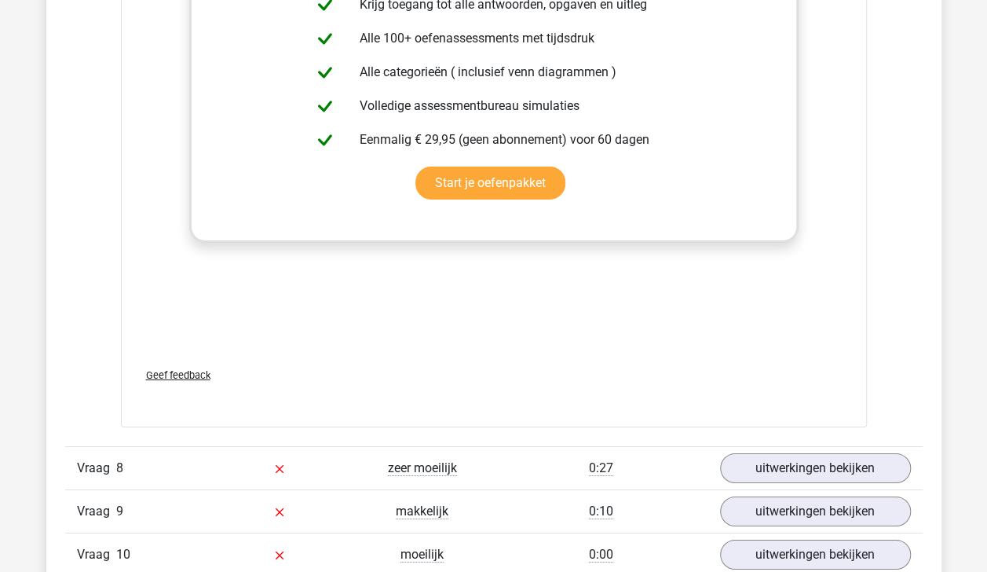
scroll to position [8436, 0]
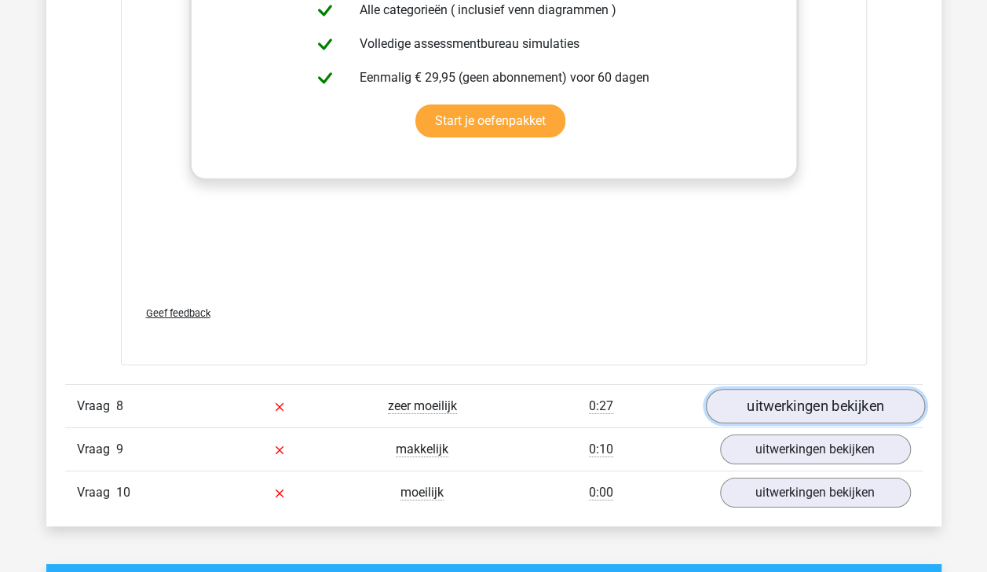
click at [860, 389] on link "uitwerkingen bekijken" at bounding box center [814, 406] width 219 height 35
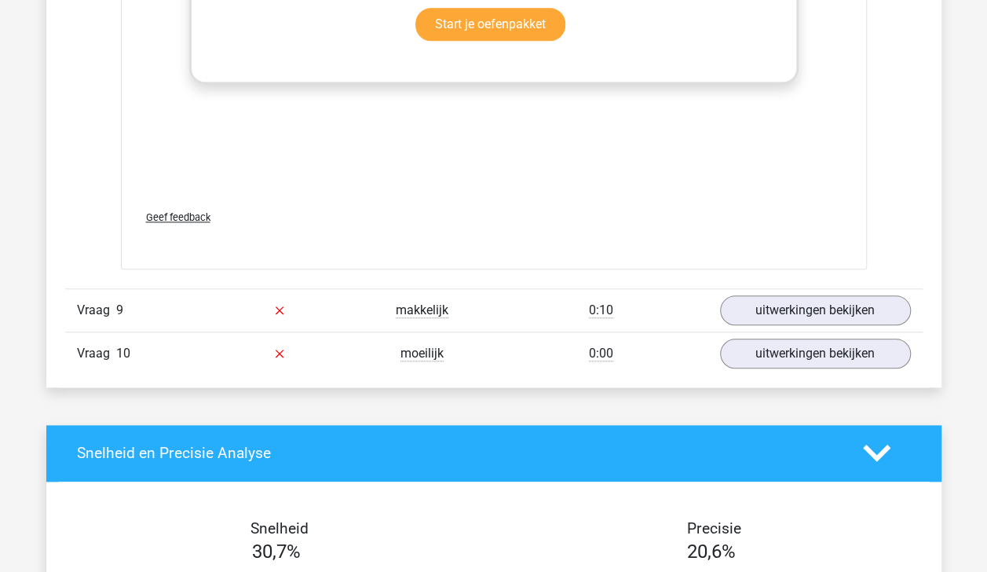
scroll to position [9619, 0]
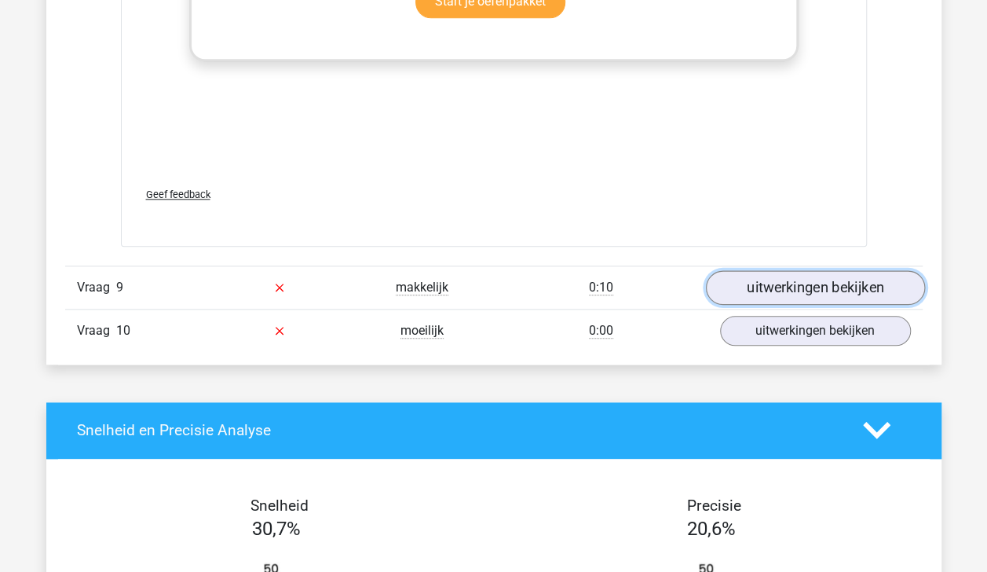
click at [849, 270] on link "uitwerkingen bekijken" at bounding box center [814, 287] width 219 height 35
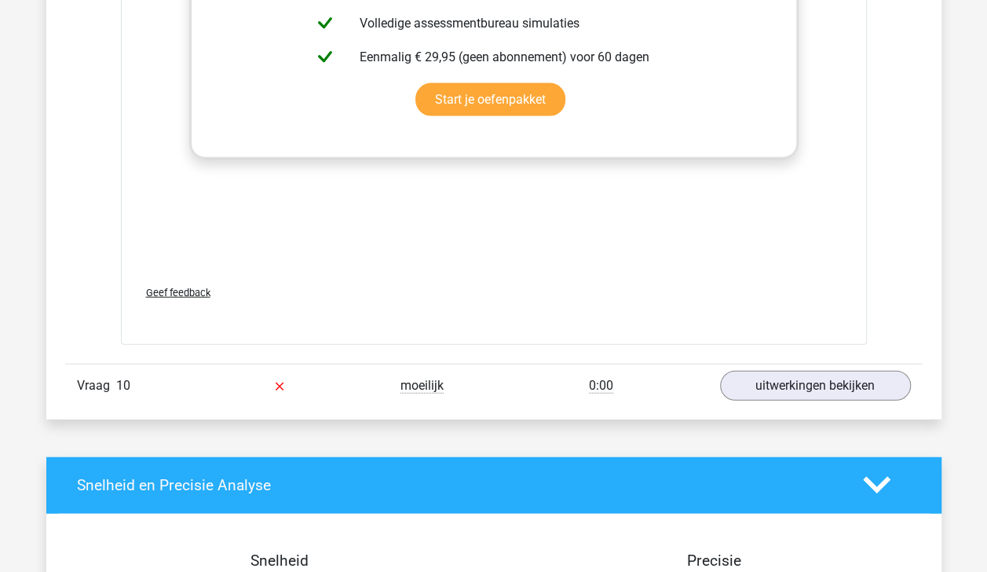
scroll to position [10721, 0]
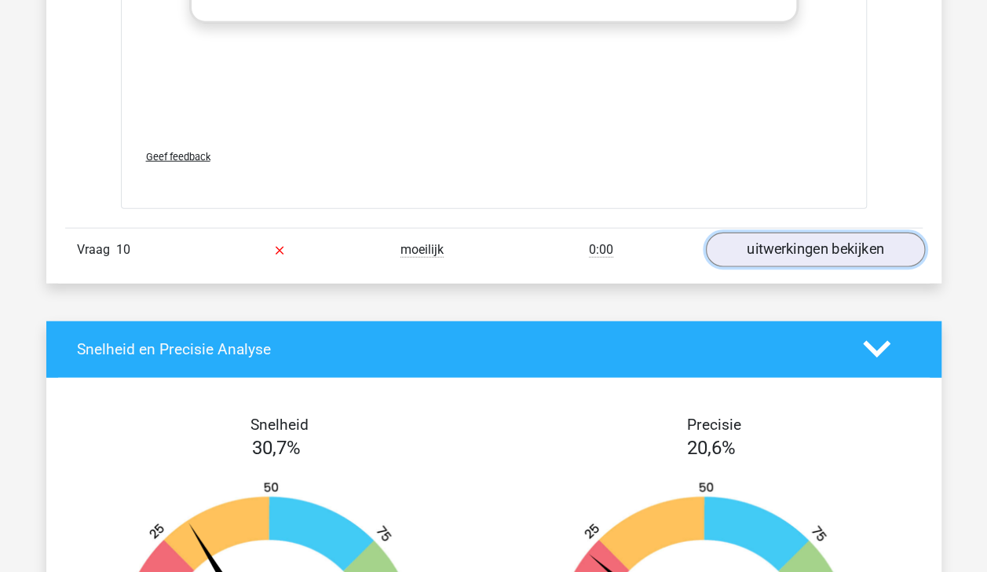
click at [828, 232] on link "uitwerkingen bekijken" at bounding box center [814, 249] width 219 height 35
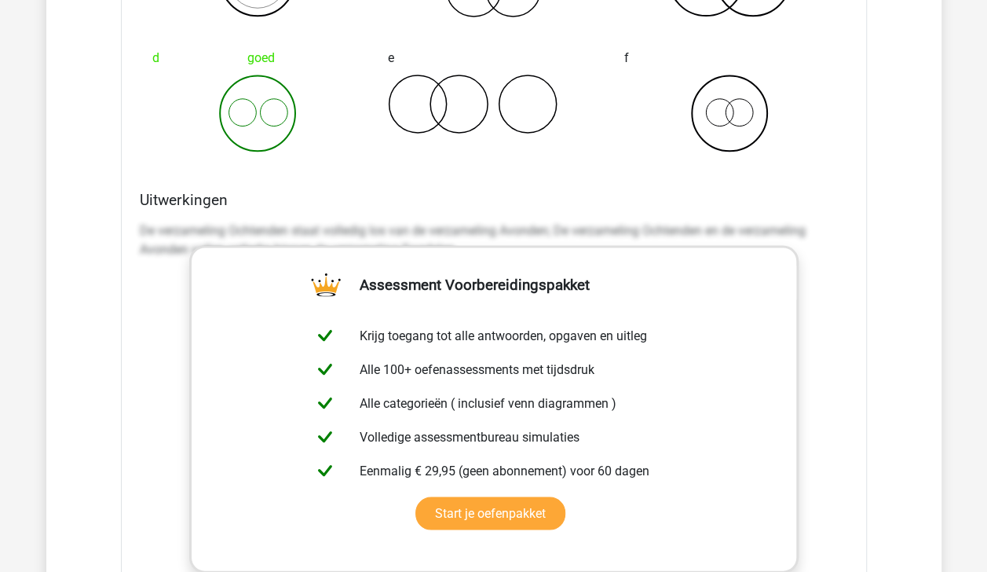
scroll to position [10039, 0]
